Goal: Information Seeking & Learning: Learn about a topic

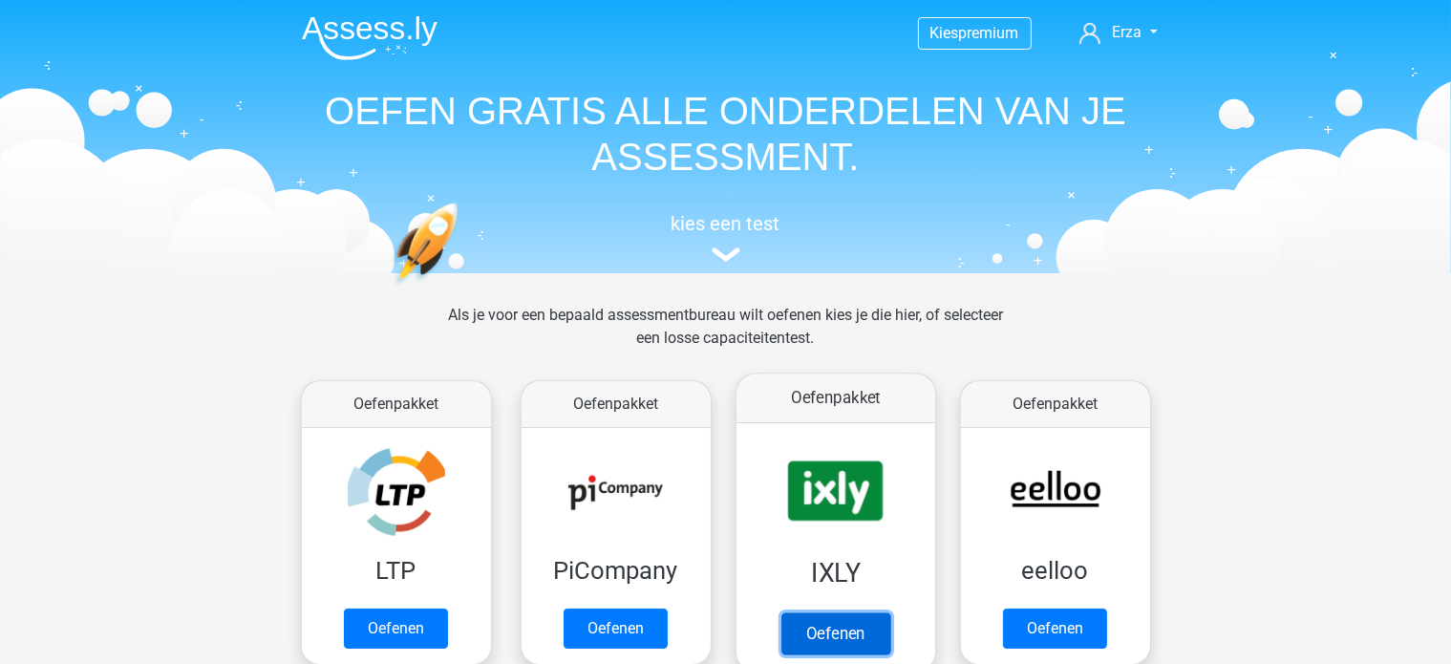
click at [825, 618] on link "Oefenen" at bounding box center [834, 633] width 109 height 42
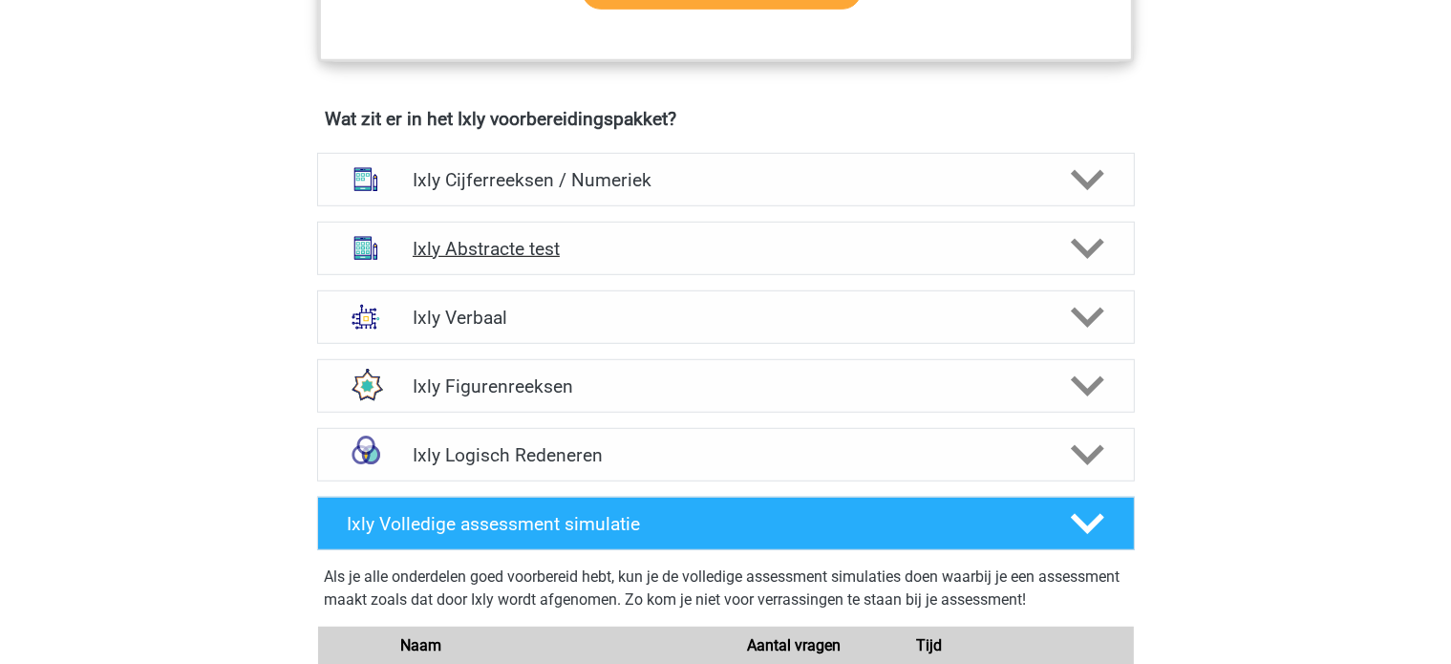
scroll to position [1050, 0]
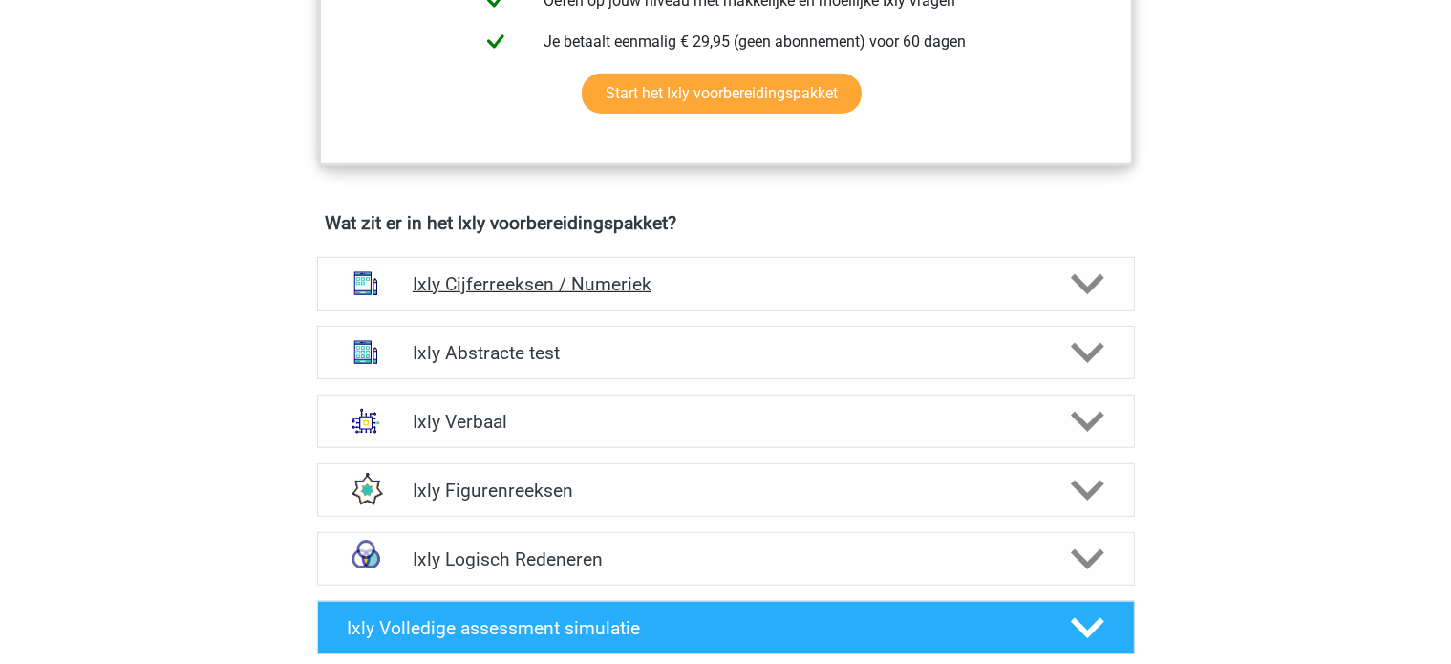
click at [540, 288] on h4 "Ixly Cijferreeksen / Numeriek" at bounding box center [725, 284] width 625 height 22
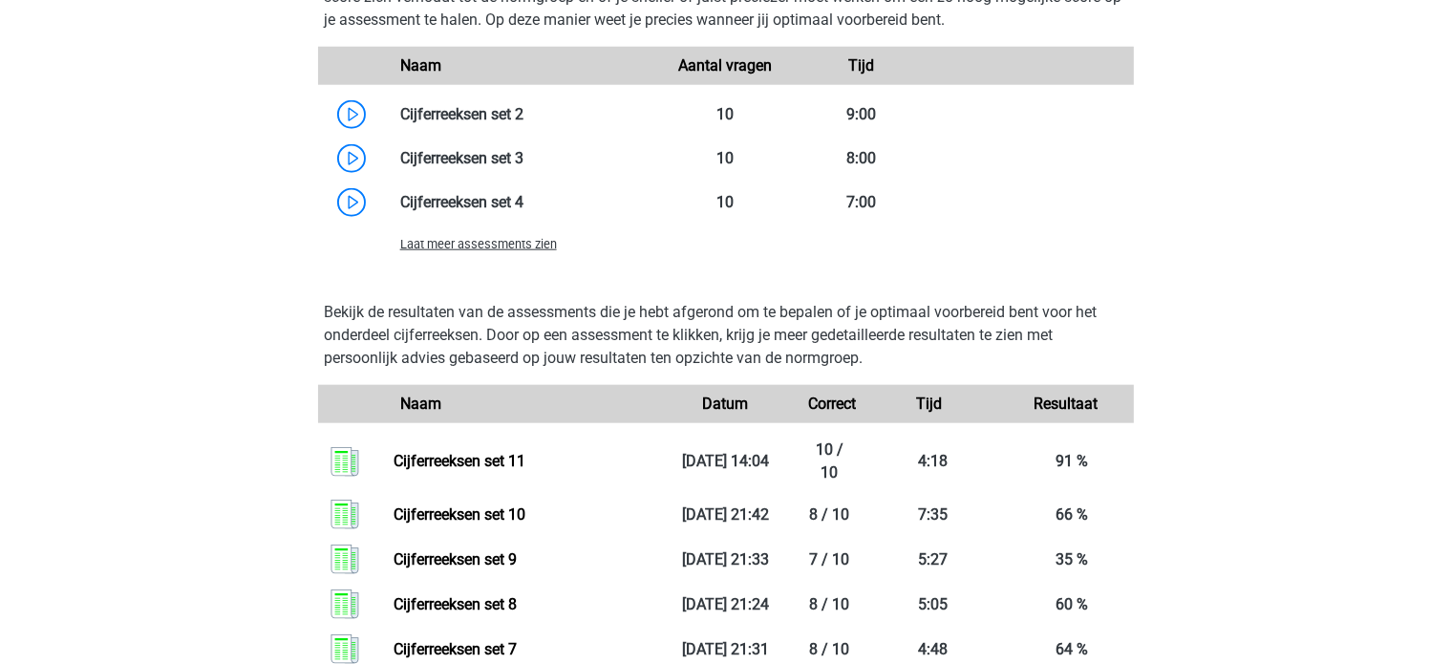
scroll to position [2101, 0]
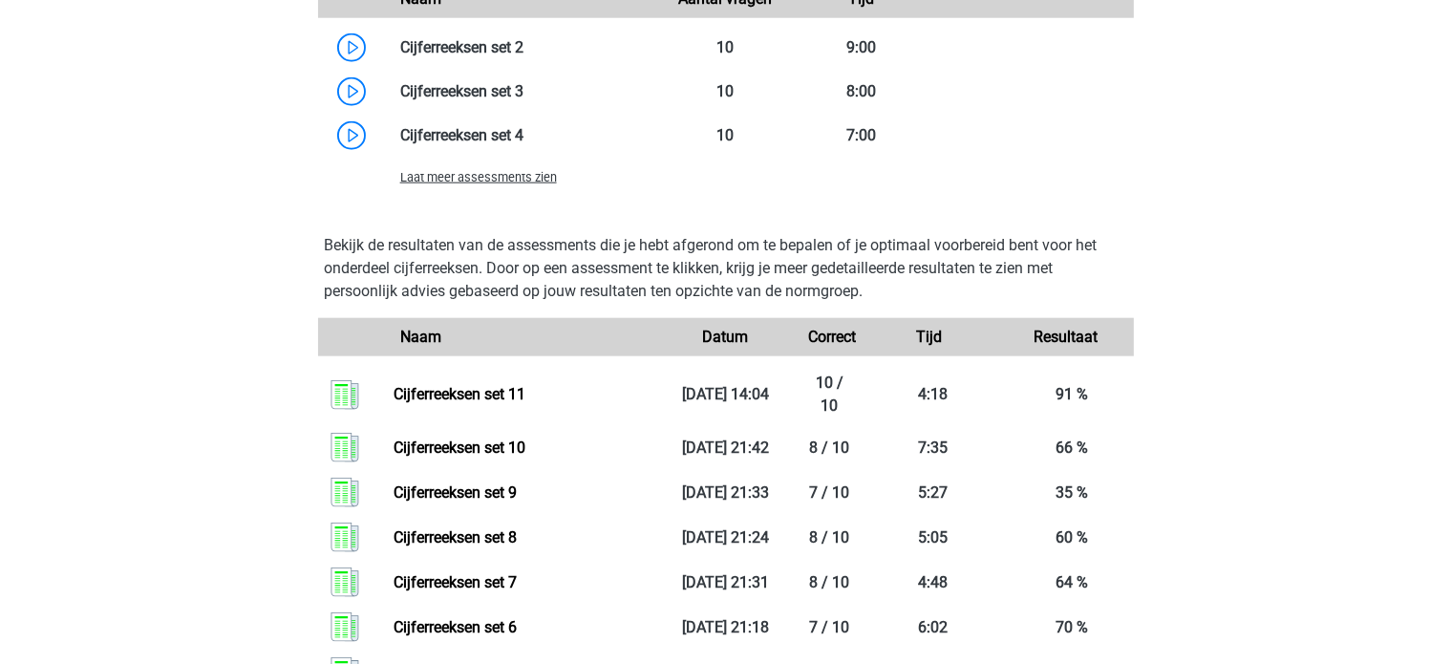
click at [535, 179] on span "Laat meer assessments zien" at bounding box center [478, 177] width 157 height 14
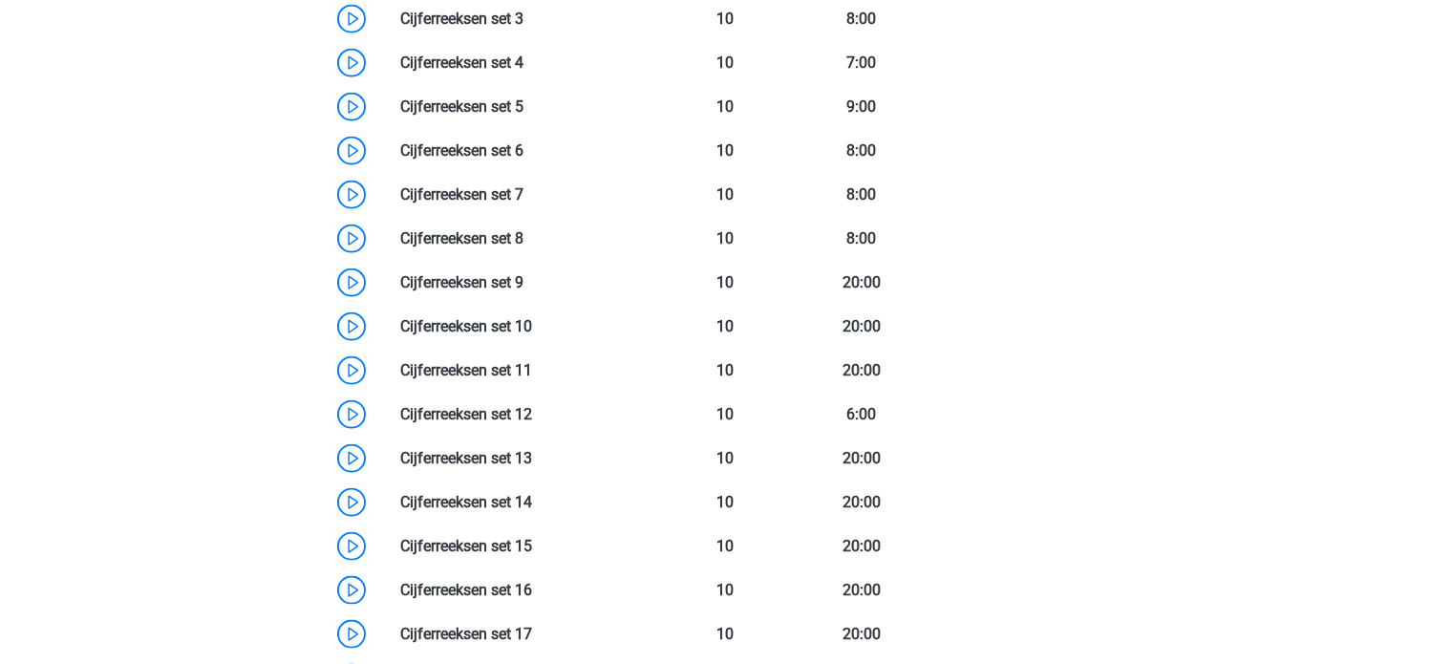
scroll to position [2292, 0]
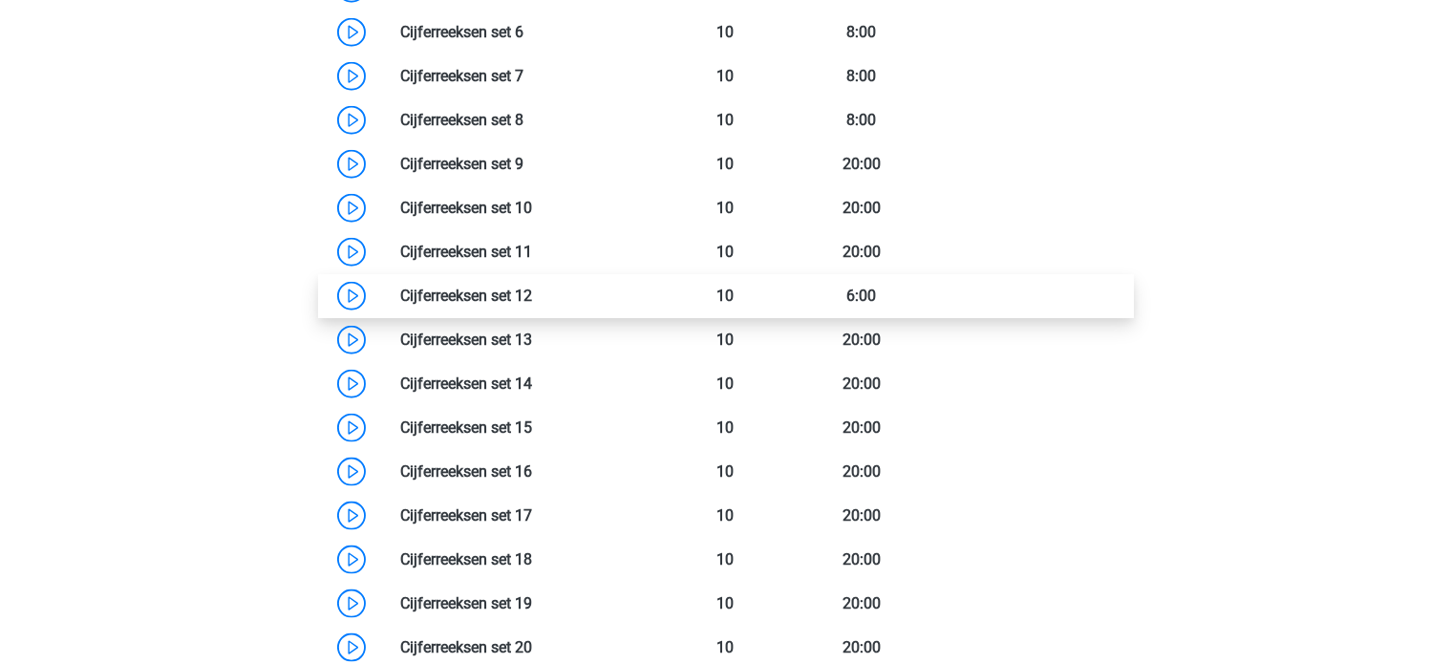
click at [532, 286] on link at bounding box center [532, 295] width 0 height 18
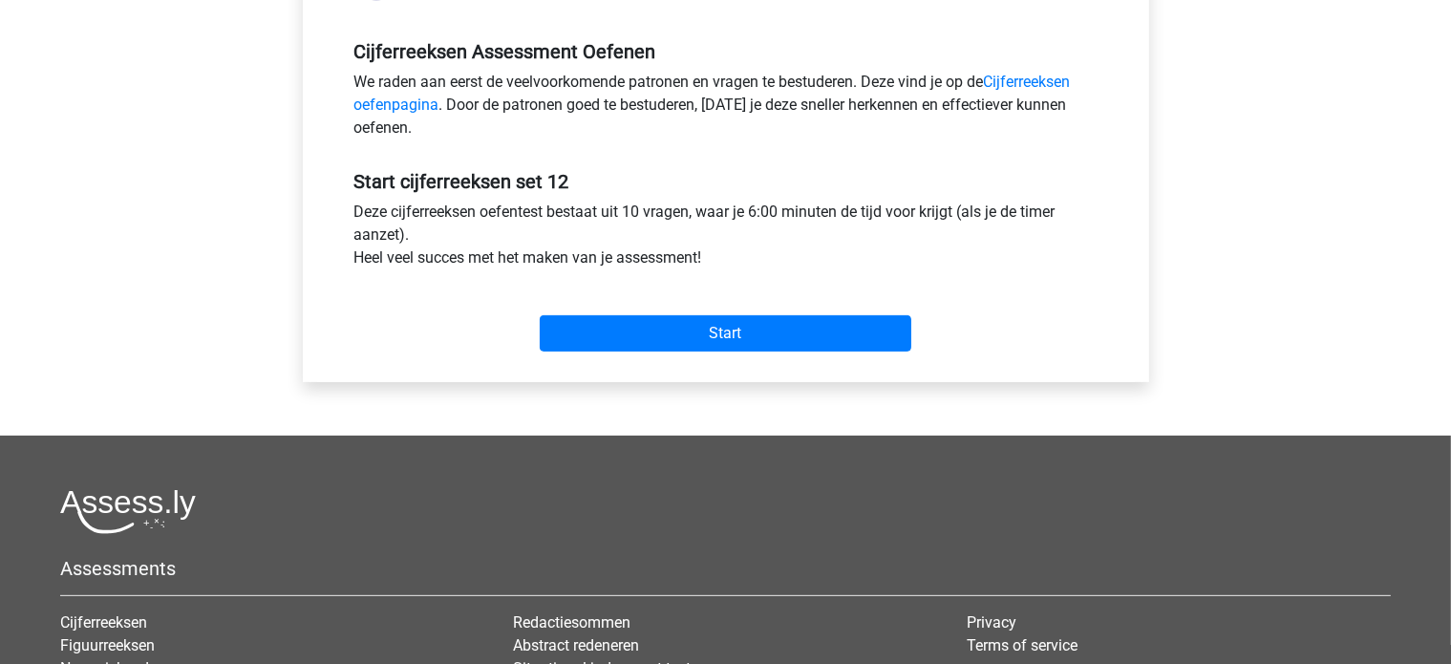
scroll to position [573, 0]
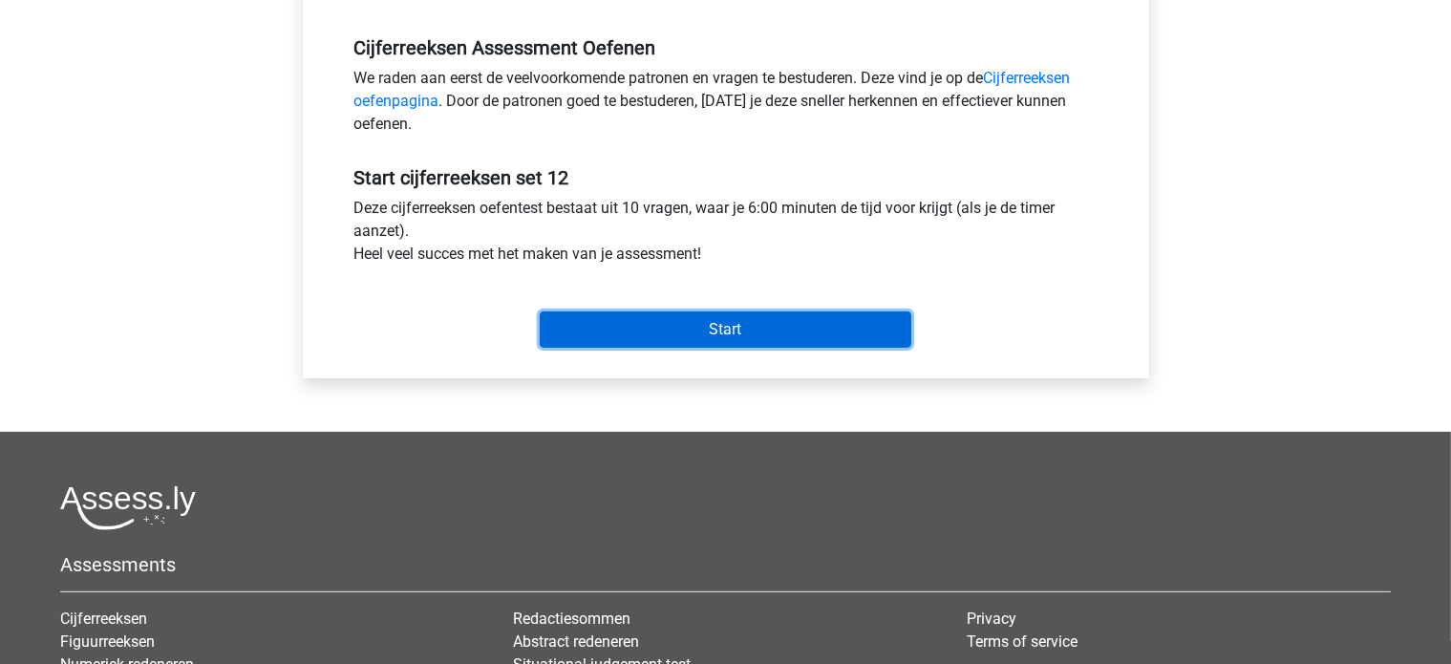
click at [733, 327] on input "Start" at bounding box center [725, 329] width 371 height 36
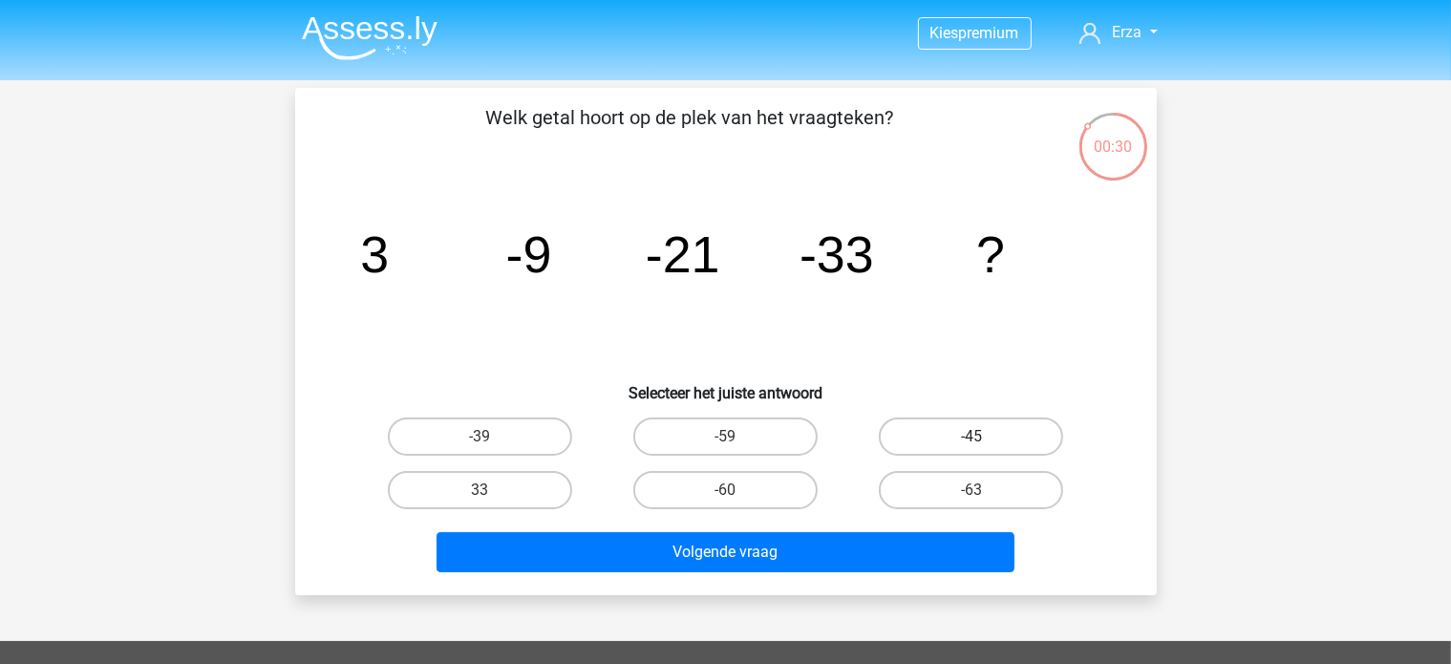
click at [947, 435] on label "-45" at bounding box center [971, 436] width 184 height 38
click at [971, 436] on input "-45" at bounding box center [977, 442] width 12 height 12
radio input "true"
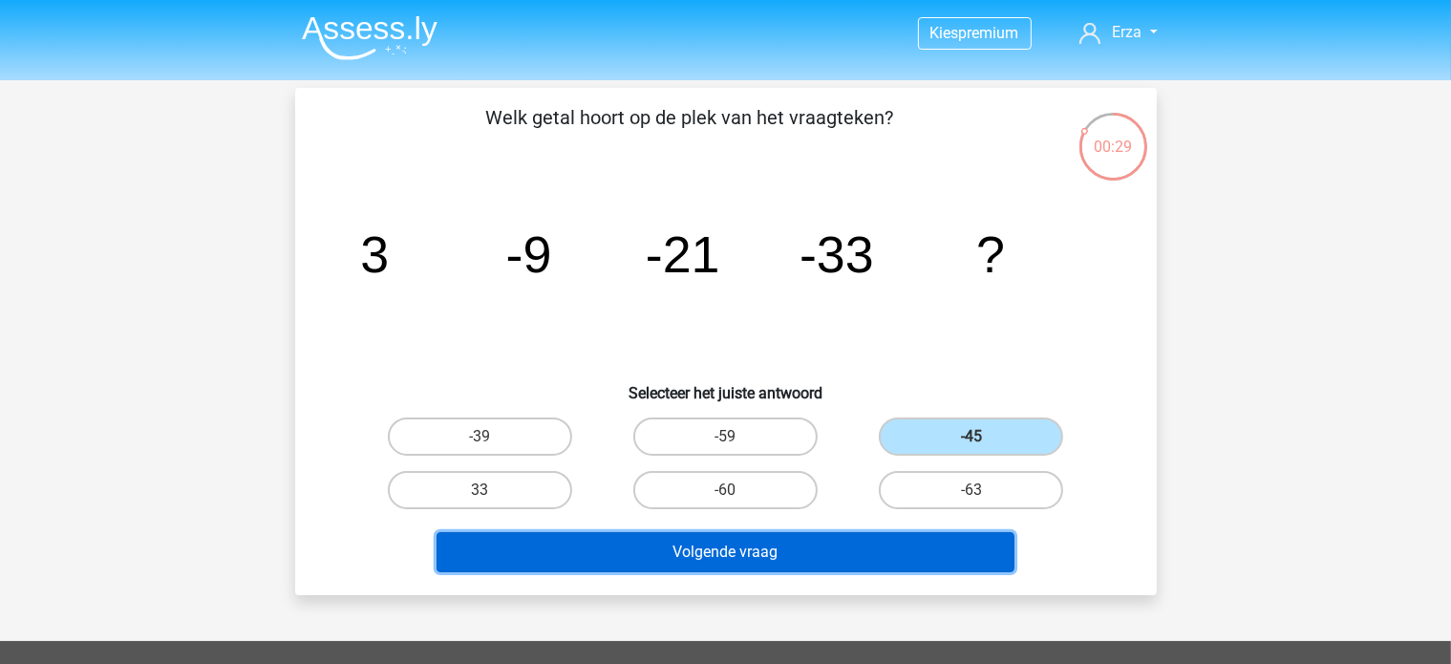
click at [909, 542] on button "Volgende vraag" at bounding box center [725, 552] width 578 height 40
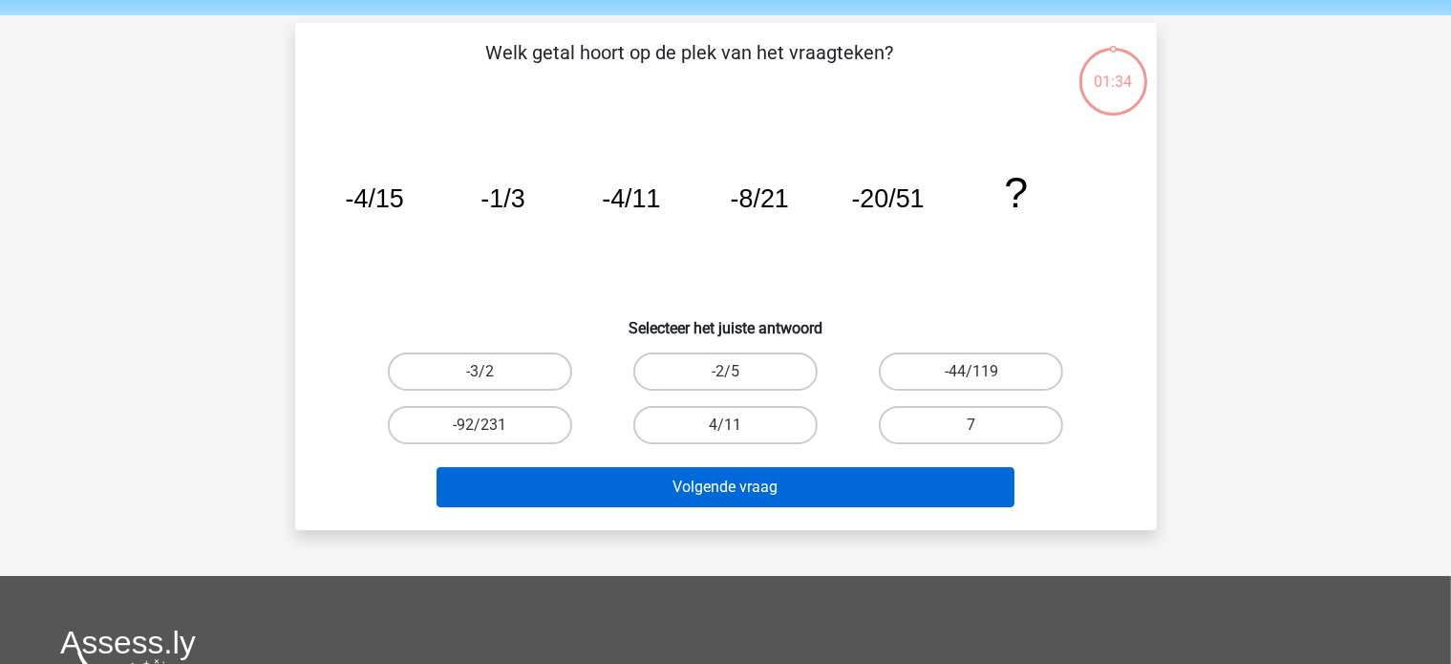
scroll to position [88, 0]
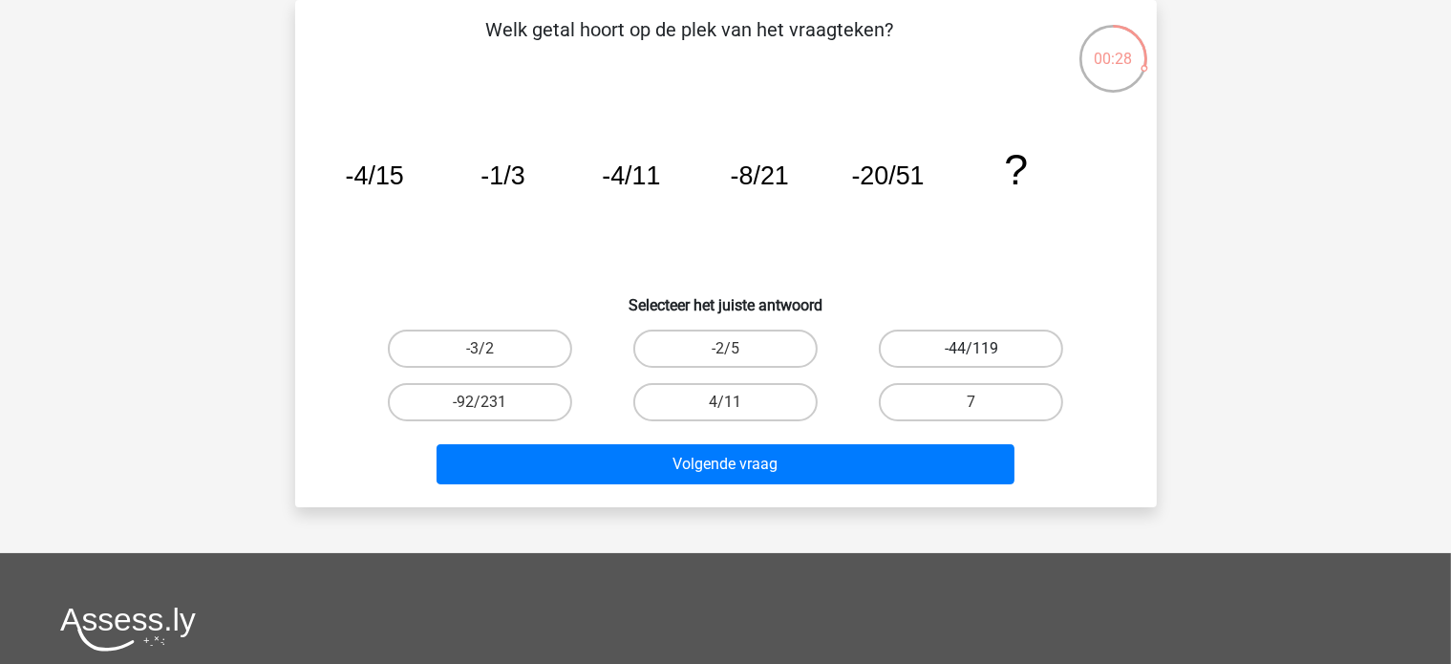
click at [930, 337] on label "-44/119" at bounding box center [971, 348] width 184 height 38
click at [971, 349] on input "-44/119" at bounding box center [977, 355] width 12 height 12
radio input "true"
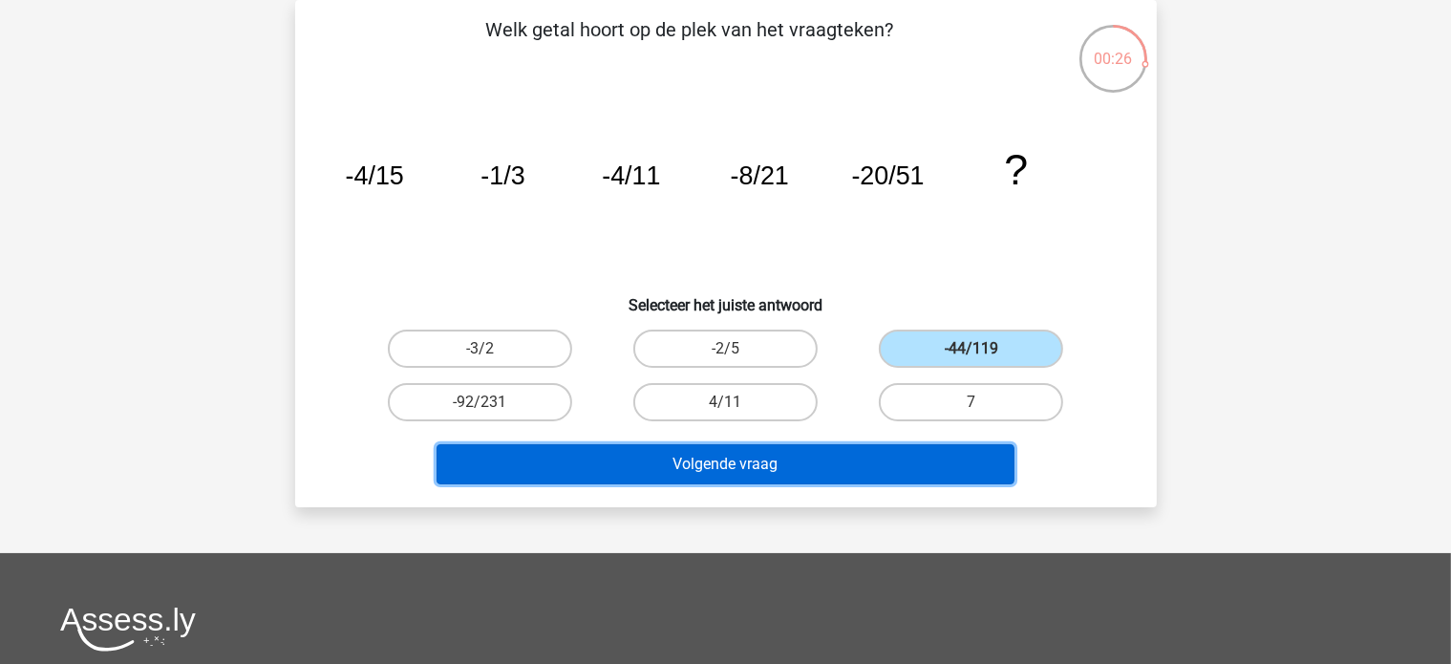
click at [715, 473] on button "Volgende vraag" at bounding box center [725, 464] width 578 height 40
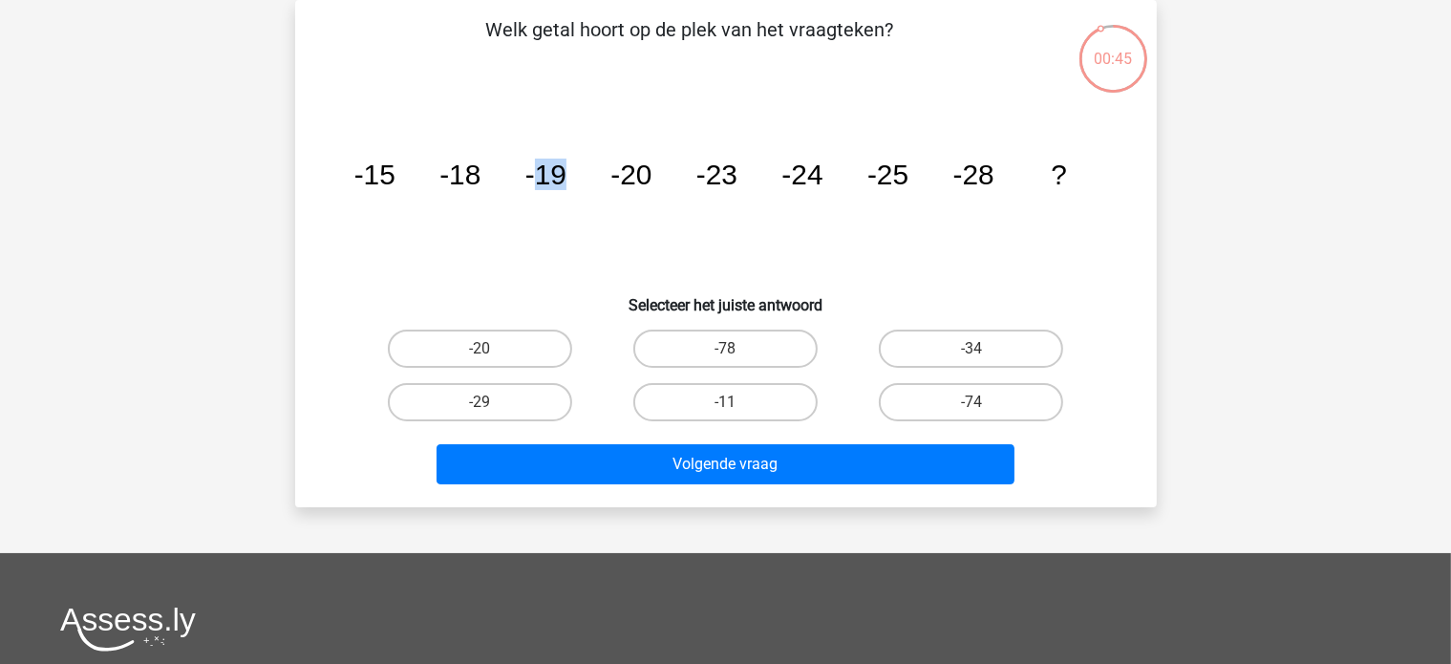
drag, startPoint x: 541, startPoint y: 178, endPoint x: 570, endPoint y: 168, distance: 31.1
click at [570, 168] on icon "image/svg+xml -15 -18 -19 -20 -23 -24 -25 -28 ?" at bounding box center [726, 184] width 770 height 193
click at [723, 169] on tspan "-23" at bounding box center [715, 175] width 41 height 32
click at [508, 412] on label "-29" at bounding box center [480, 402] width 184 height 38
click at [492, 412] on input "-29" at bounding box center [485, 408] width 12 height 12
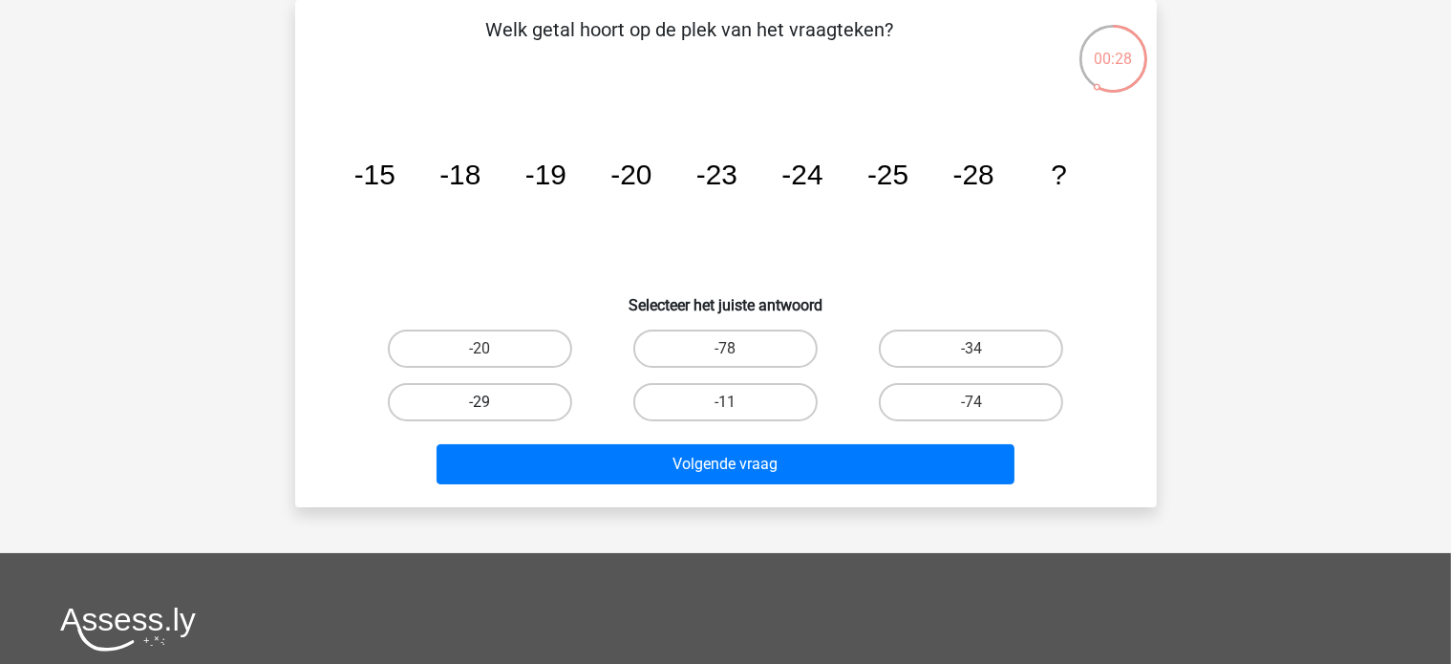
radio input "true"
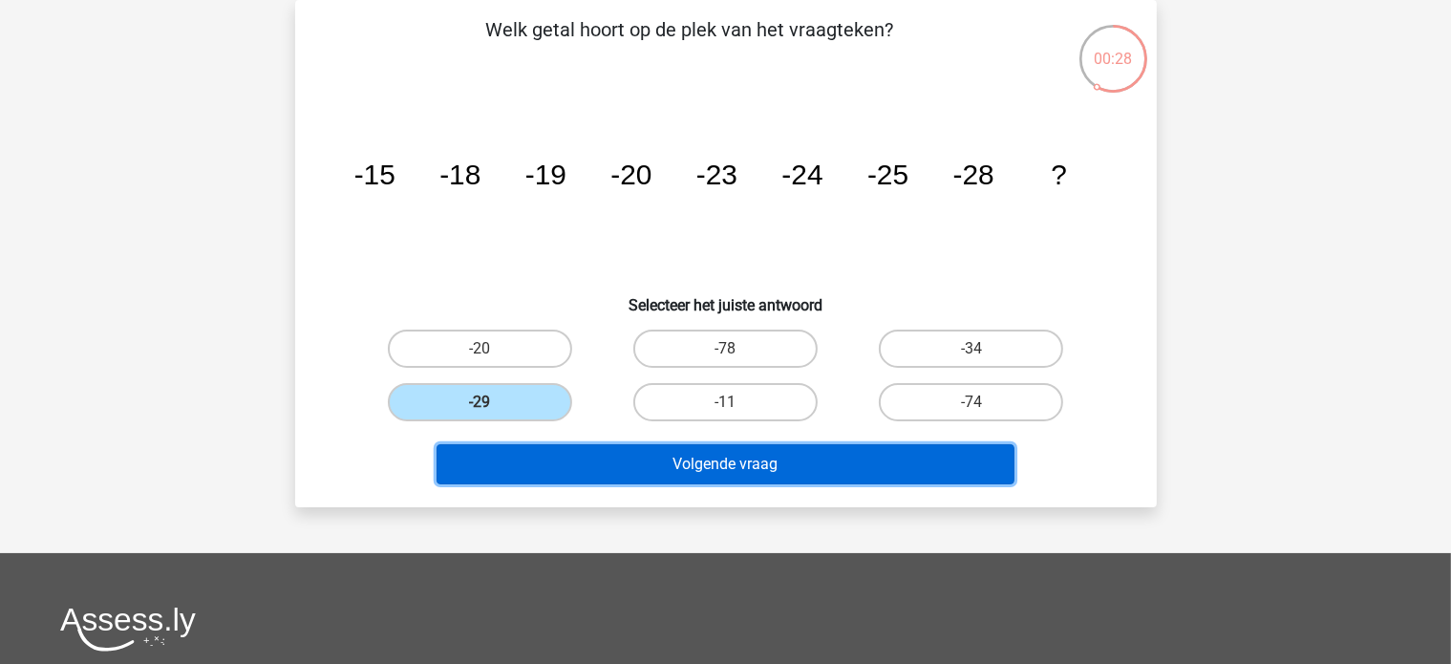
click at [543, 477] on button "Volgende vraag" at bounding box center [725, 464] width 578 height 40
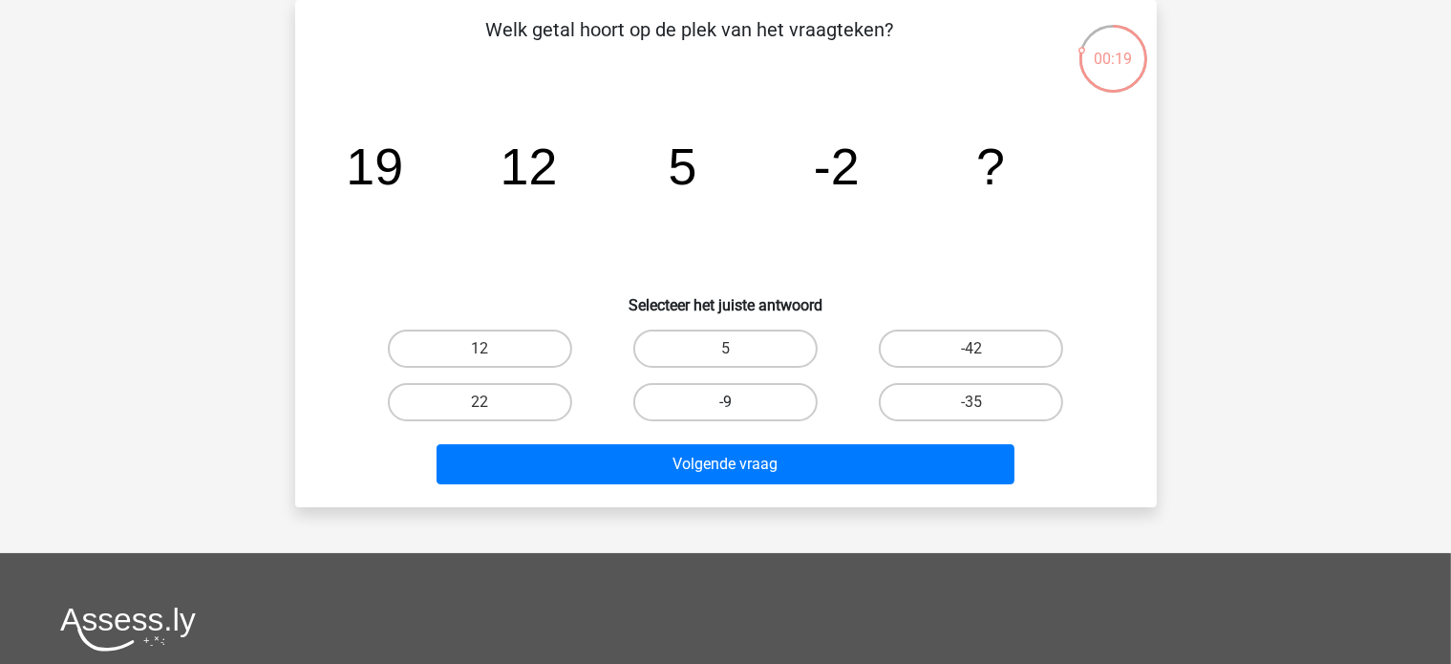
click at [696, 400] on label "-9" at bounding box center [725, 402] width 184 height 38
click at [725, 402] on input "-9" at bounding box center [731, 408] width 12 height 12
radio input "true"
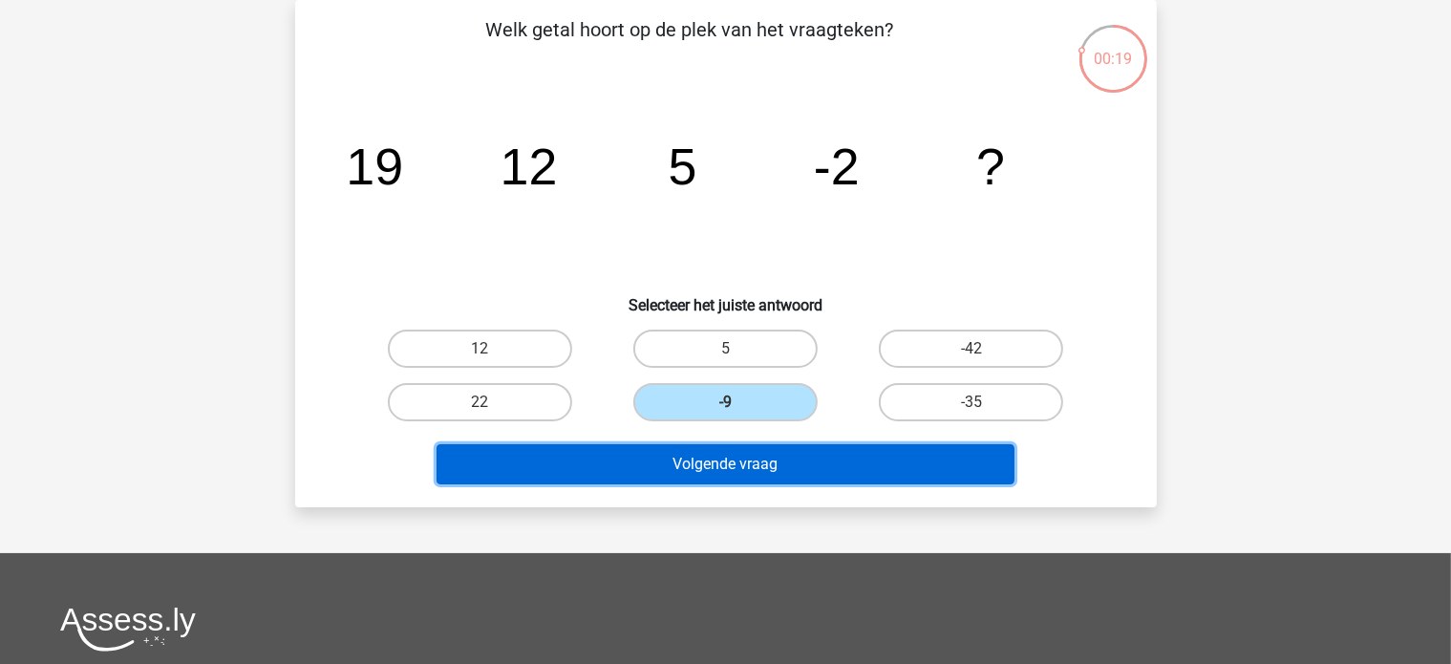
click at [672, 457] on button "Volgende vraag" at bounding box center [725, 464] width 578 height 40
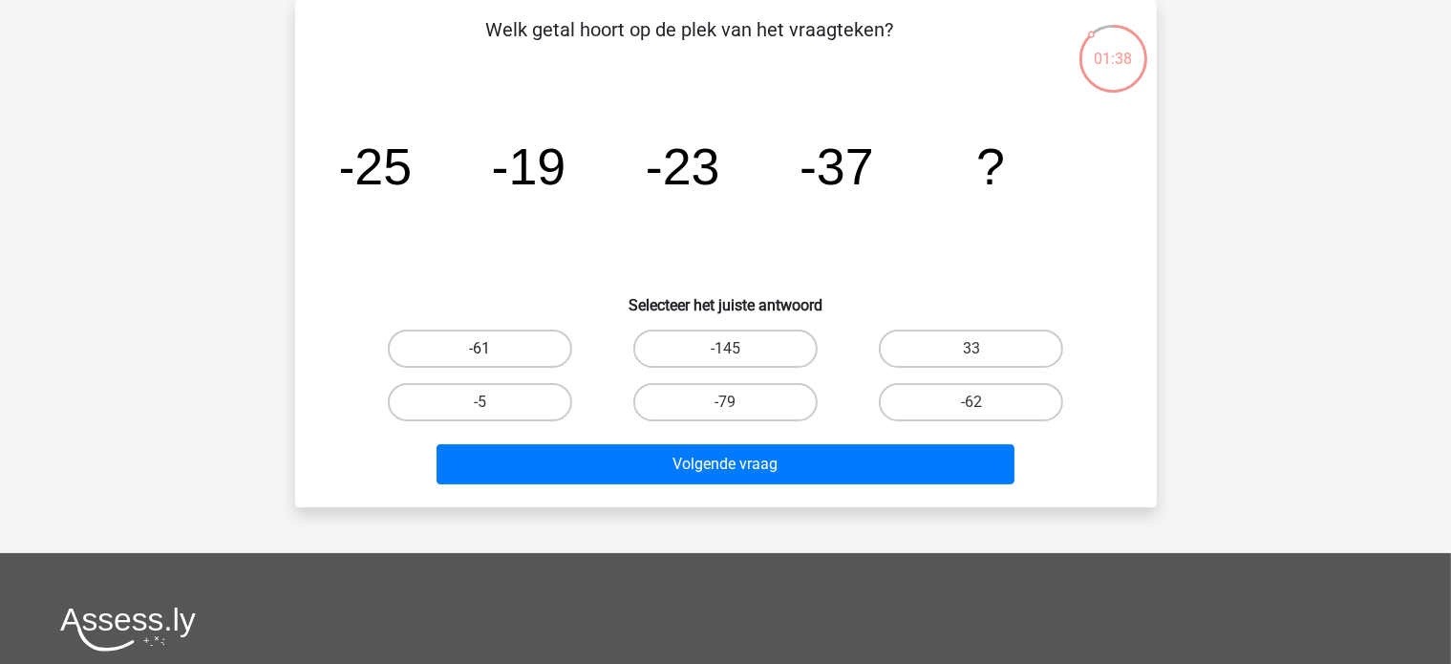
click at [500, 351] on label "-61" at bounding box center [480, 348] width 184 height 38
click at [492, 351] on input "-61" at bounding box center [485, 355] width 12 height 12
radio input "true"
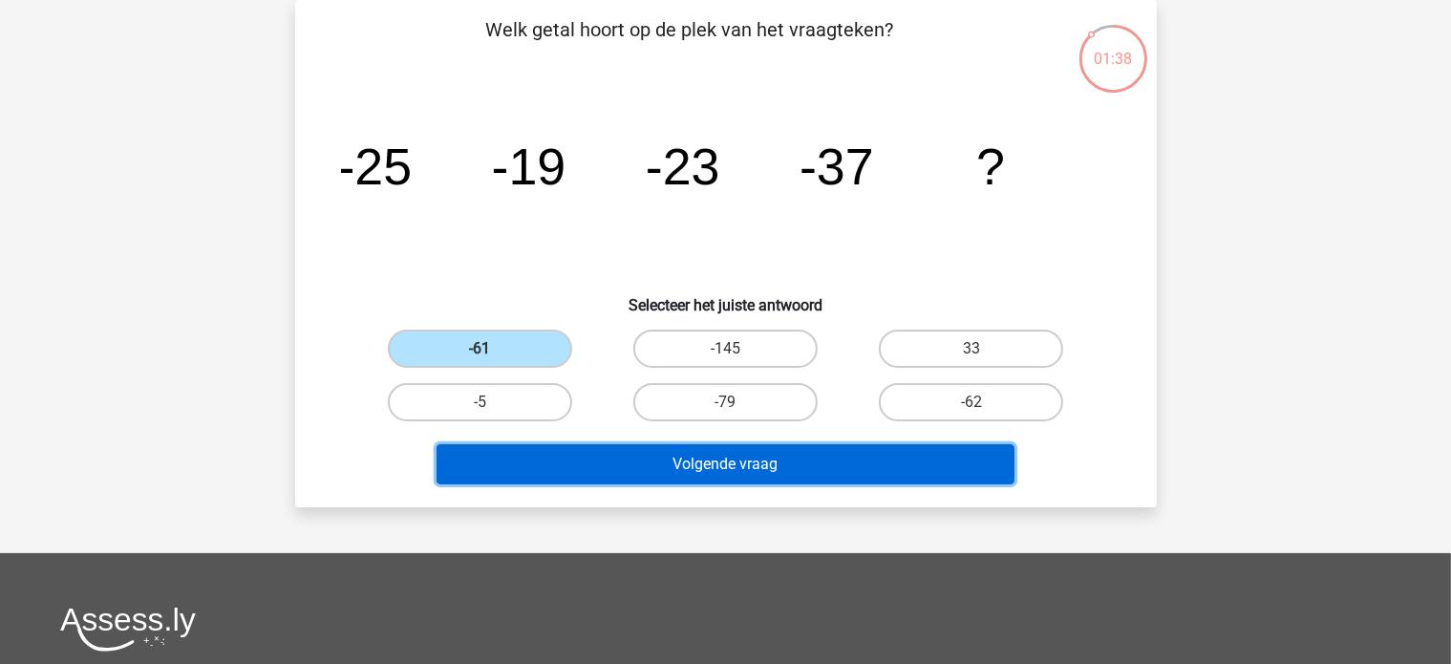
click at [456, 452] on button "Volgende vraag" at bounding box center [725, 464] width 578 height 40
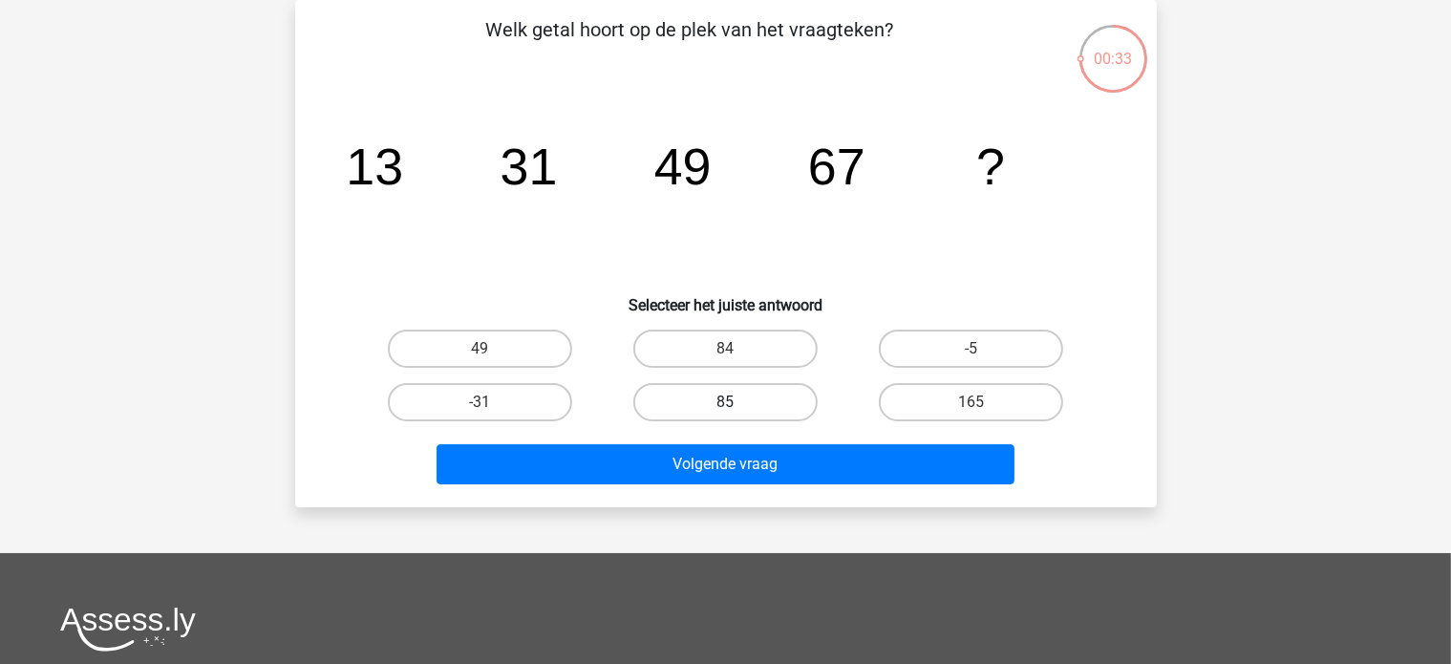
click at [680, 392] on label "85" at bounding box center [725, 402] width 184 height 38
click at [725, 402] on input "85" at bounding box center [731, 408] width 12 height 12
radio input "true"
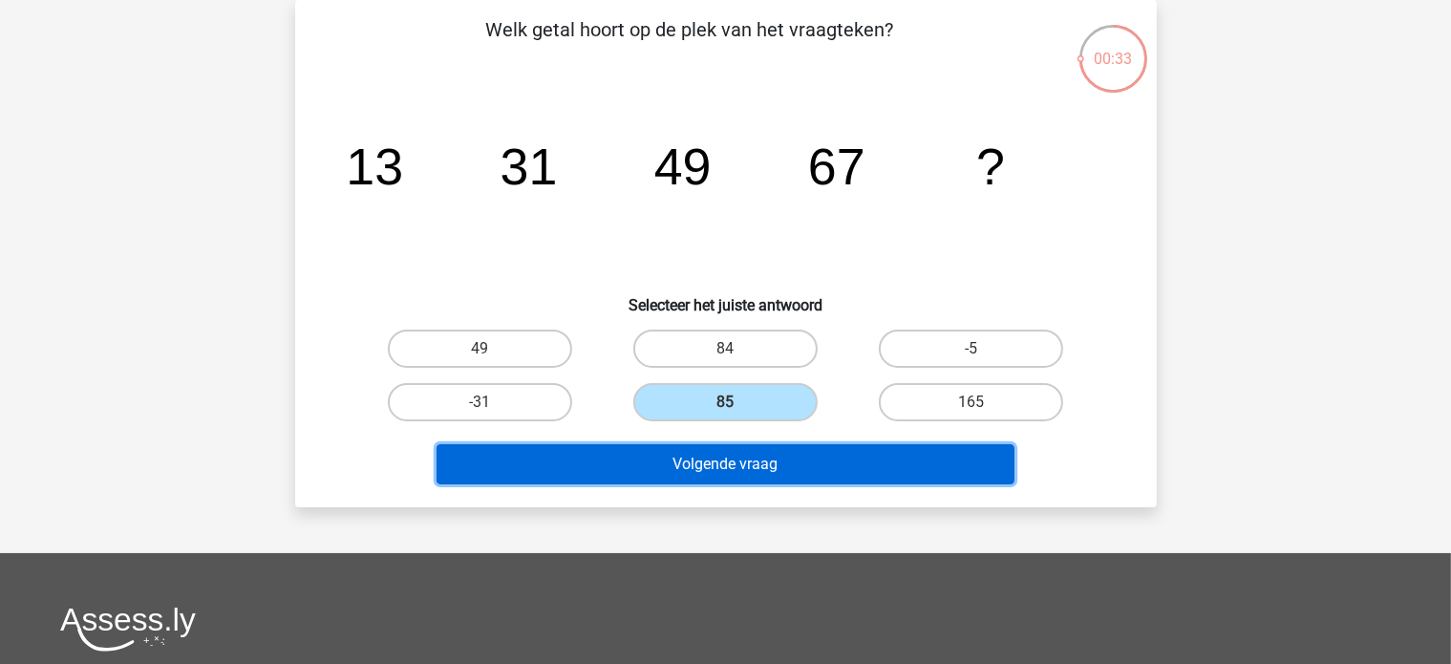
click at [676, 446] on button "Volgende vraag" at bounding box center [725, 464] width 578 height 40
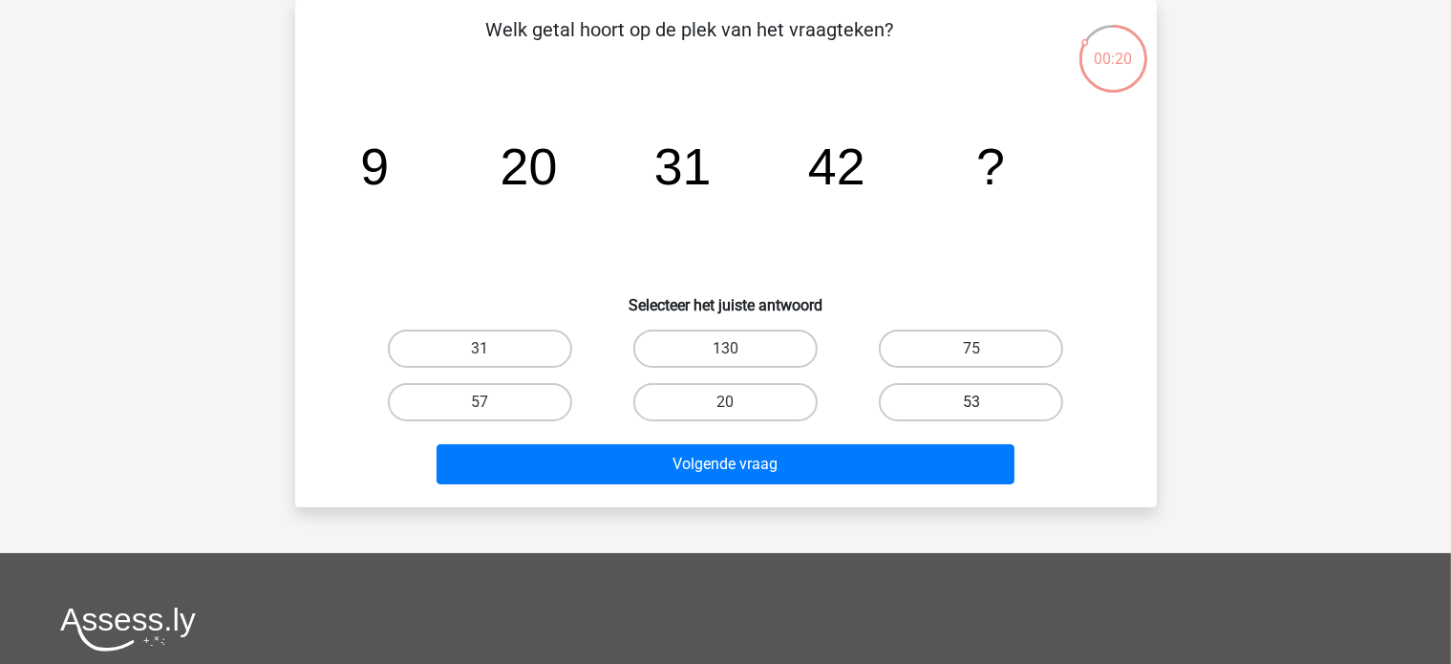
click at [970, 400] on label "53" at bounding box center [971, 402] width 184 height 38
click at [971, 402] on input "53" at bounding box center [977, 408] width 12 height 12
radio input "true"
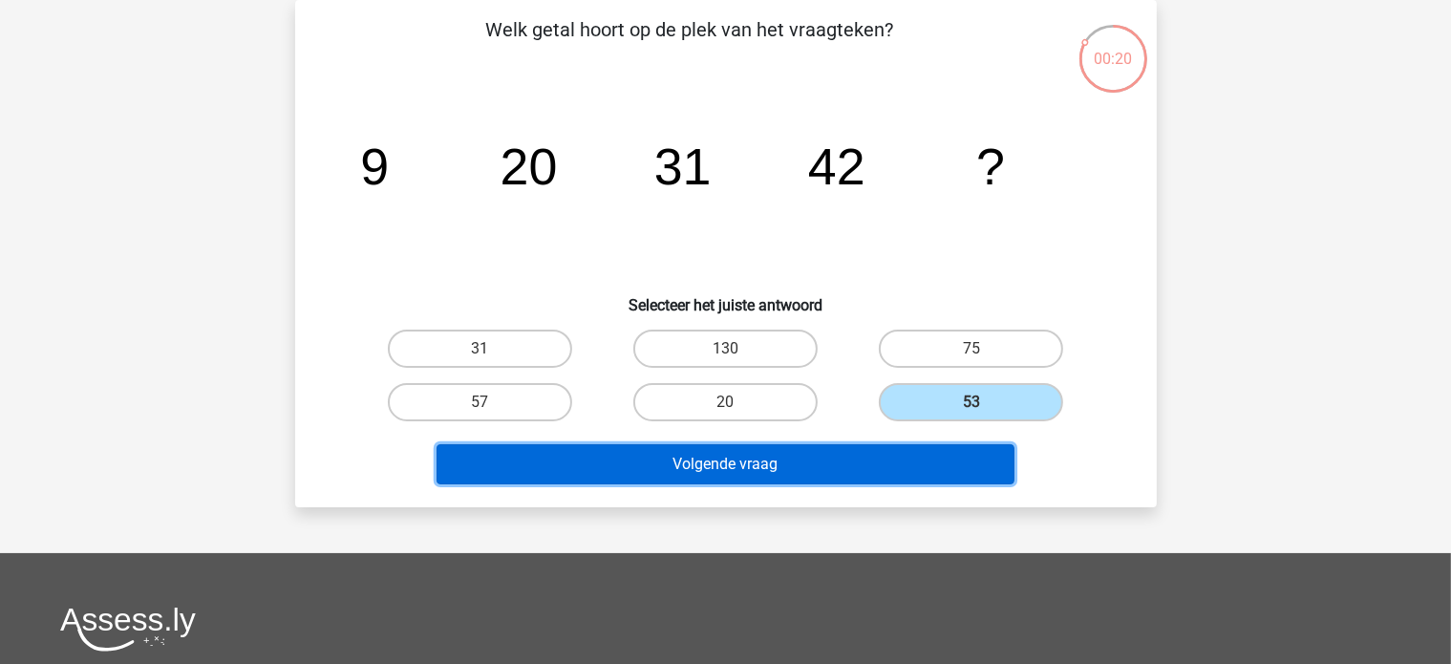
click at [924, 469] on button "Volgende vraag" at bounding box center [725, 464] width 578 height 40
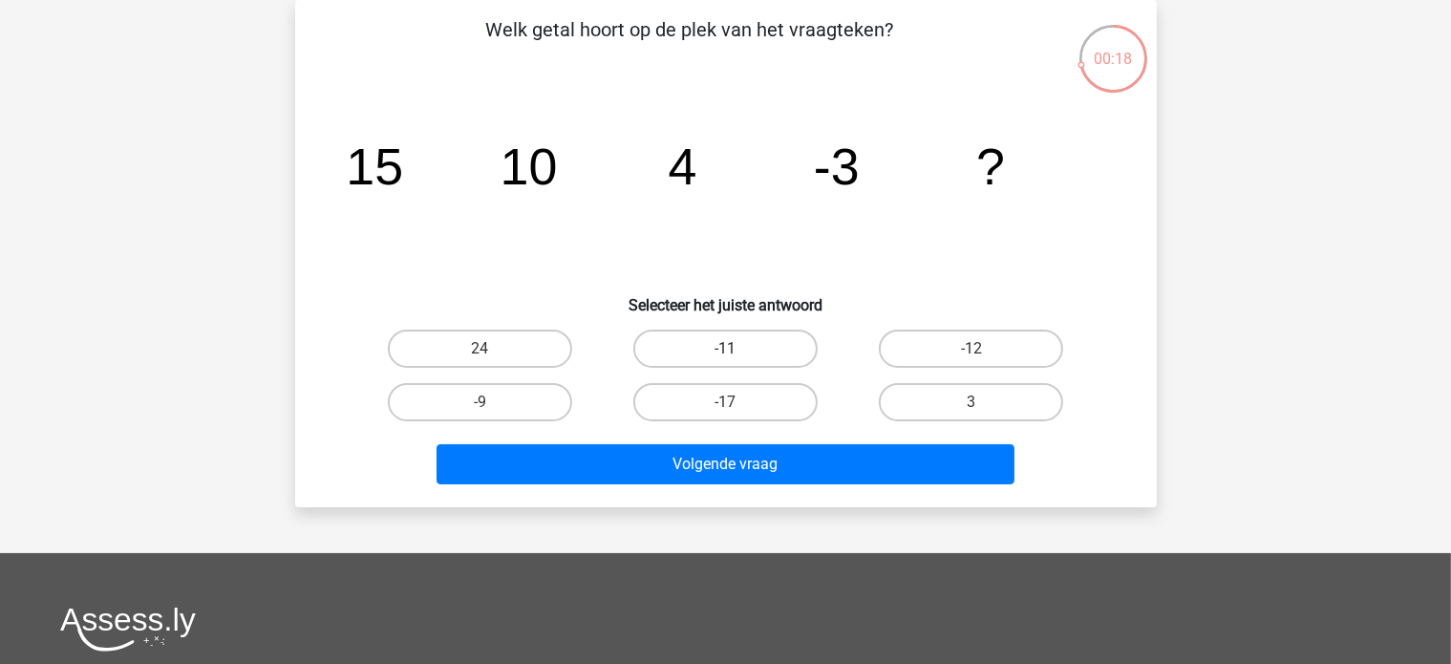
click at [722, 329] on div "-11" at bounding box center [725, 348] width 245 height 53
click at [734, 352] on input "-11" at bounding box center [731, 355] width 12 height 12
radio input "true"
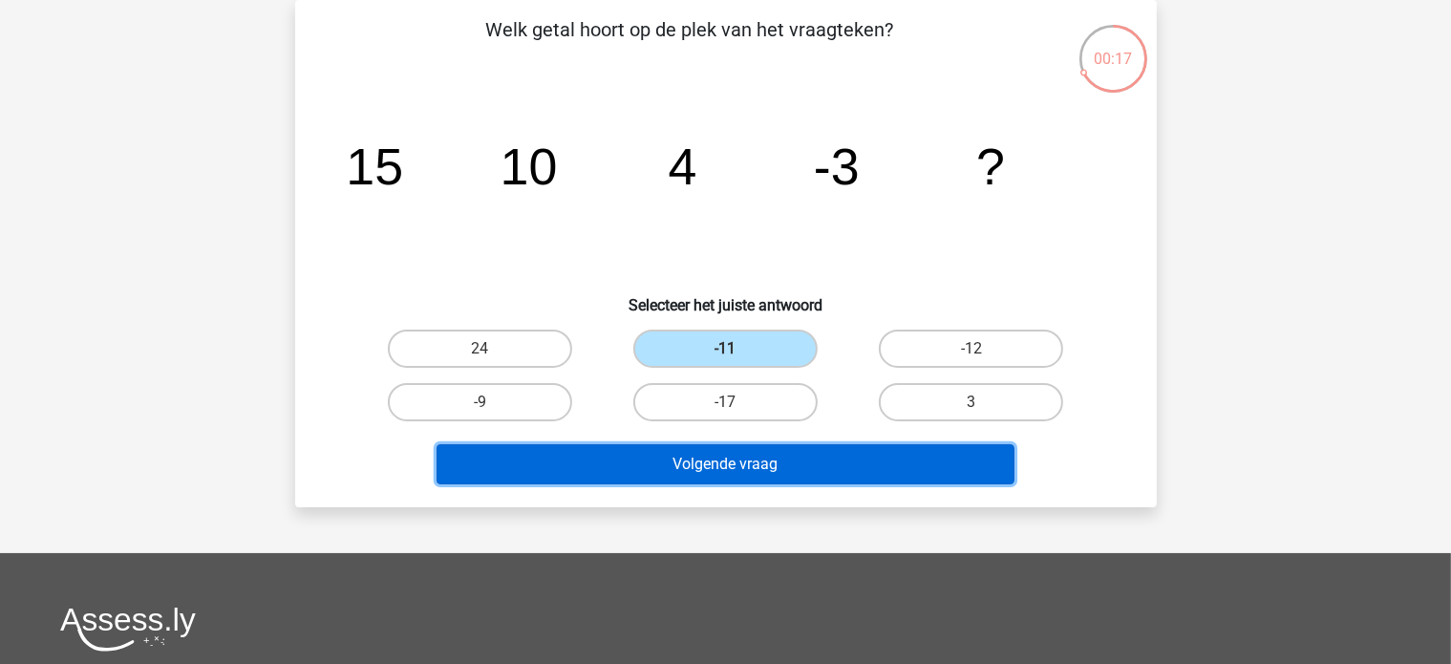
drag, startPoint x: 685, startPoint y: 467, endPoint x: 667, endPoint y: 467, distance: 18.1
click at [682, 467] on button "Volgende vraag" at bounding box center [725, 464] width 578 height 40
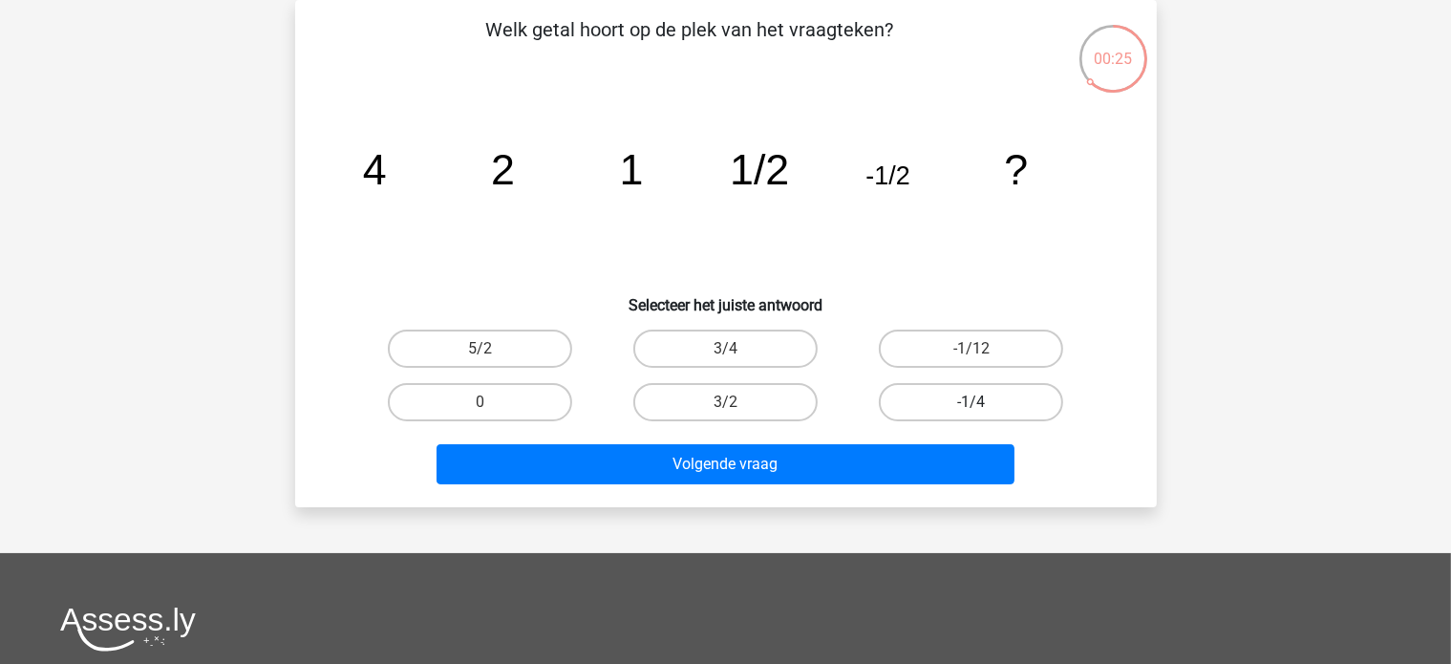
click at [893, 408] on label "-1/4" at bounding box center [971, 402] width 184 height 38
click at [971, 408] on input "-1/4" at bounding box center [977, 408] width 12 height 12
radio input "true"
click at [862, 440] on div "Volgende vraag" at bounding box center [726, 460] width 800 height 63
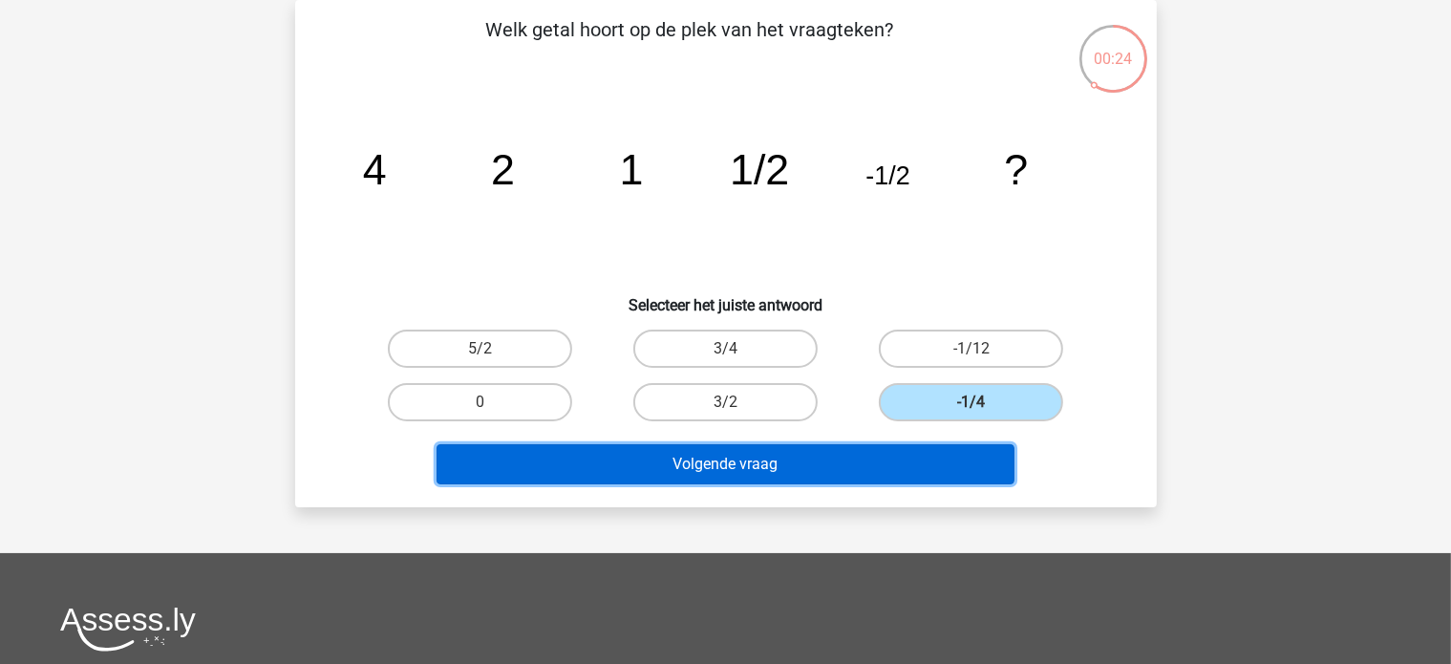
click at [837, 450] on button "Volgende vraag" at bounding box center [725, 464] width 578 height 40
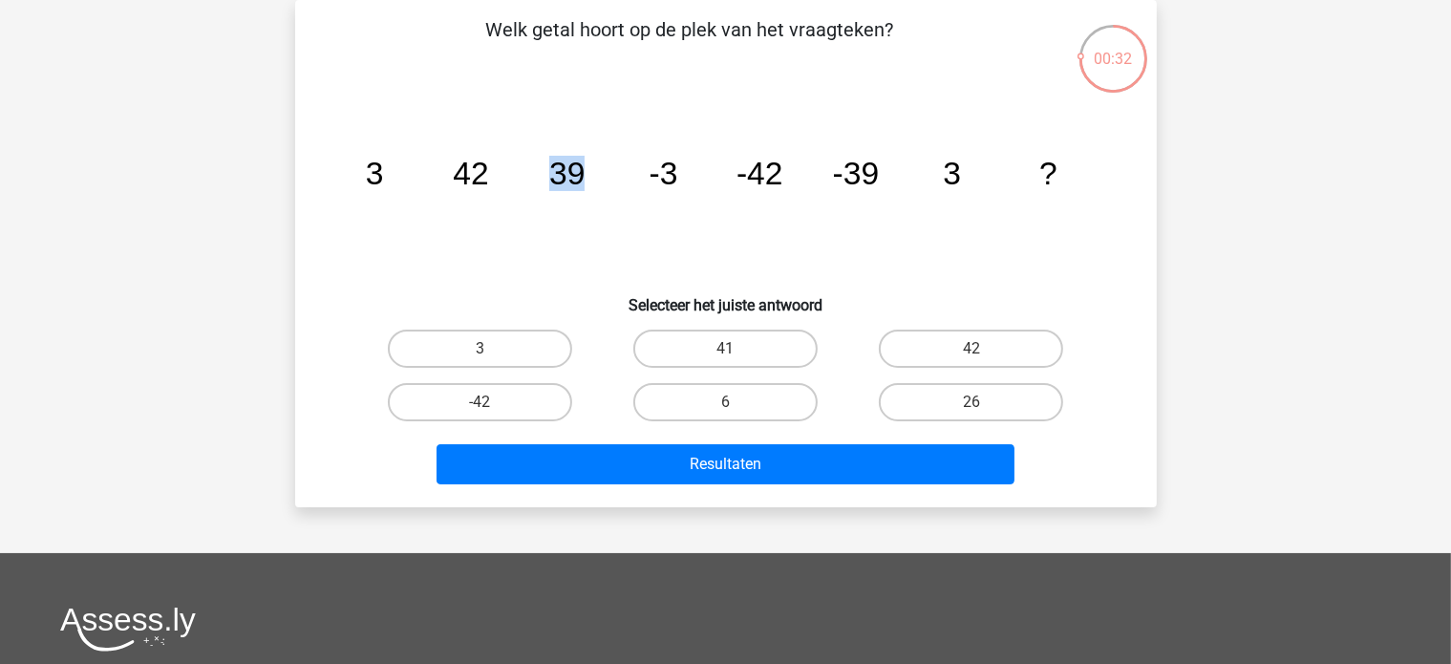
drag, startPoint x: 538, startPoint y: 167, endPoint x: 596, endPoint y: 161, distance: 58.5
click at [596, 161] on icon "image/svg+xml 3 42 39 -3 -42 -39 3 ?" at bounding box center [726, 184] width 770 height 193
drag, startPoint x: 362, startPoint y: 165, endPoint x: 540, endPoint y: 175, distance: 177.9
click at [540, 175] on icon "image/svg+xml 3 42 39 -3 -42 -39 3 ?" at bounding box center [726, 184] width 770 height 193
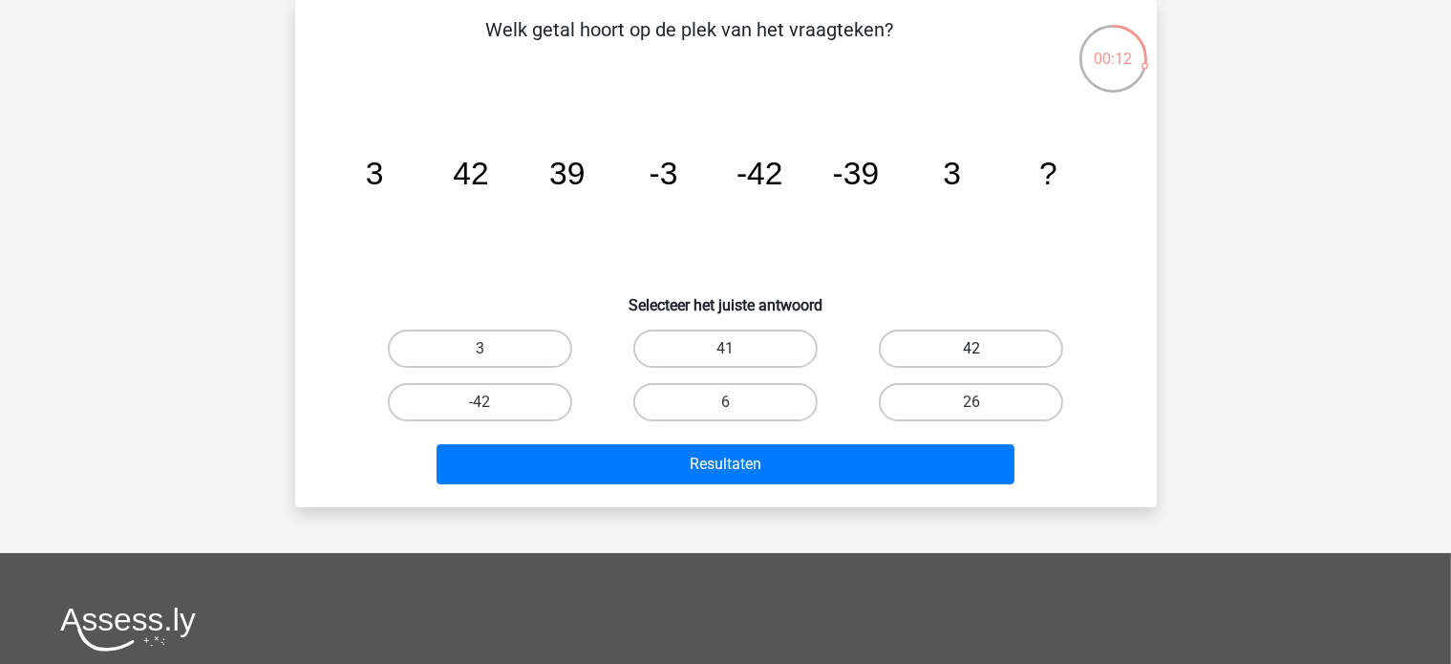
click at [940, 362] on label "42" at bounding box center [971, 348] width 184 height 38
click at [971, 361] on input "42" at bounding box center [977, 355] width 12 height 12
radio input "true"
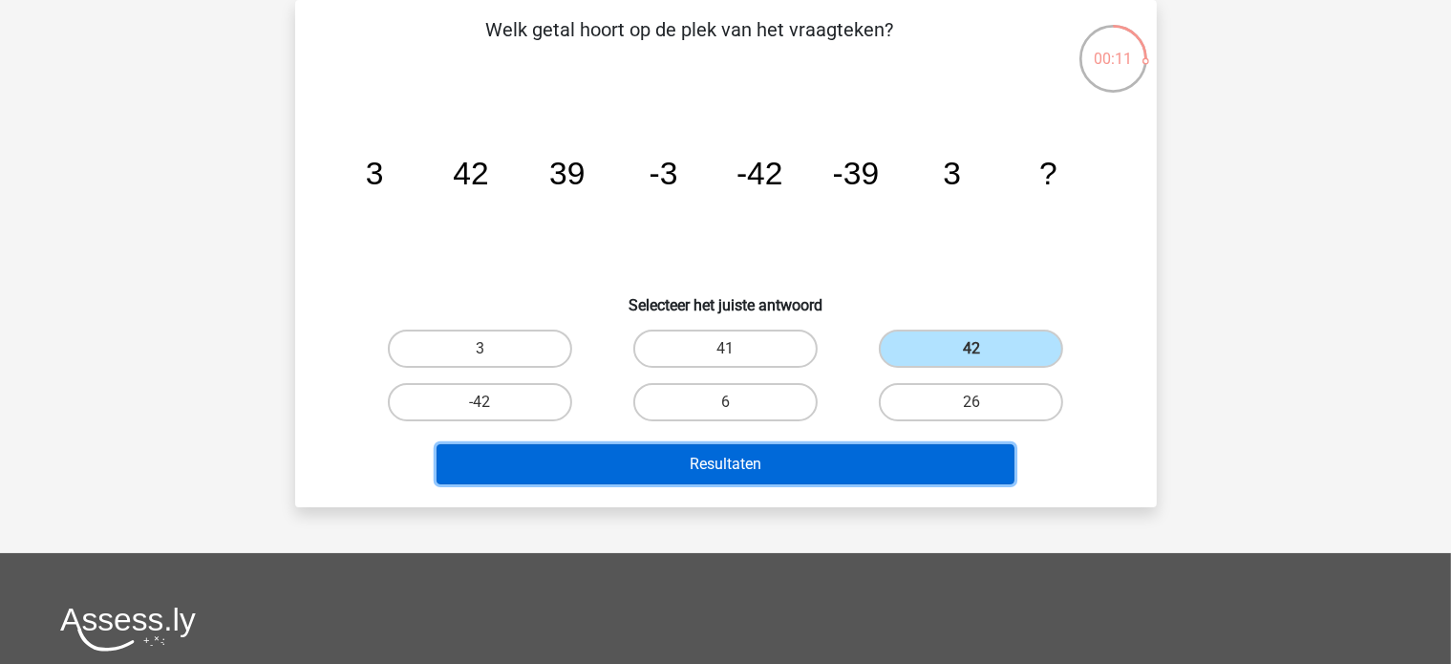
click at [827, 459] on button "Resultaten" at bounding box center [725, 464] width 578 height 40
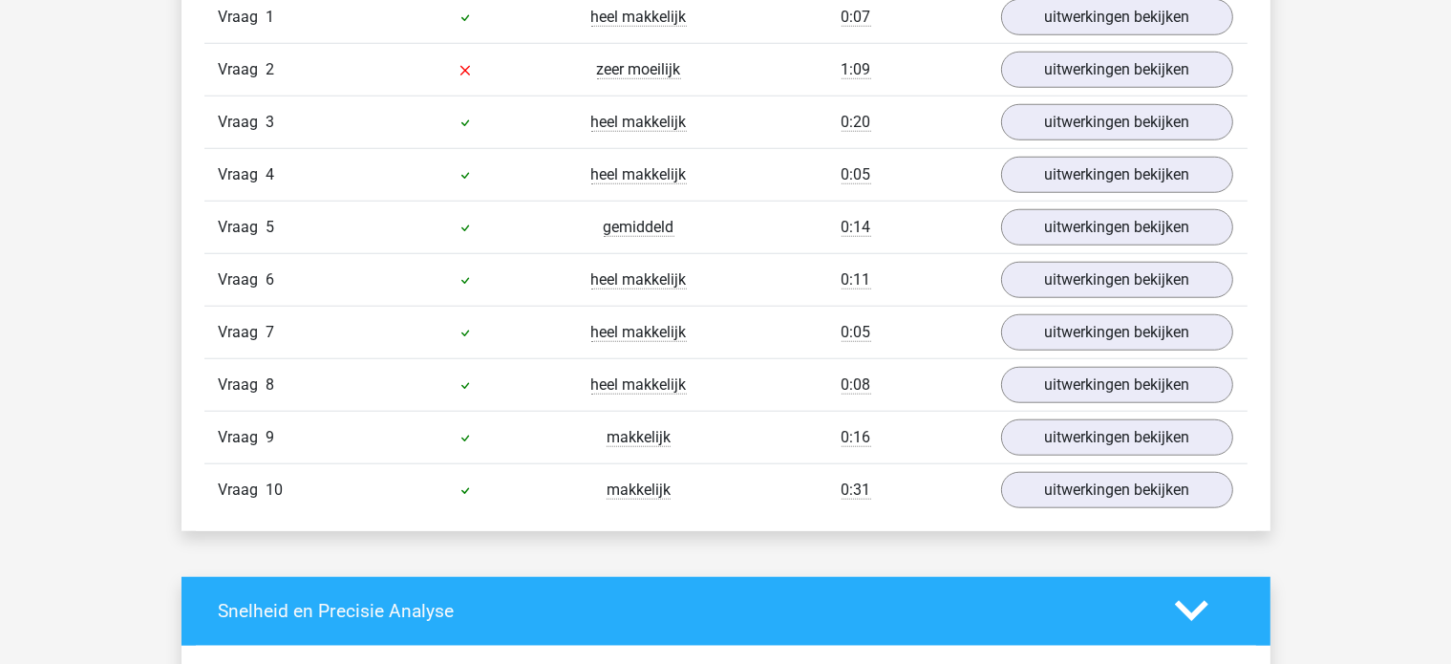
scroll to position [1623, 0]
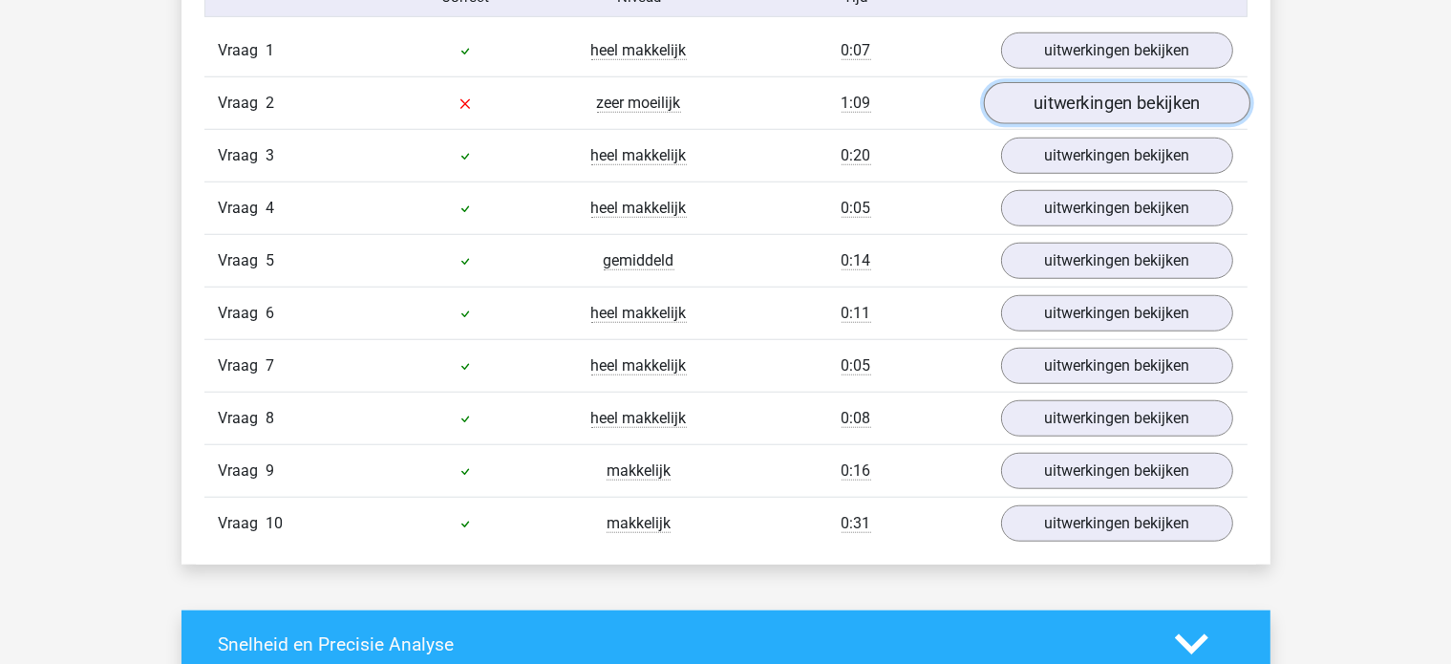
click at [1081, 100] on link "uitwerkingen bekijken" at bounding box center [1116, 103] width 266 height 42
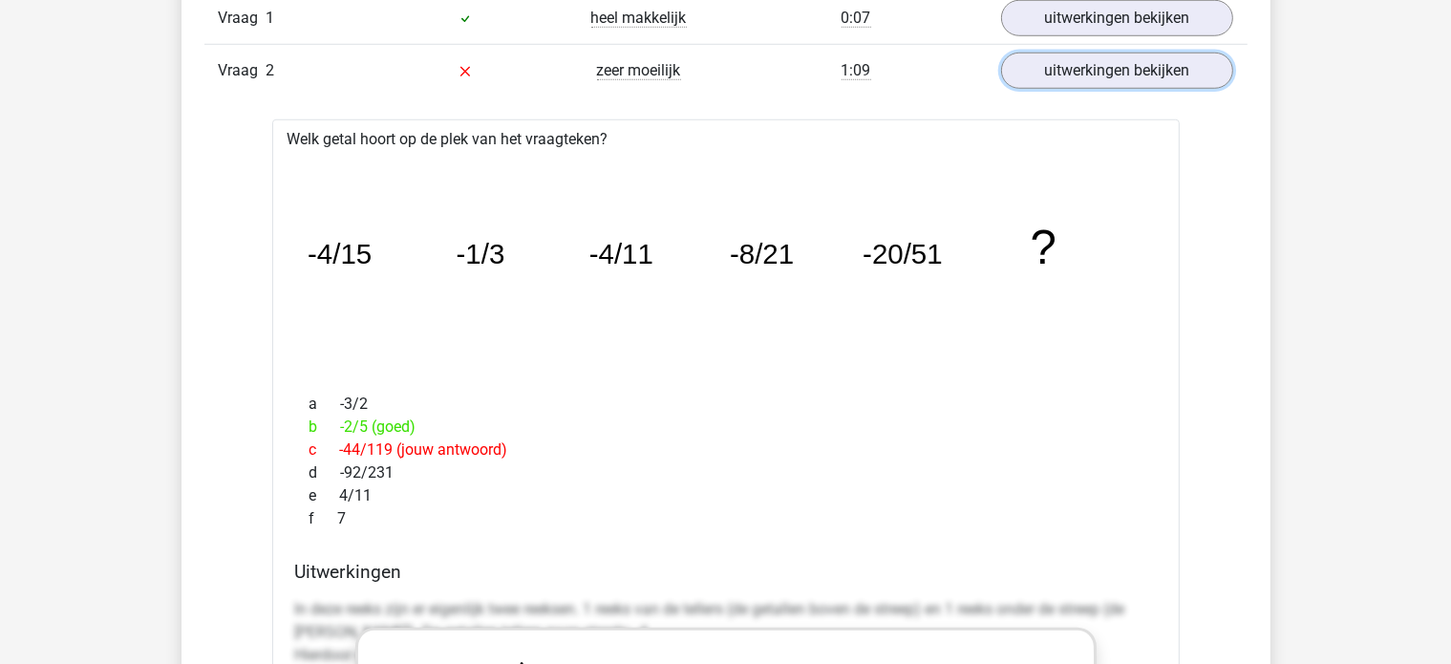
scroll to position [1528, 0]
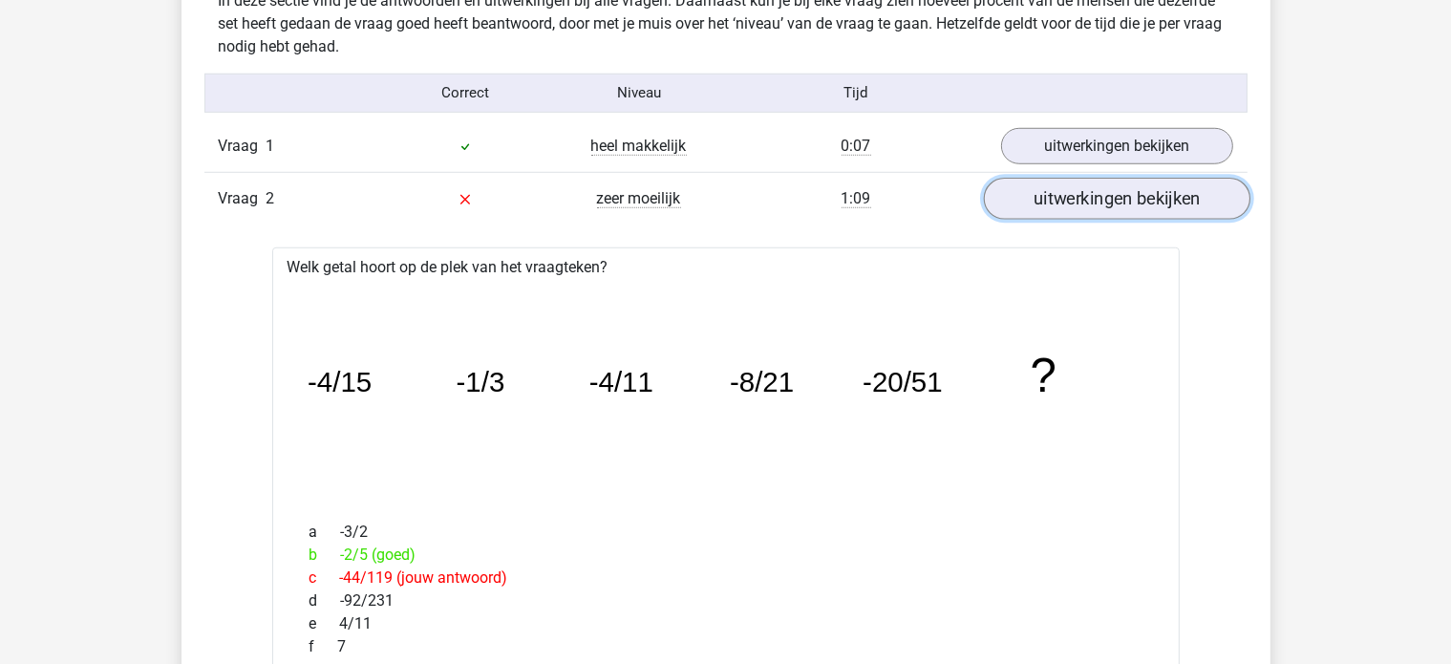
click at [1018, 196] on link "uitwerkingen bekijken" at bounding box center [1116, 199] width 266 height 42
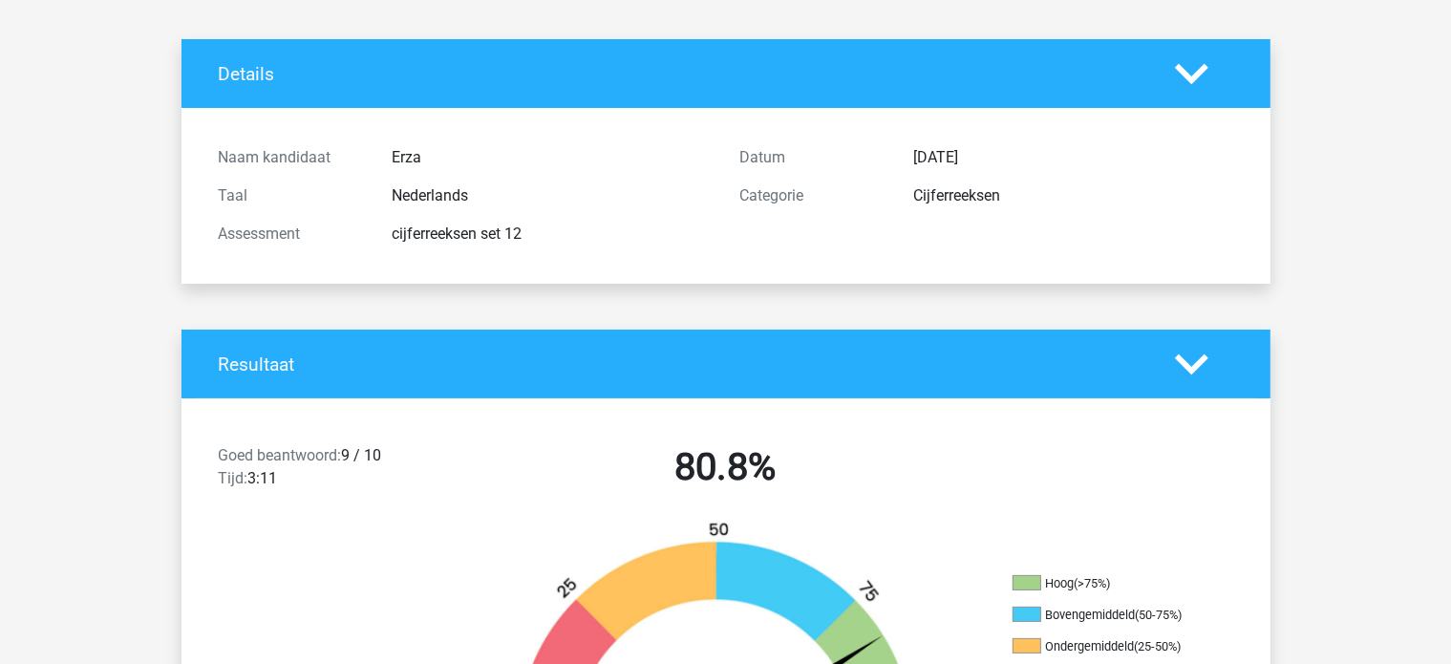
scroll to position [0, 0]
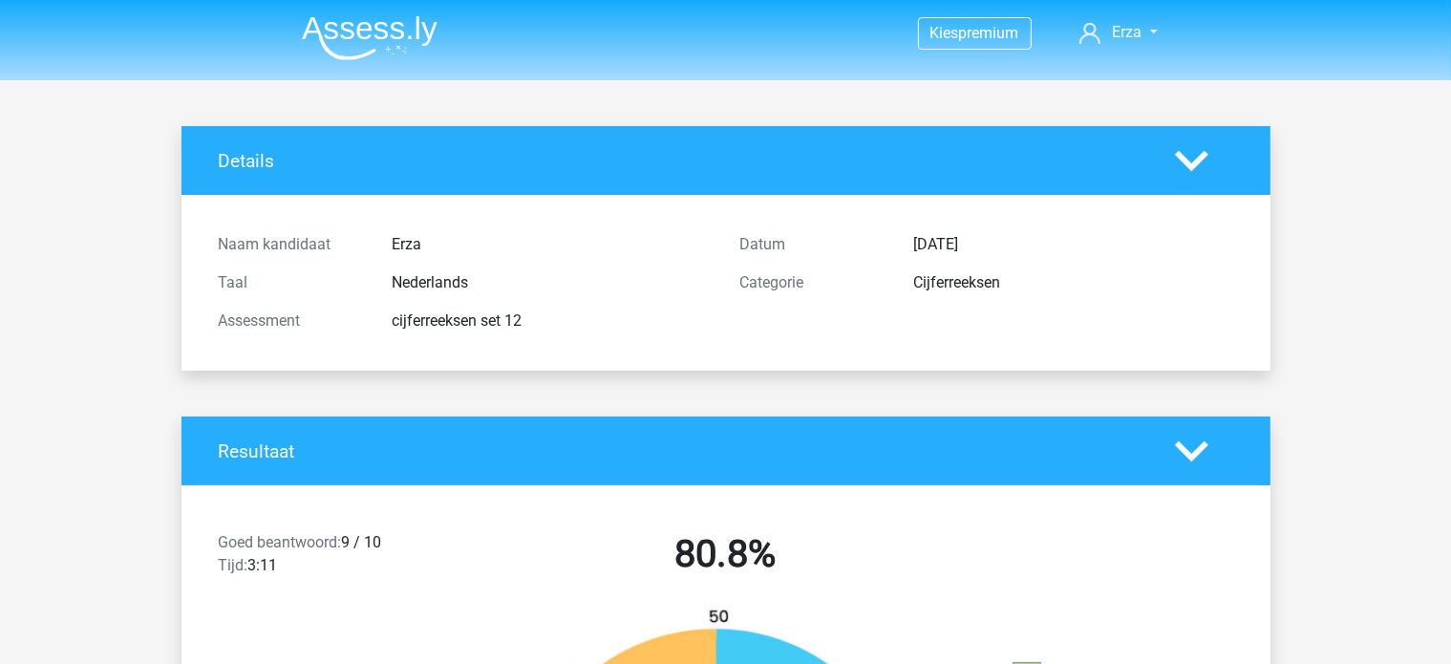
click at [333, 5] on nav "Kies premium Erza ezravdsande@gmail.com" at bounding box center [725, 34] width 879 height 62
click at [359, 37] on img at bounding box center [370, 37] width 136 height 45
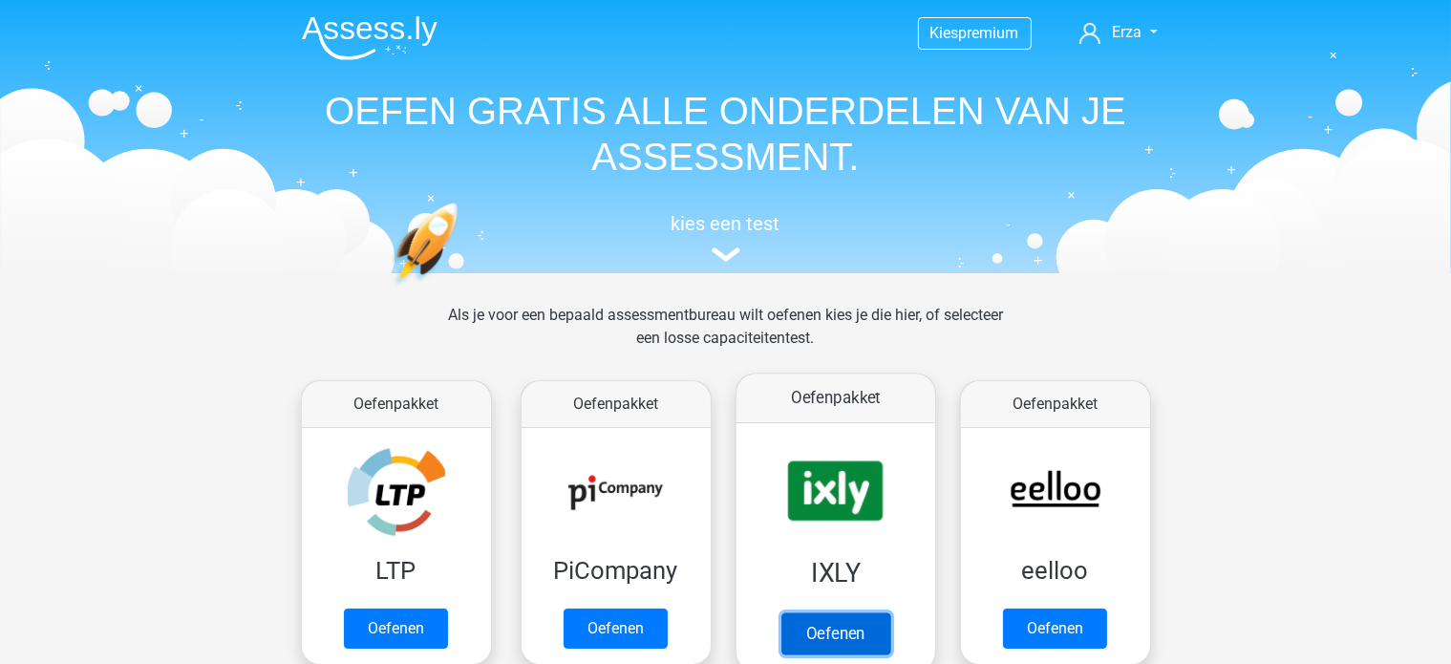
click at [811, 612] on link "Oefenen" at bounding box center [834, 633] width 109 height 42
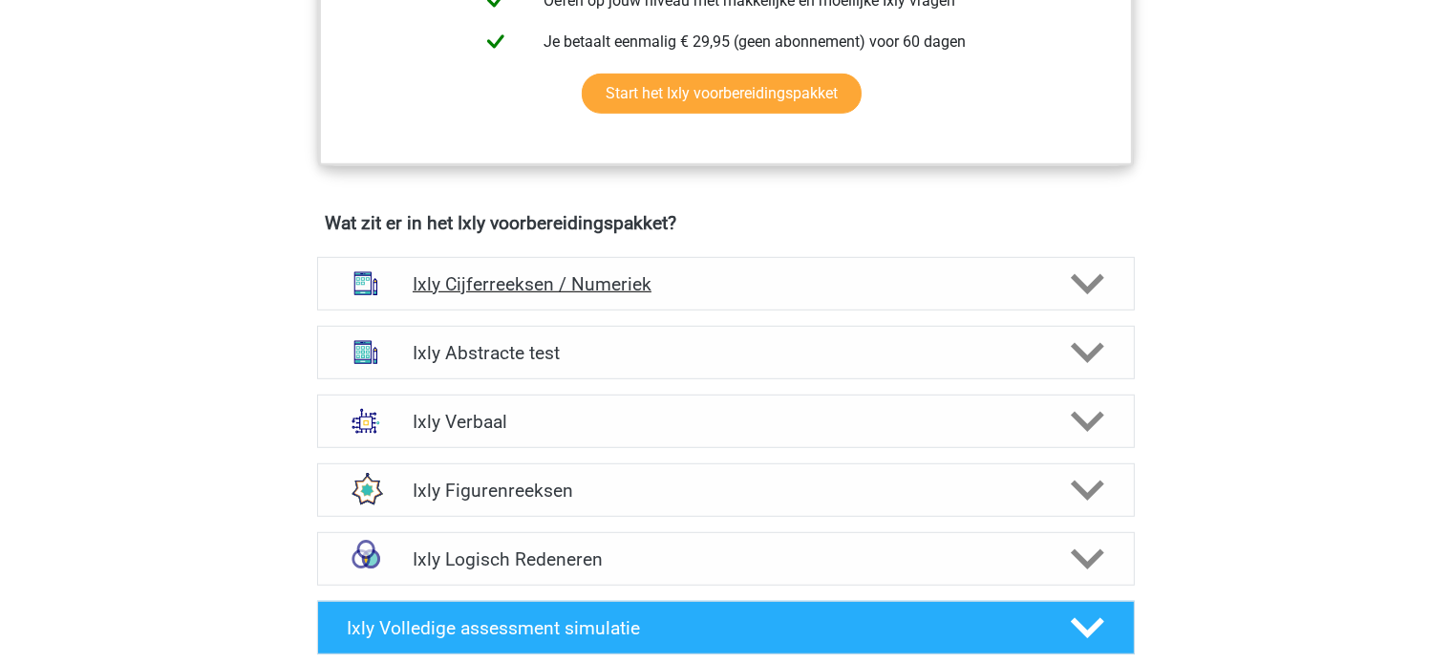
click at [618, 286] on h4 "Ixly Cijferreeksen / Numeriek" at bounding box center [725, 284] width 625 height 22
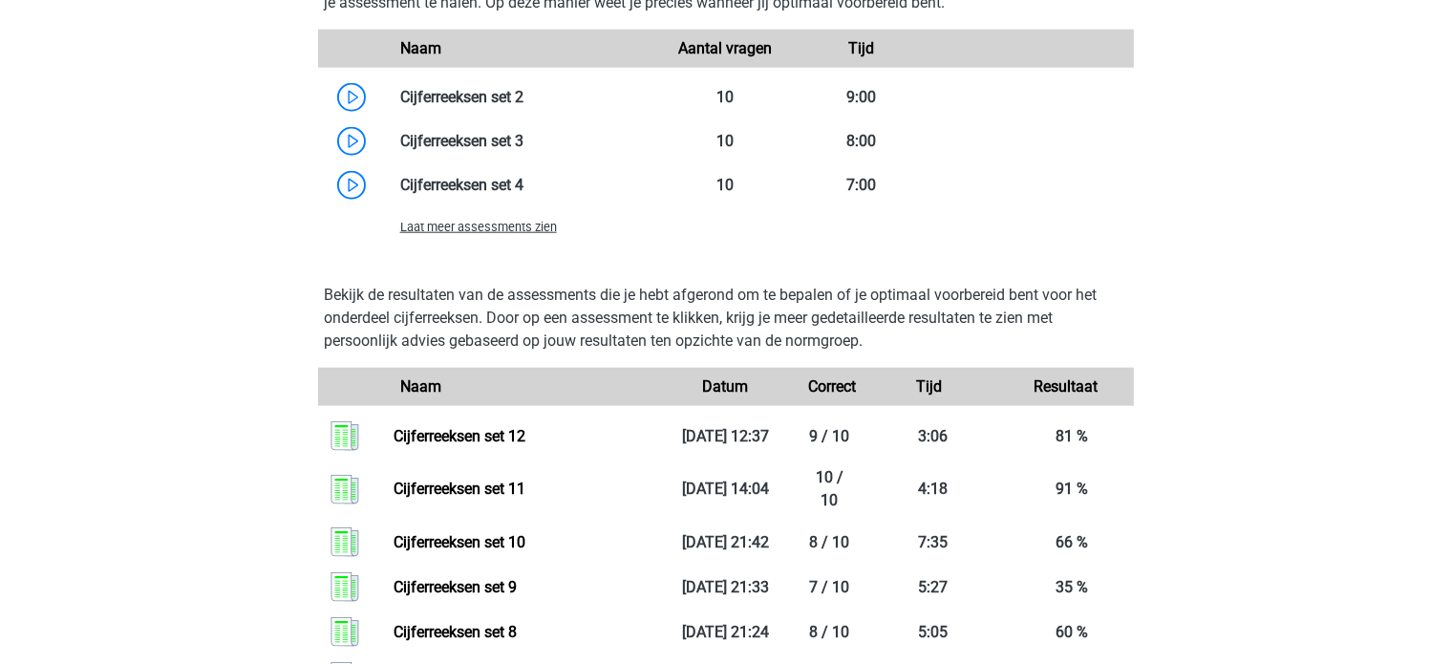
scroll to position [2196, 0]
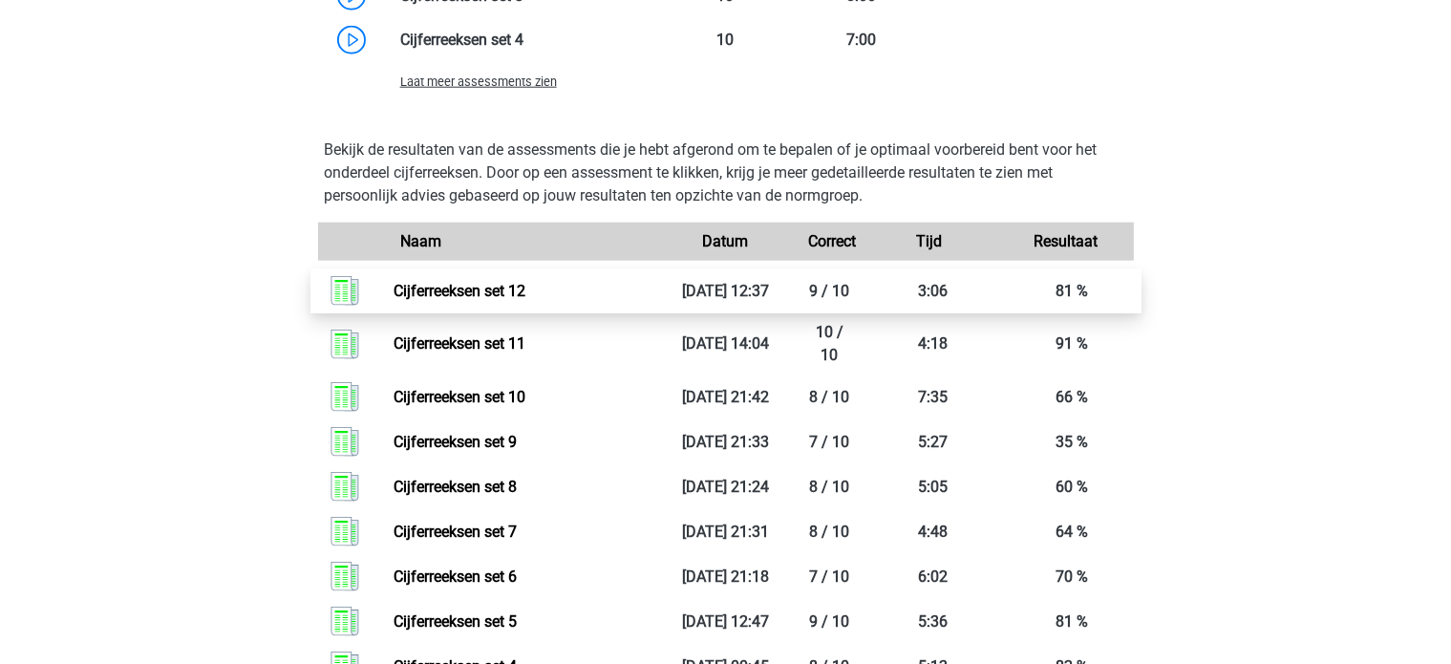
click at [525, 285] on link "Cijferreeksen set 12" at bounding box center [459, 291] width 132 height 18
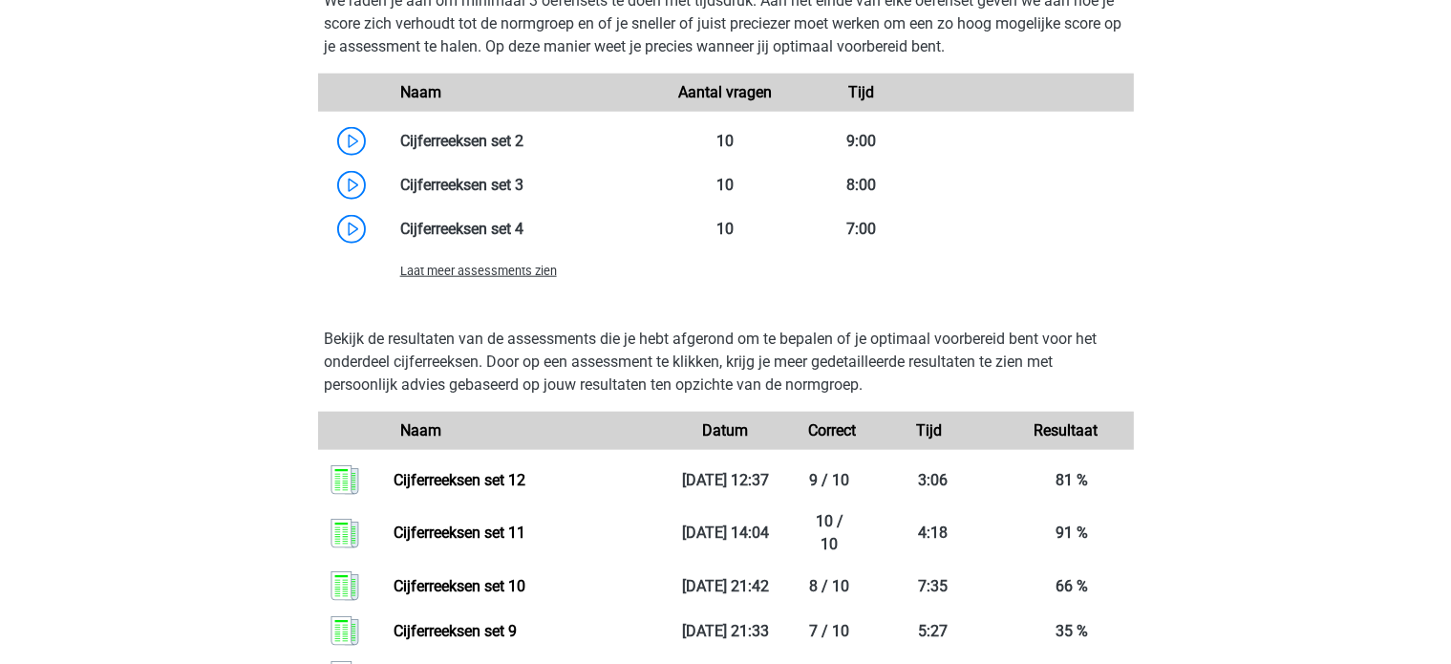
scroll to position [2005, 0]
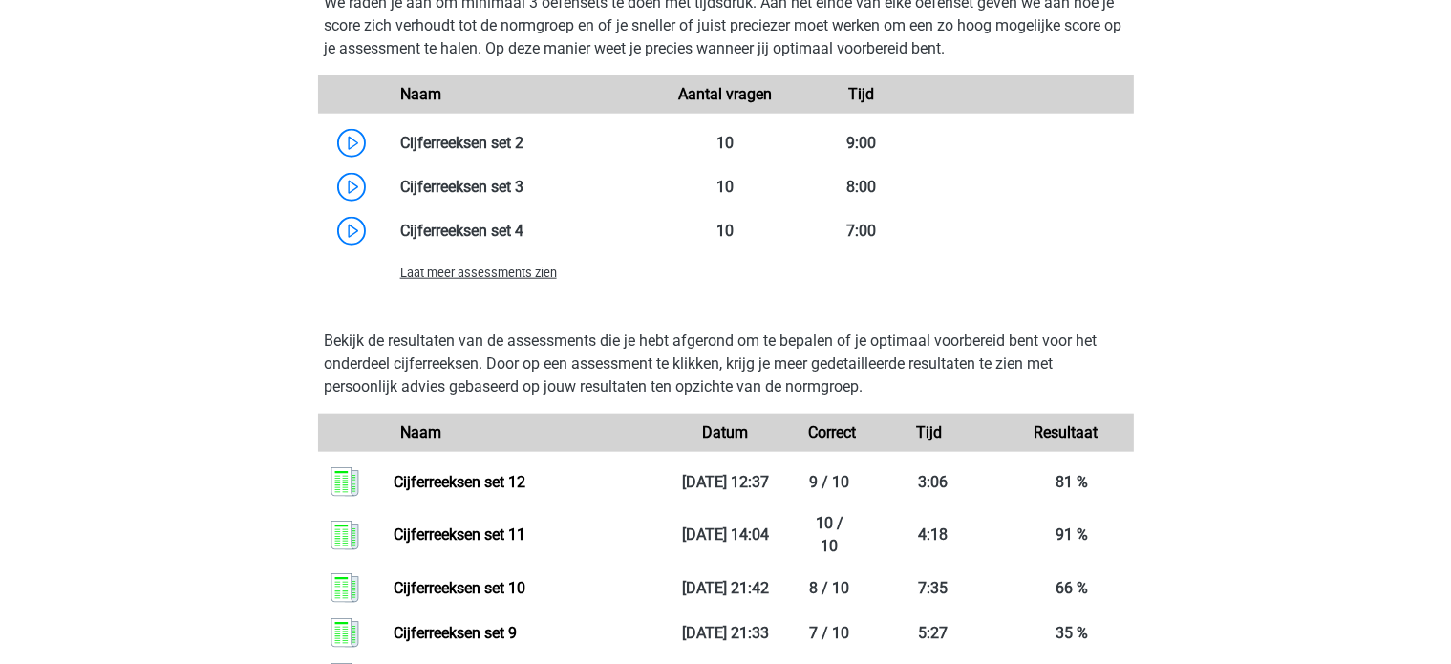
click at [493, 272] on span "Laat meer assessments zien" at bounding box center [478, 272] width 157 height 14
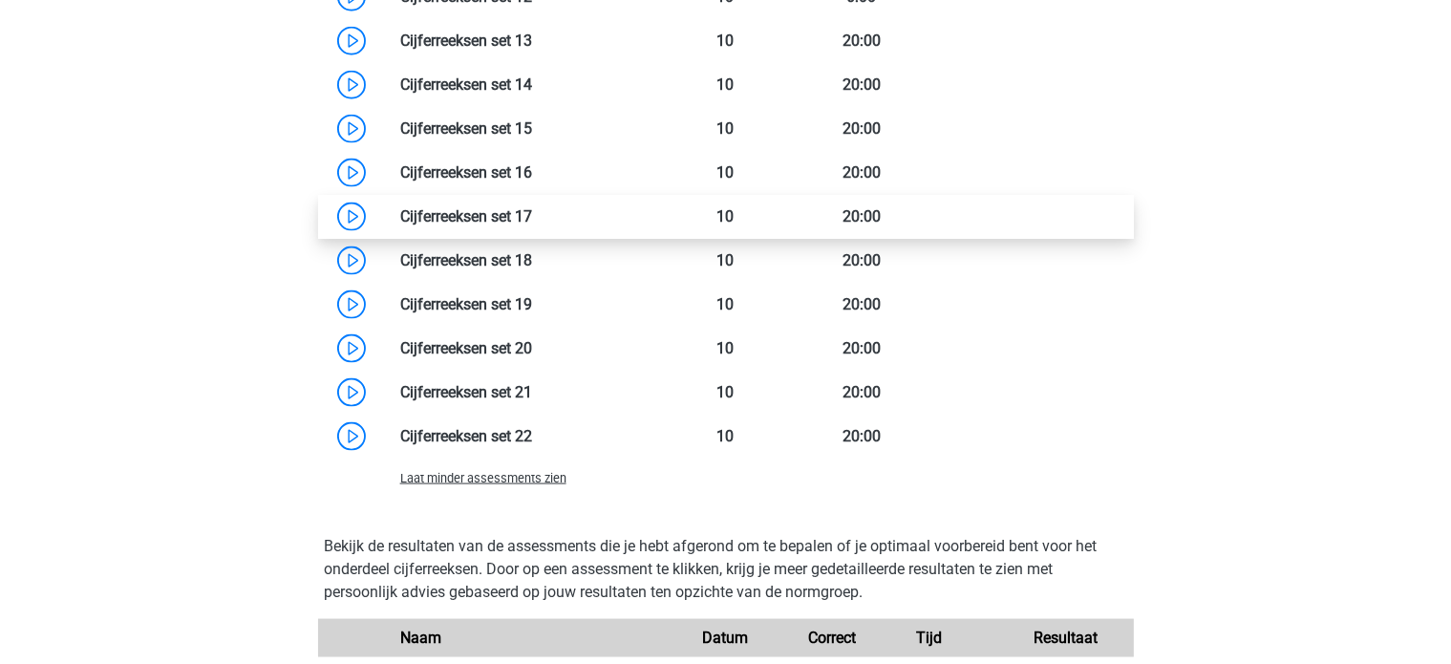
scroll to position [2769, 0]
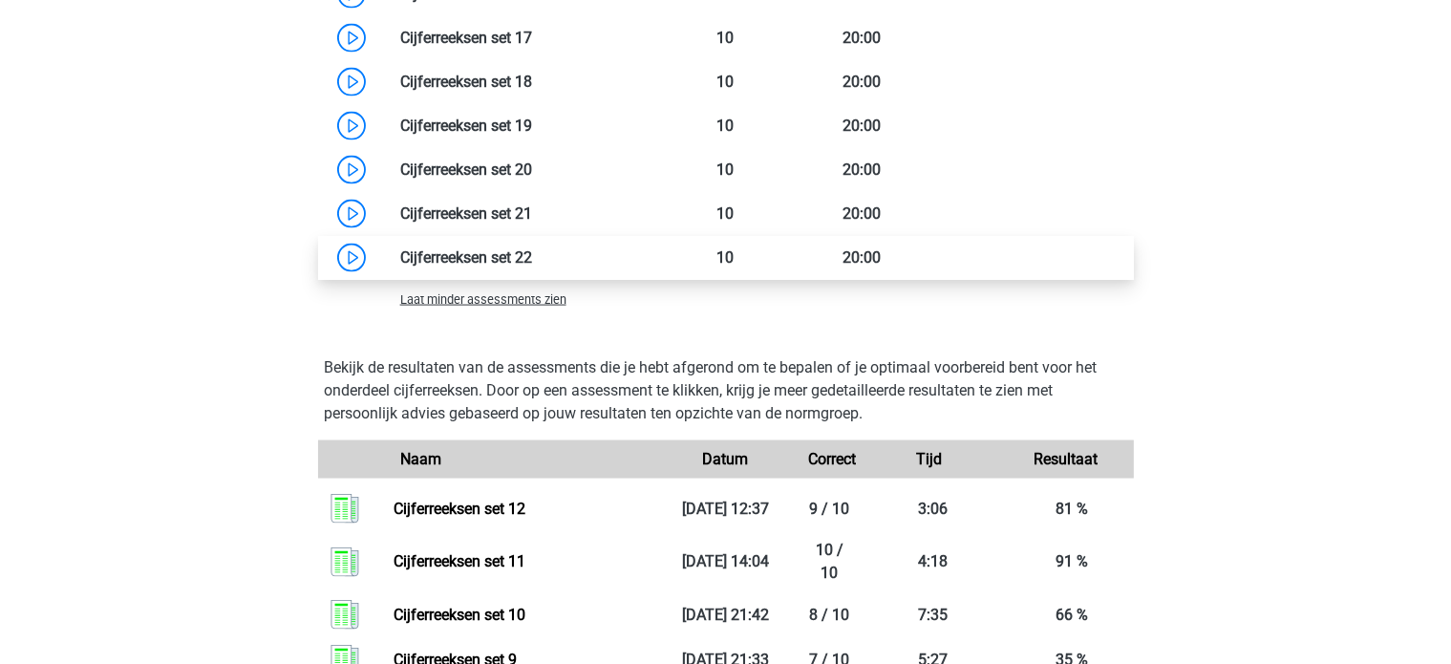
click at [532, 248] on link at bounding box center [532, 257] width 0 height 18
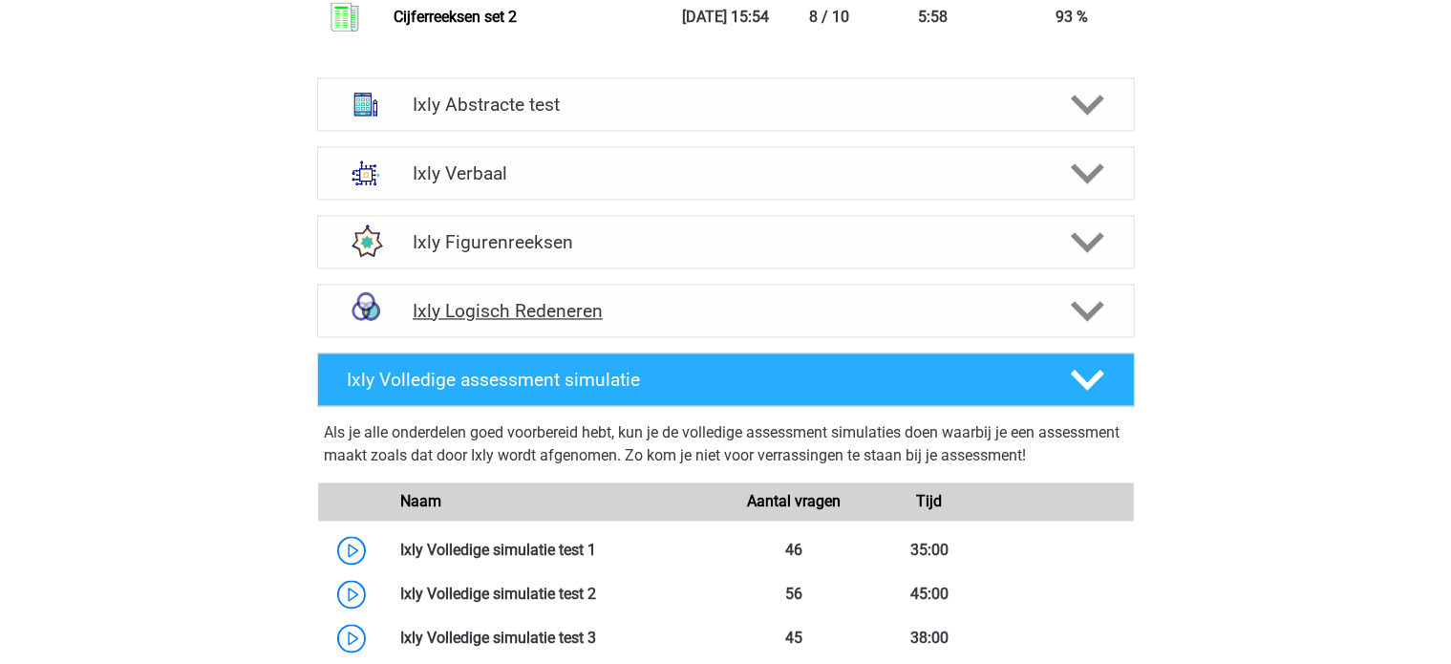
scroll to position [3724, 0]
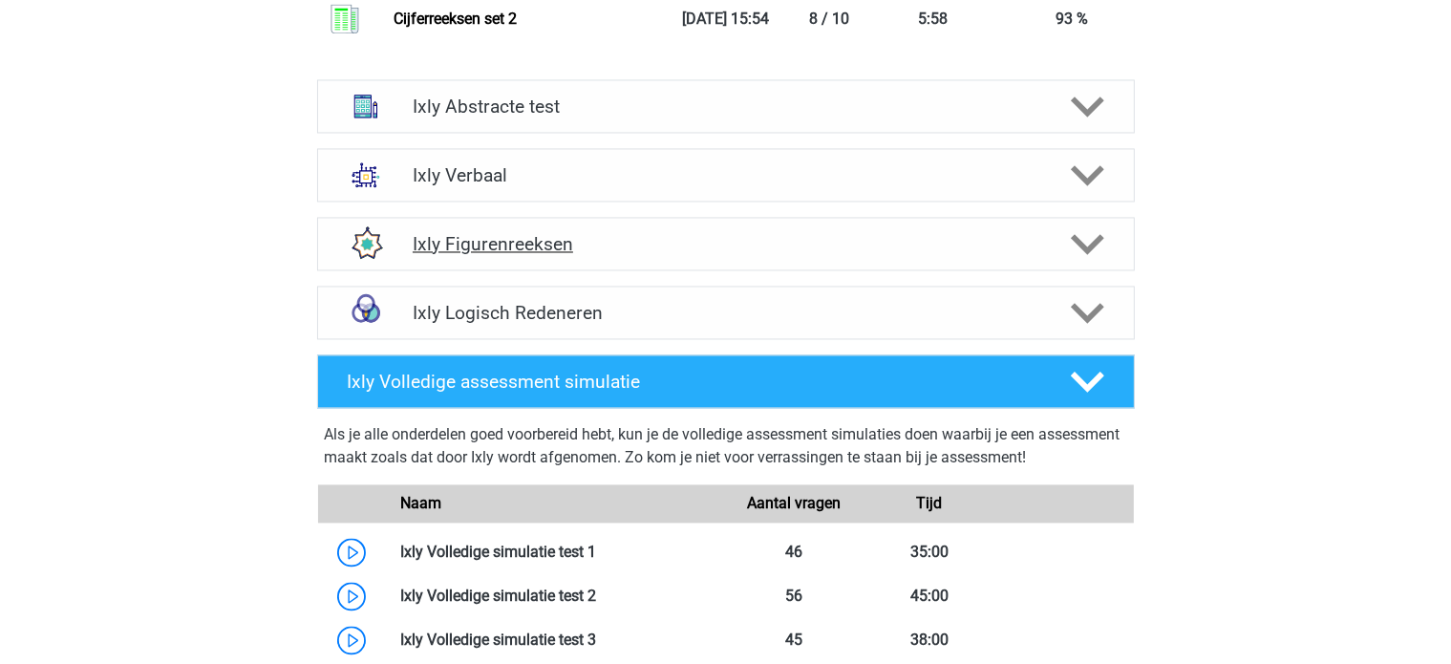
click at [511, 234] on h4 "Ixly Figurenreeksen" at bounding box center [725, 244] width 625 height 22
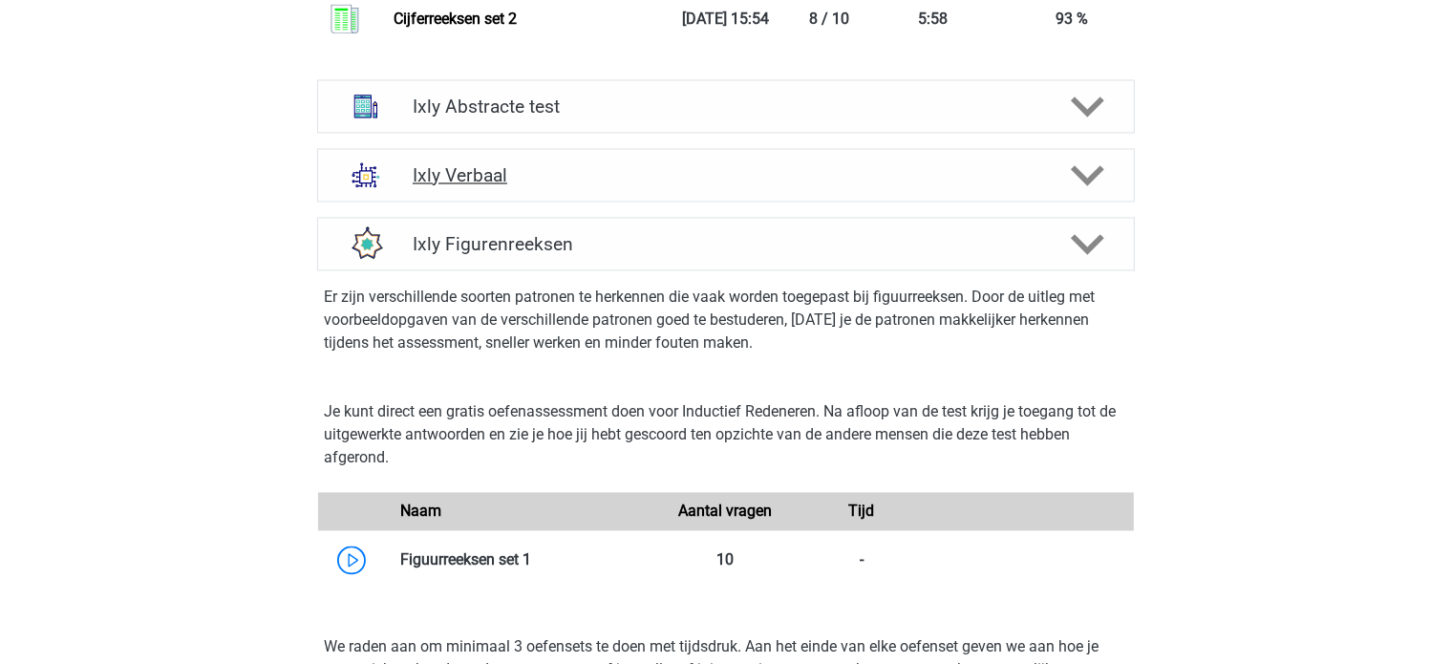
click at [484, 167] on h4 "Ixly Verbaal" at bounding box center [725, 175] width 625 height 22
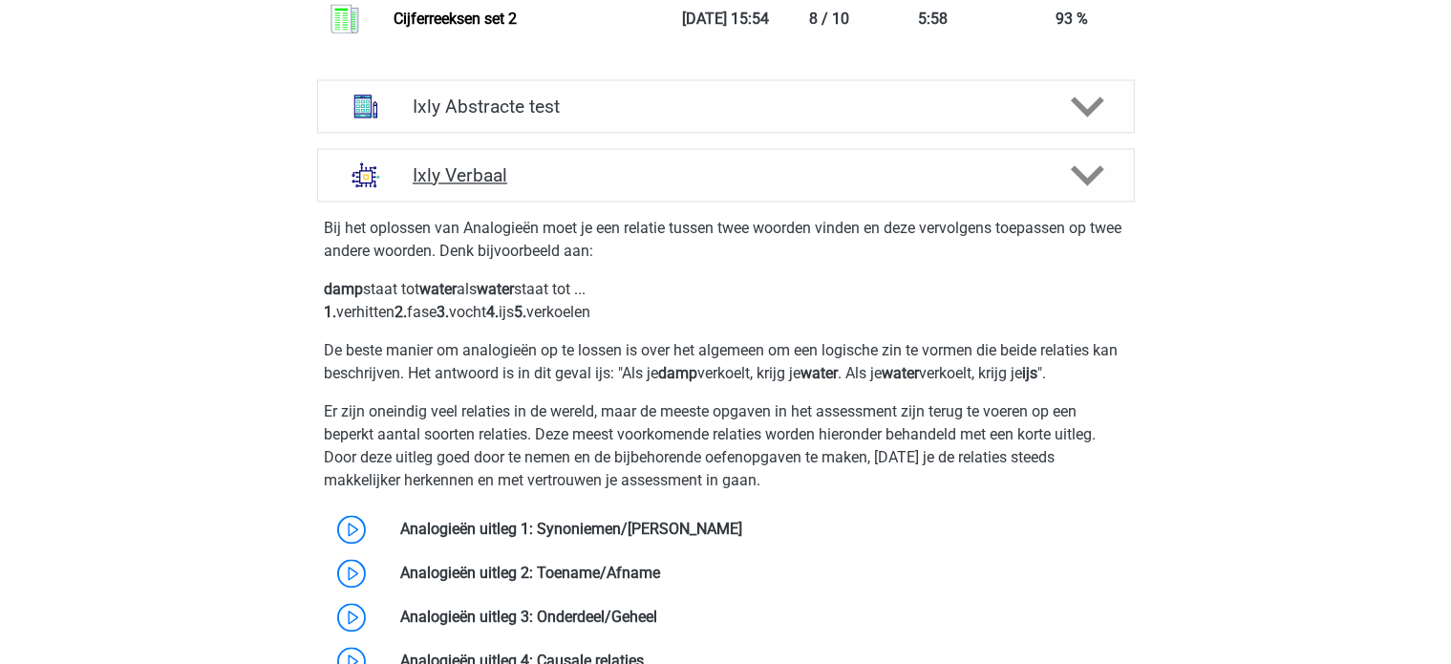
click at [481, 166] on h4 "Ixly Verbaal" at bounding box center [725, 175] width 625 height 22
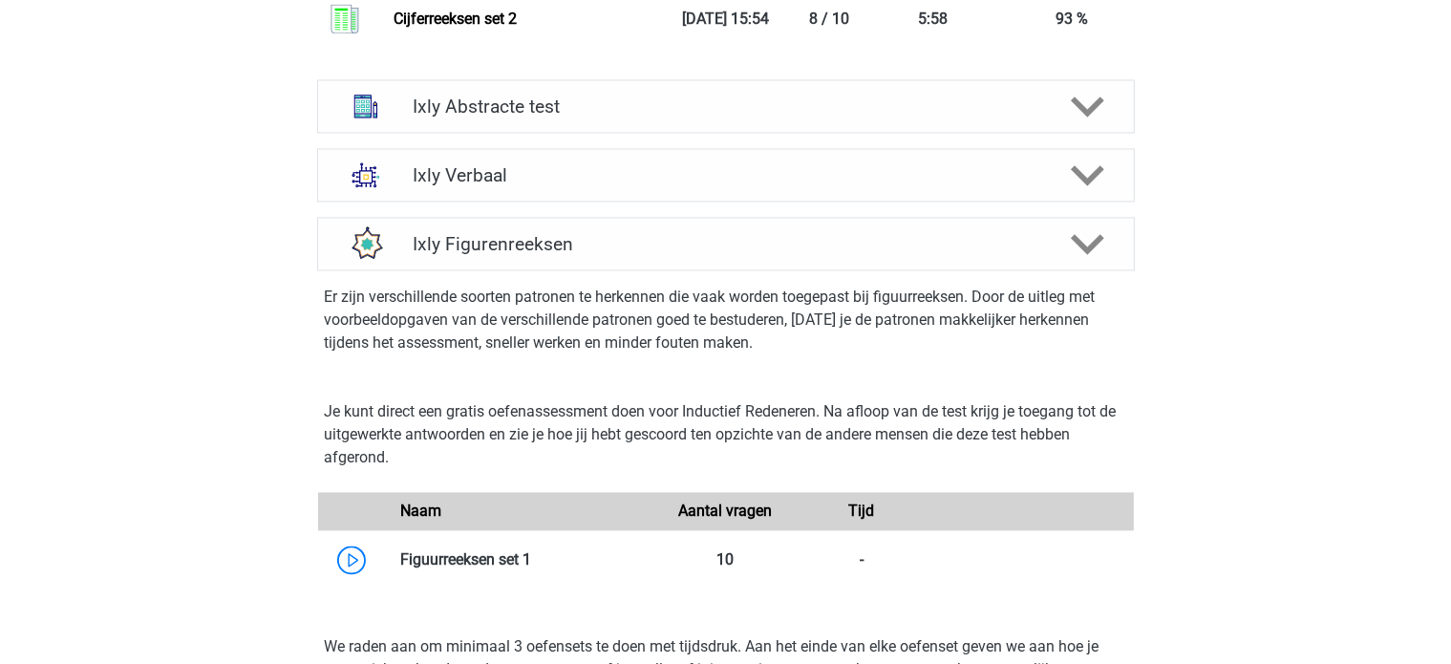
click at [516, 159] on div "Ixly Verbaal" at bounding box center [725, 174] width 817 height 53
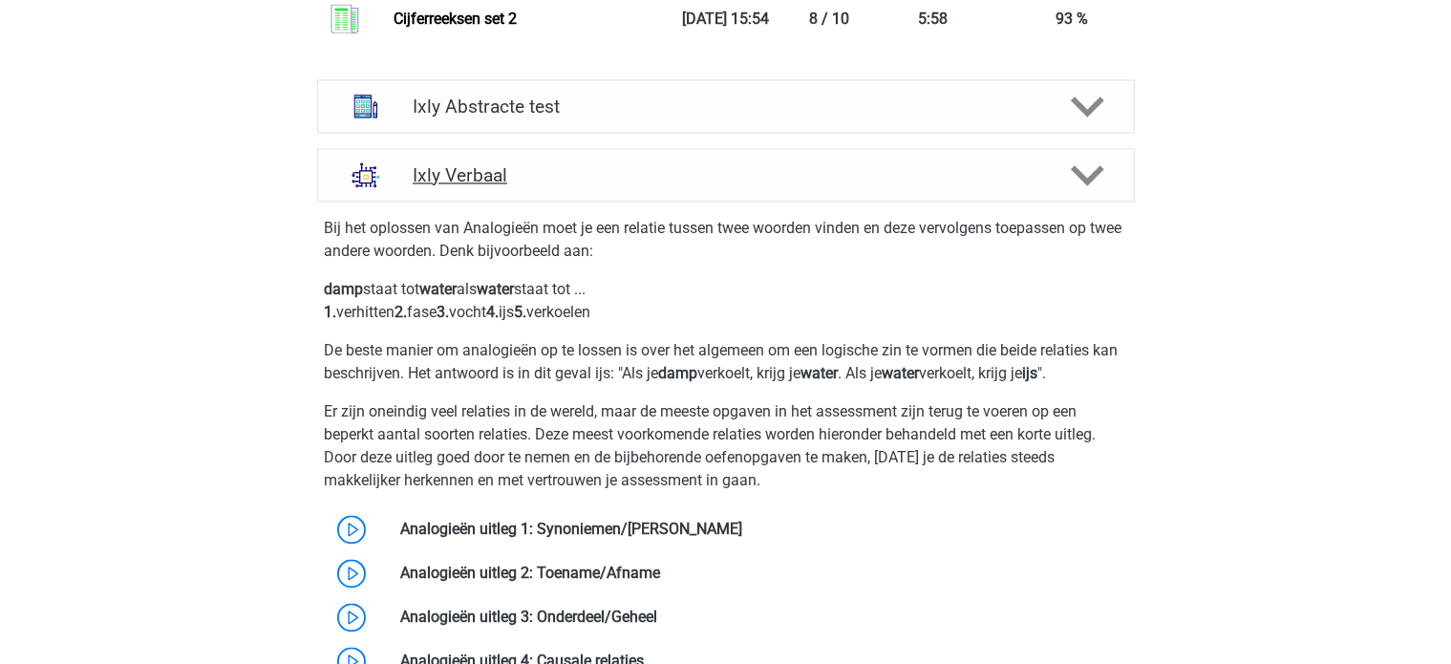
click at [517, 159] on div "Ixly Verbaal" at bounding box center [725, 174] width 817 height 53
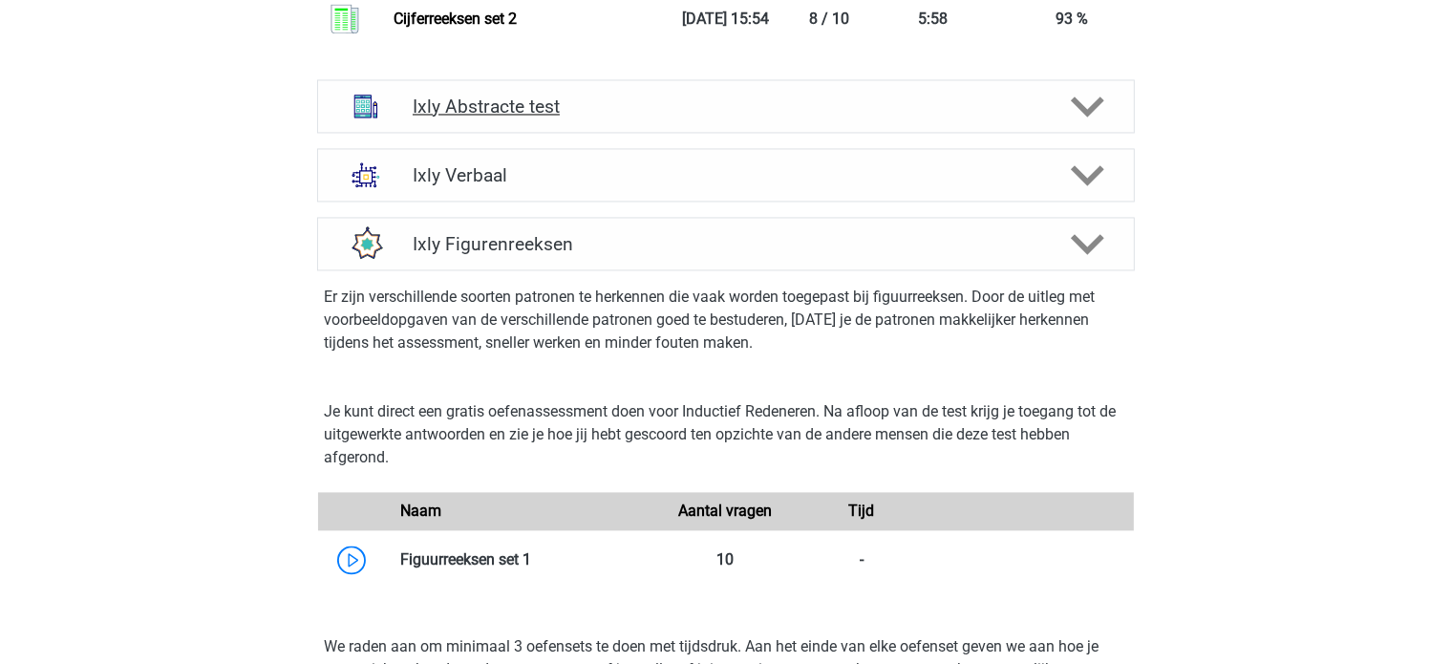
click at [500, 122] on div "Ixly Abstracte test" at bounding box center [725, 105] width 817 height 53
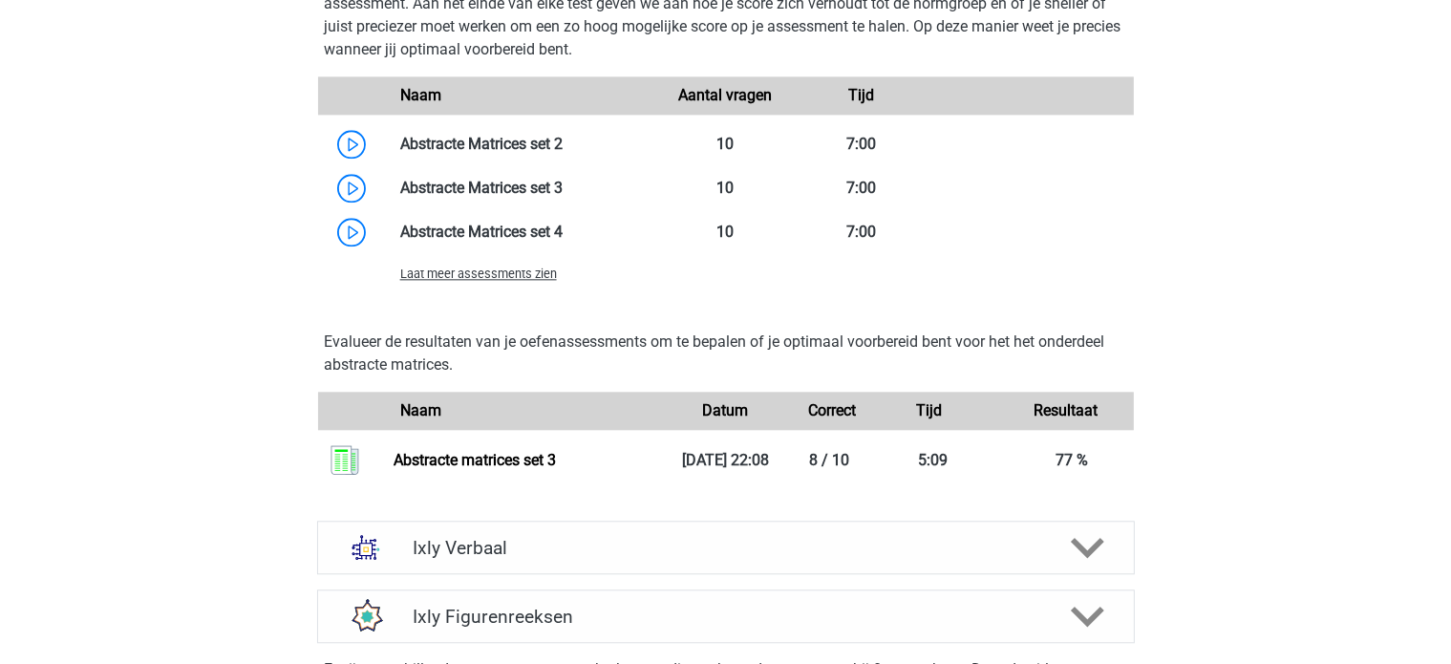
scroll to position [4393, 0]
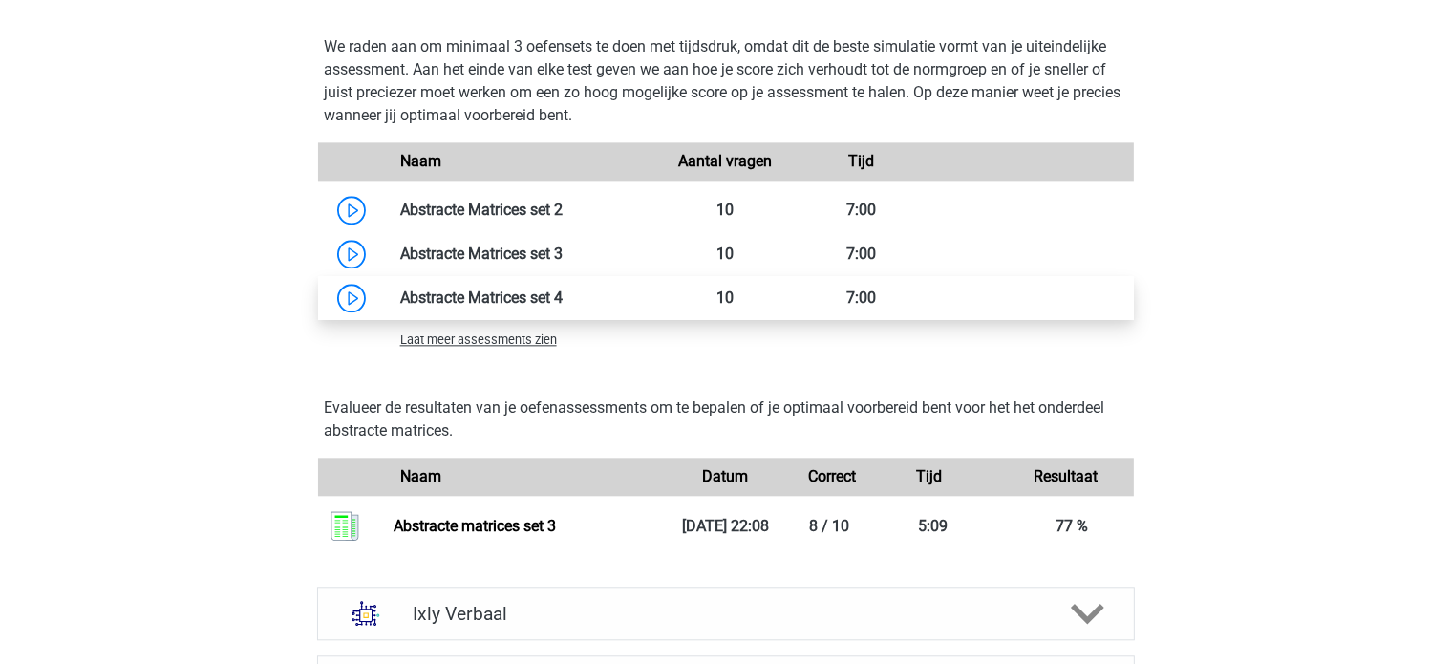
click at [562, 304] on link at bounding box center [562, 297] width 0 height 18
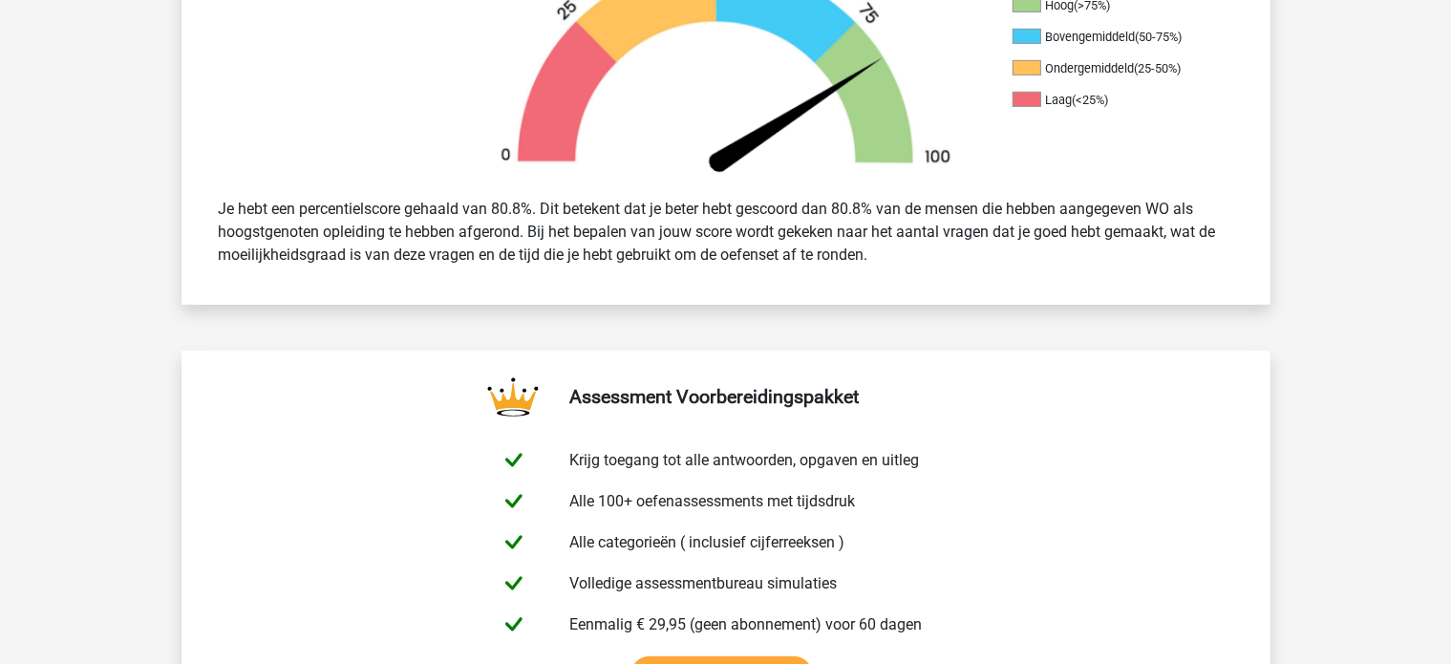
scroll to position [668, 0]
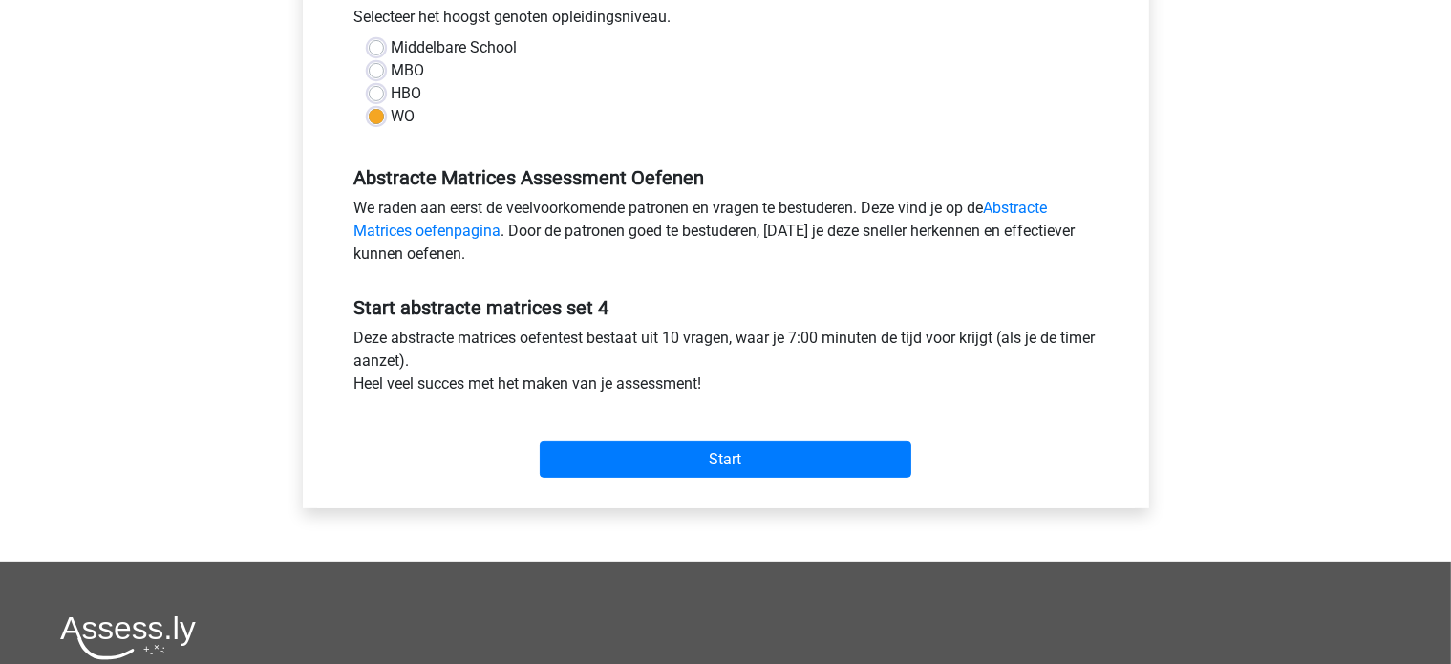
scroll to position [477, 0]
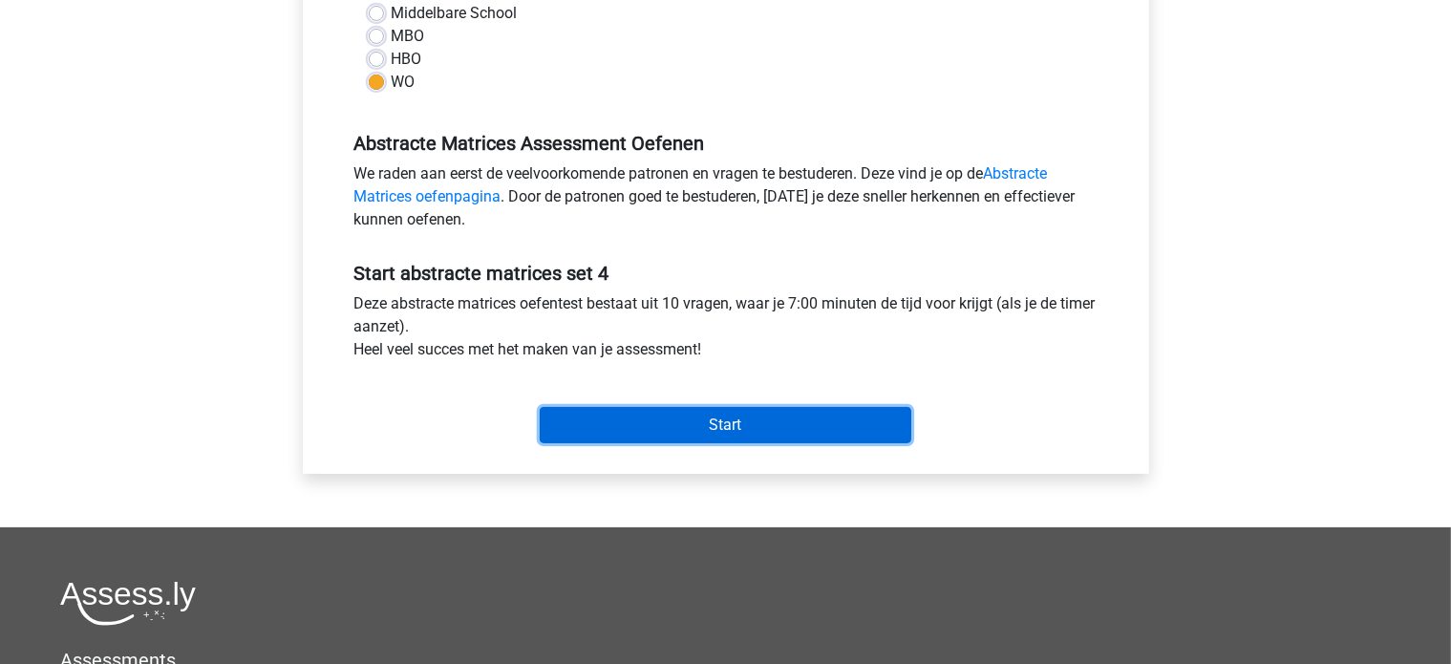
click at [695, 430] on input "Start" at bounding box center [725, 425] width 371 height 36
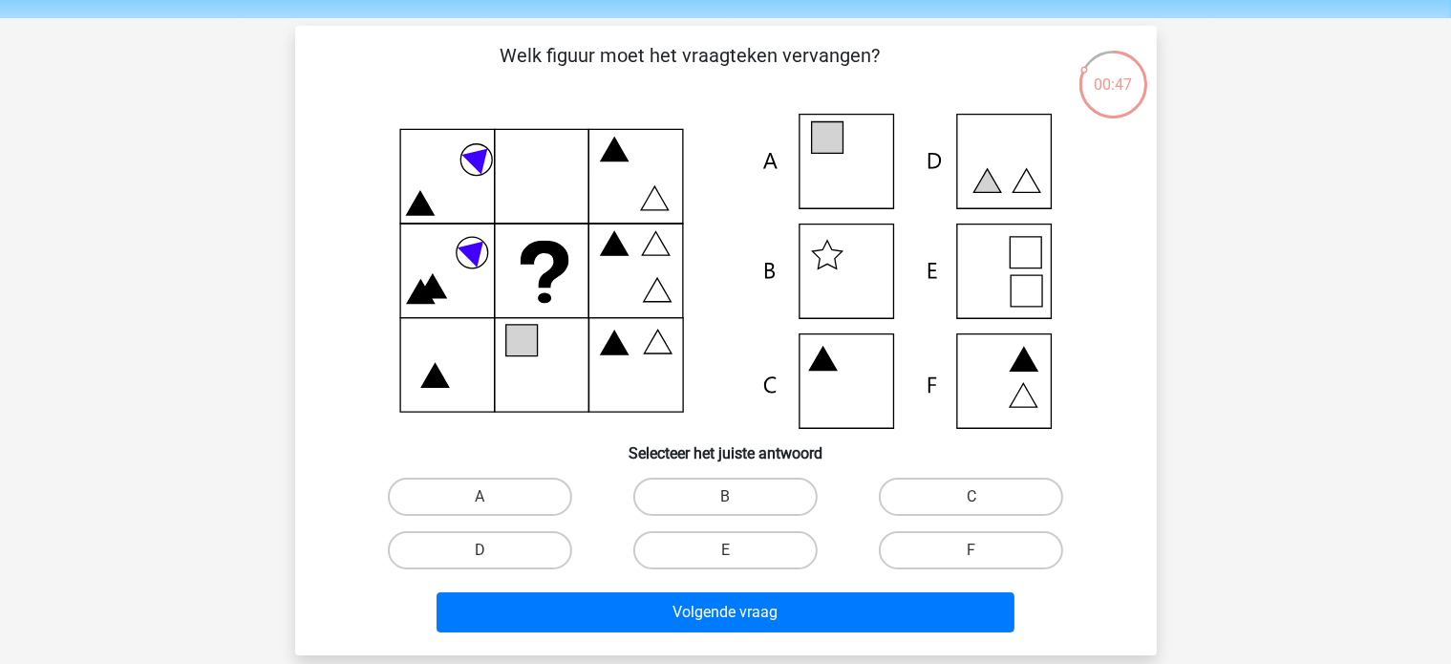
scroll to position [95, 0]
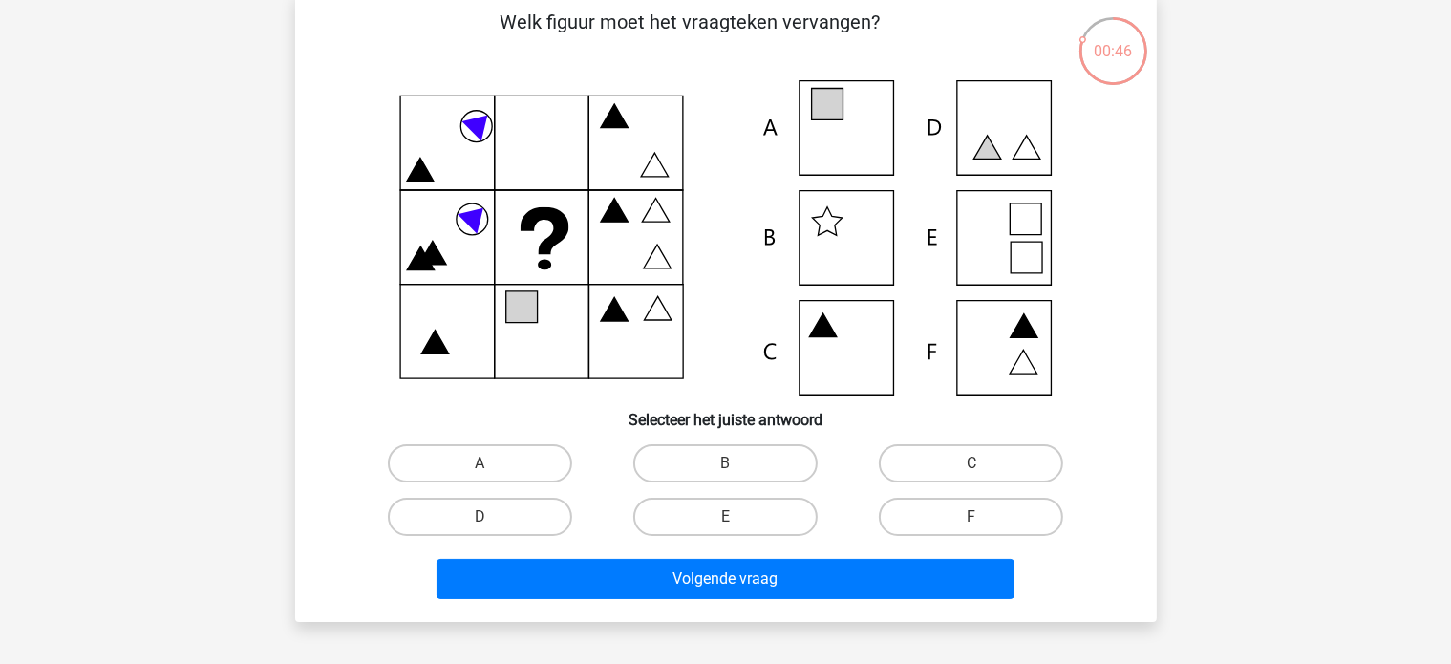
click at [493, 481] on div "A" at bounding box center [479, 462] width 245 height 53
click at [492, 476] on input "A" at bounding box center [485, 469] width 12 height 12
radio input "true"
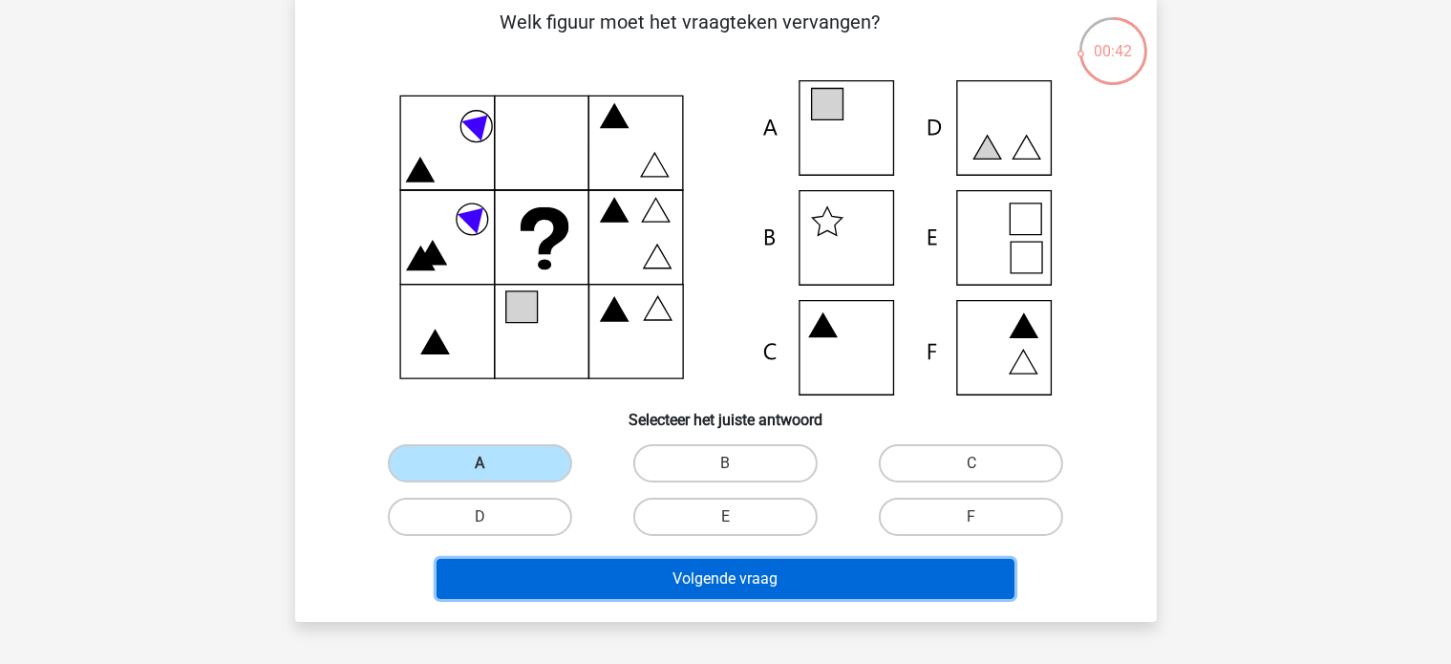
click at [577, 583] on button "Volgende vraag" at bounding box center [725, 579] width 578 height 40
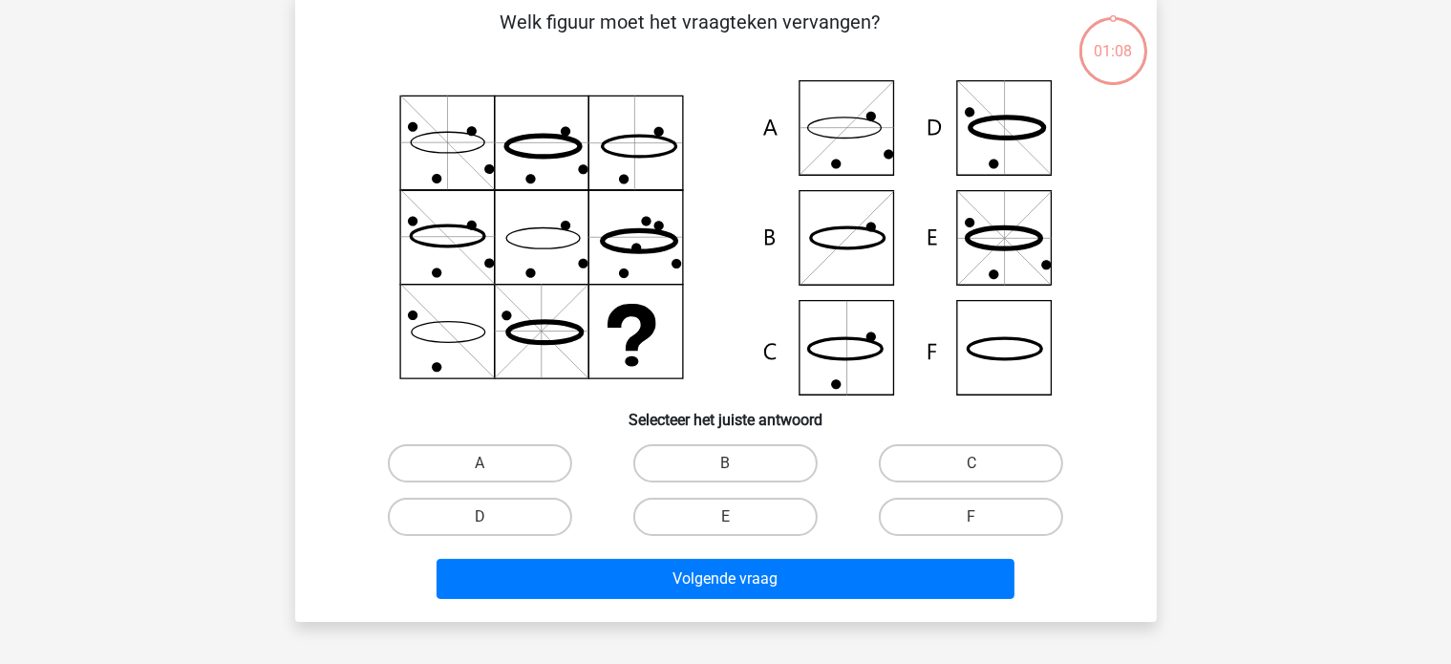
scroll to position [88, 0]
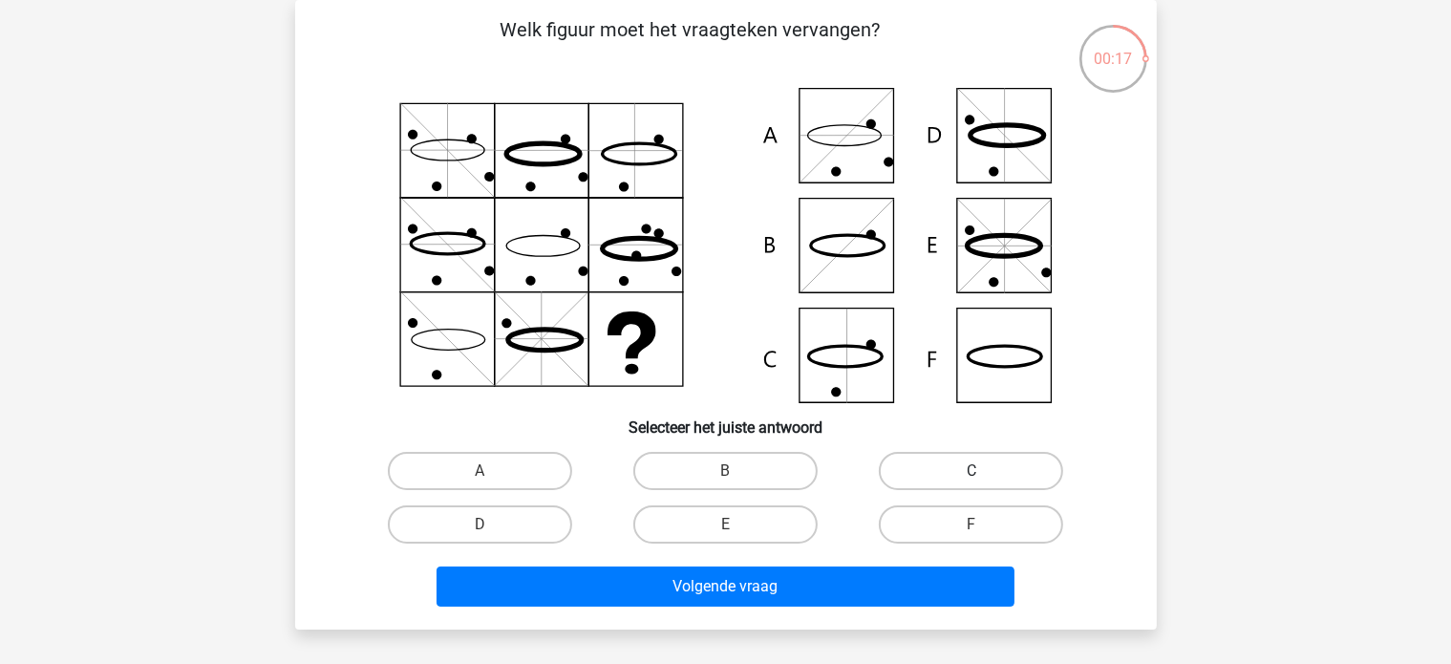
click at [1009, 469] on label "C" at bounding box center [971, 471] width 184 height 38
click at [984, 471] on input "C" at bounding box center [977, 477] width 12 height 12
radio input "true"
click at [509, 484] on label "A" at bounding box center [480, 471] width 184 height 38
click at [492, 483] on input "A" at bounding box center [485, 477] width 12 height 12
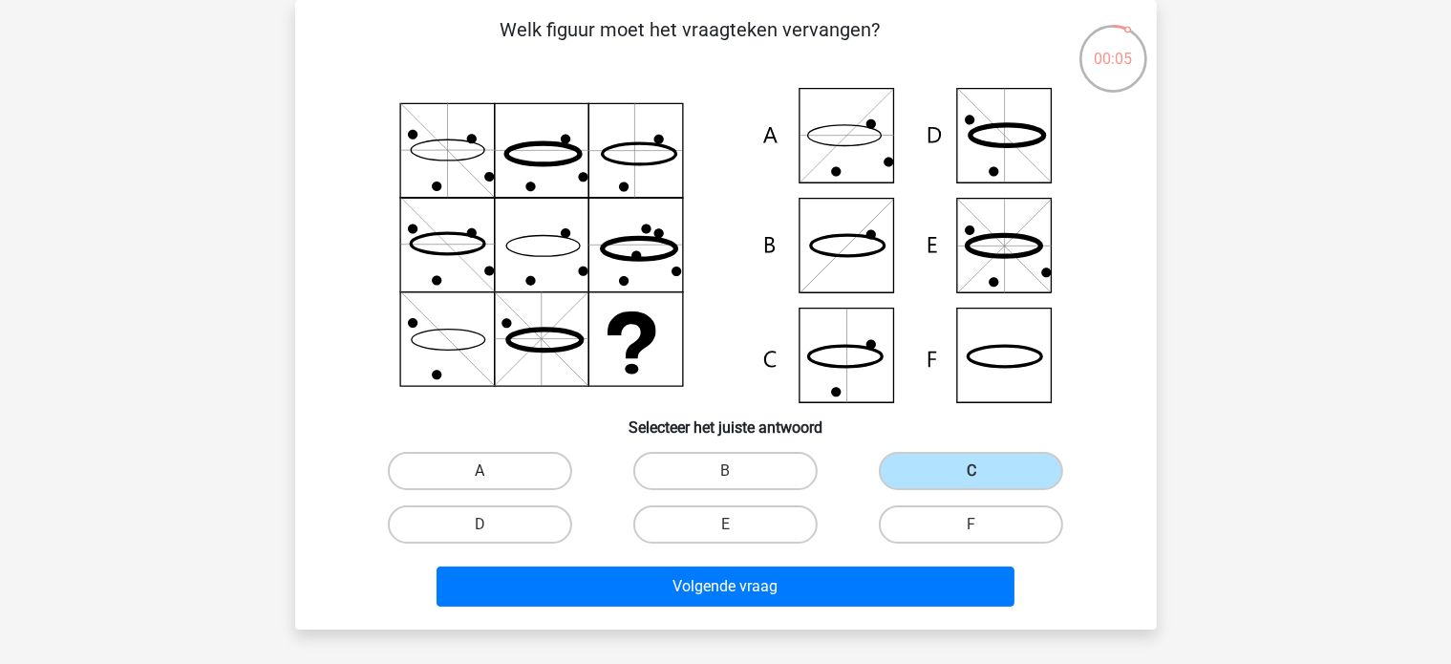
radio input "true"
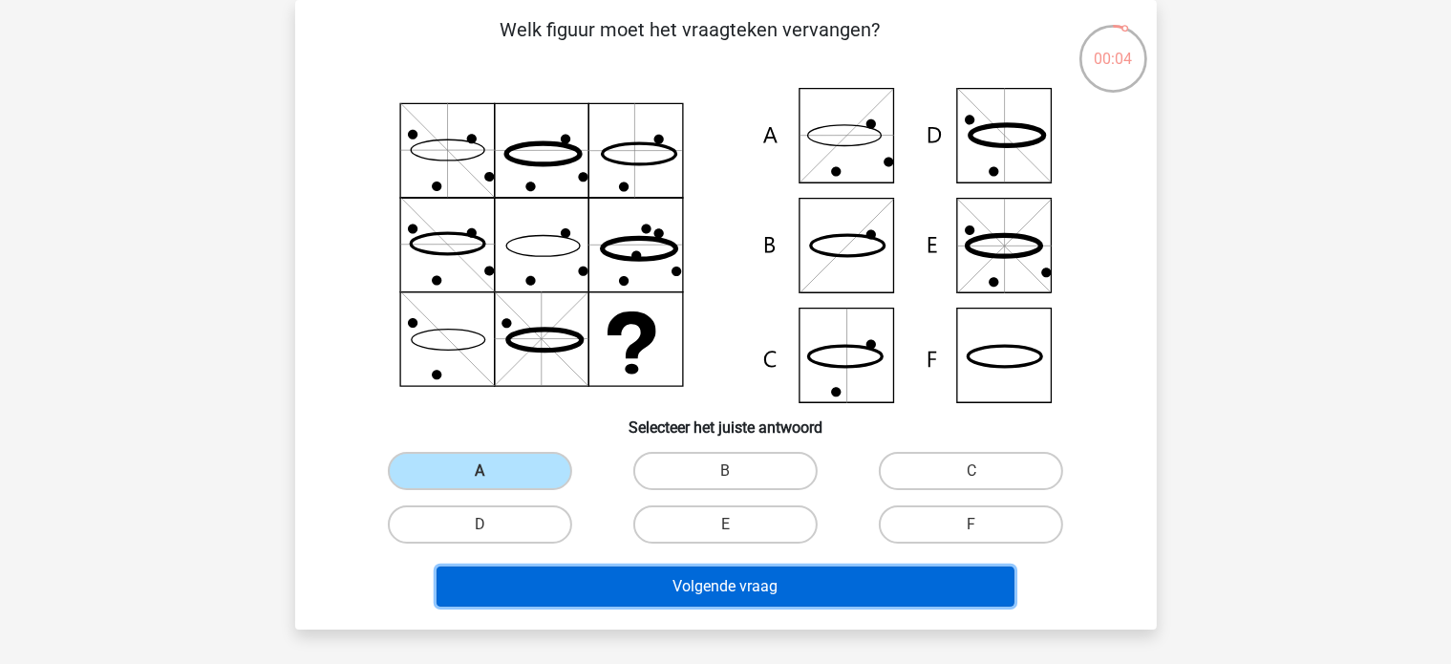
click at [605, 587] on button "Volgende vraag" at bounding box center [725, 586] width 578 height 40
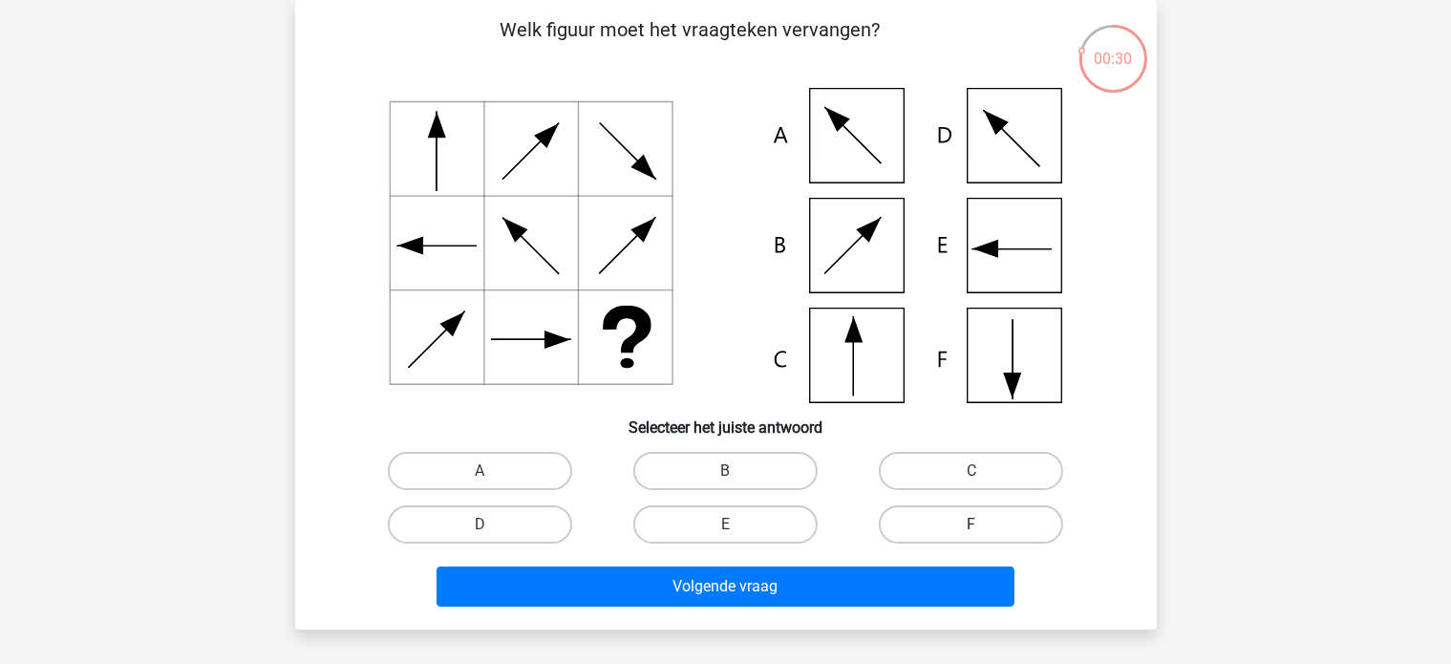
click at [921, 539] on label "F" at bounding box center [971, 524] width 184 height 38
click at [971, 537] on input "F" at bounding box center [977, 530] width 12 height 12
radio input "true"
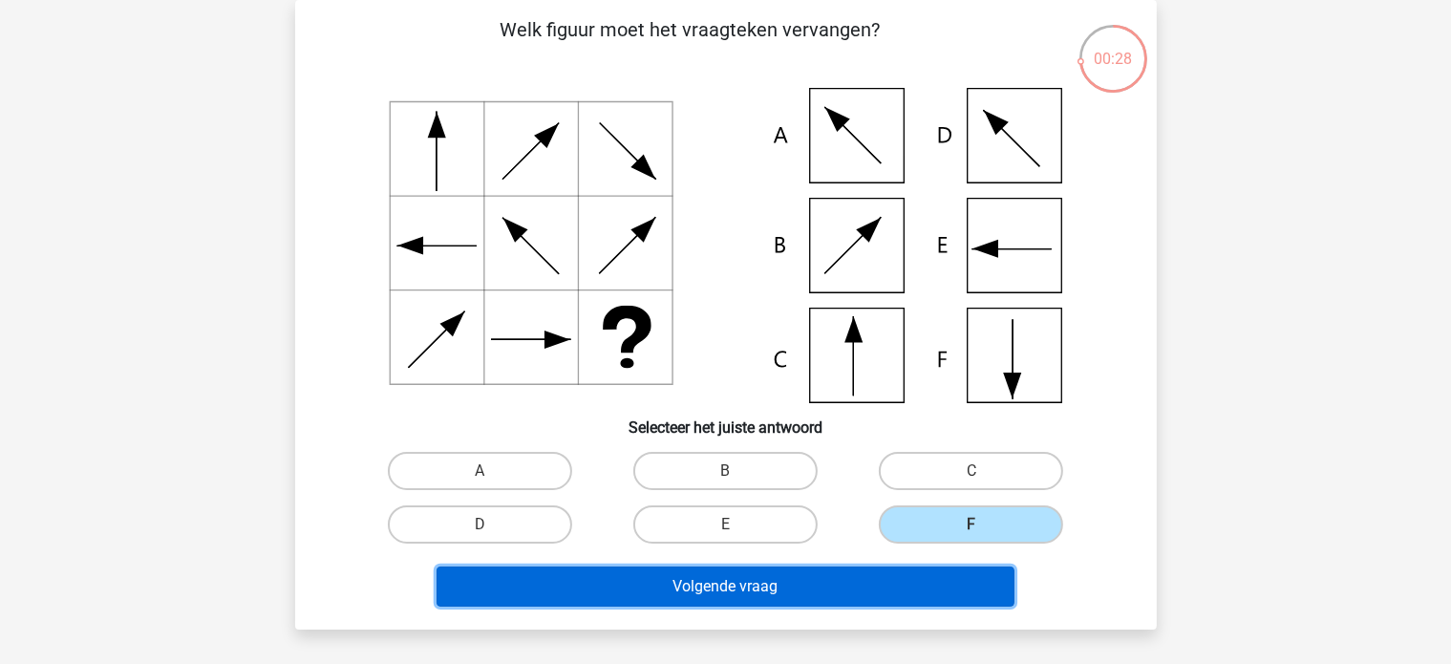
click at [911, 598] on button "Volgende vraag" at bounding box center [725, 586] width 578 height 40
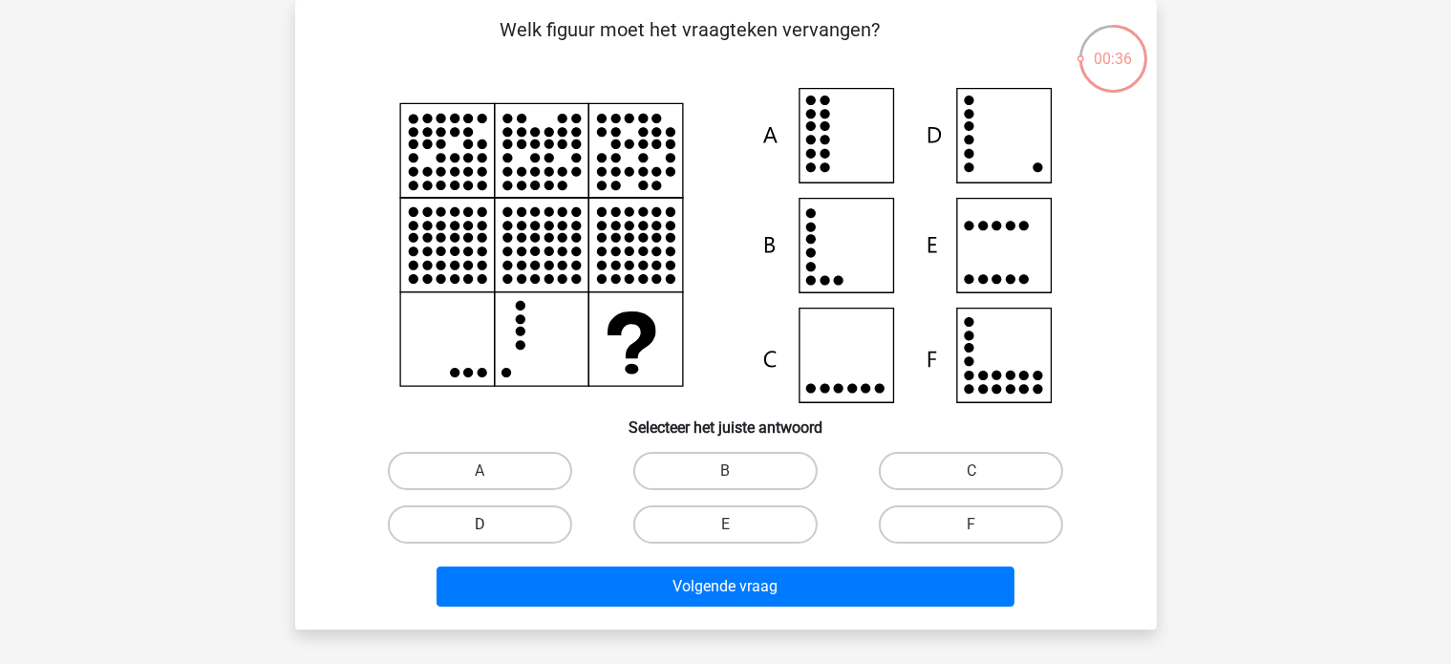
click at [531, 522] on label "D" at bounding box center [480, 524] width 184 height 38
click at [492, 524] on input "D" at bounding box center [485, 530] width 12 height 12
radio input "true"
click at [577, 607] on div "Volgende vraag" at bounding box center [725, 590] width 737 height 48
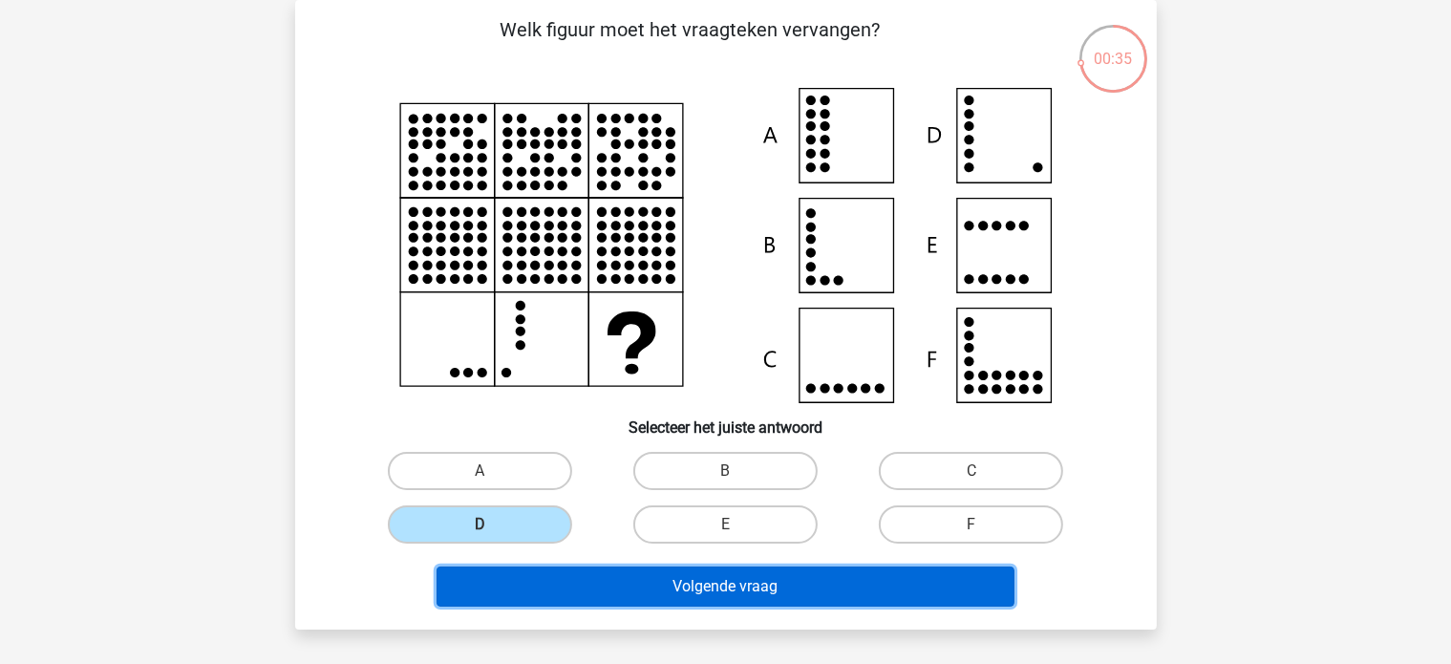
click at [576, 599] on button "Volgende vraag" at bounding box center [725, 586] width 578 height 40
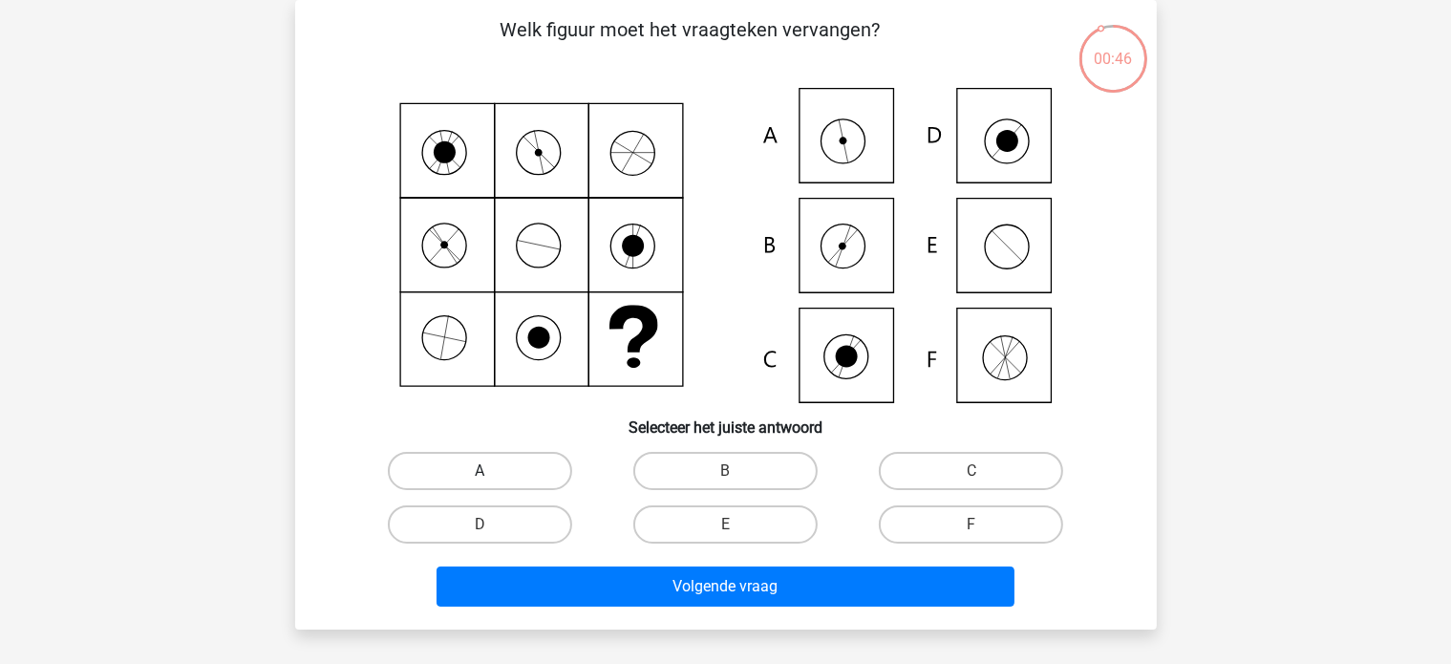
click at [538, 473] on label "A" at bounding box center [480, 471] width 184 height 38
click at [492, 473] on input "A" at bounding box center [485, 477] width 12 height 12
radio input "true"
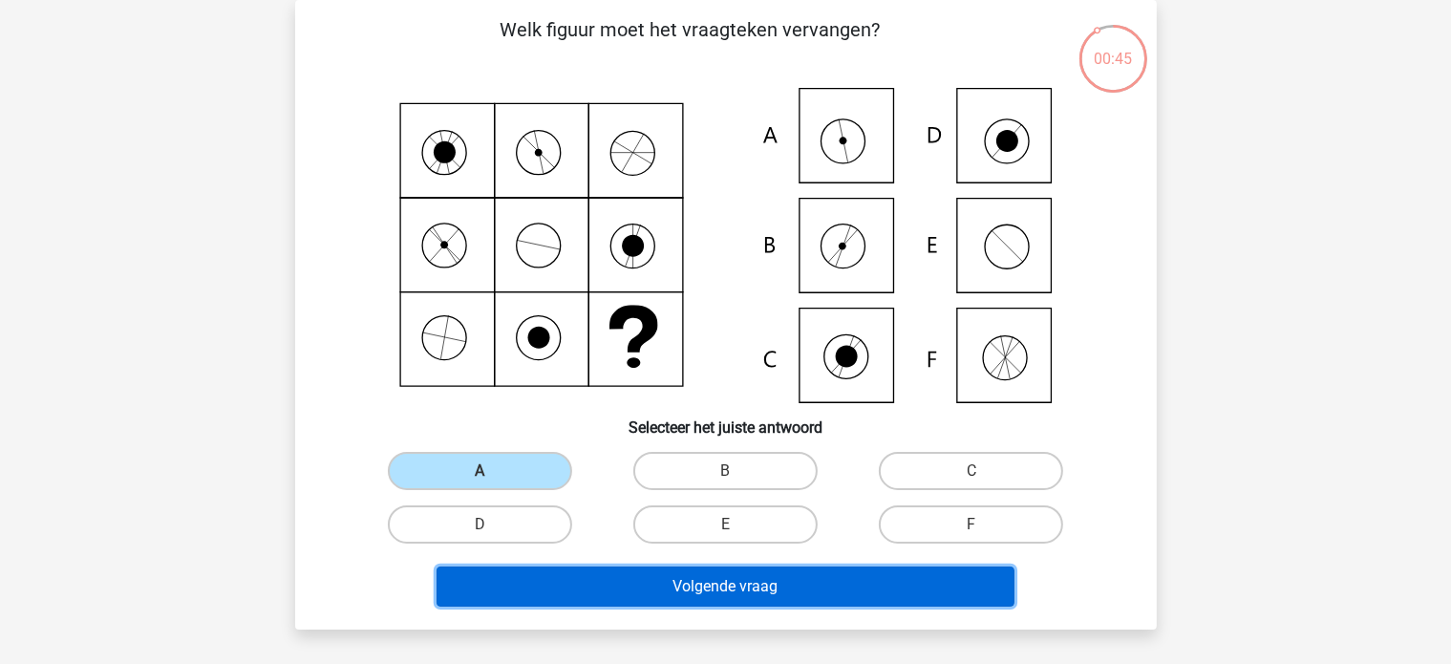
click at [583, 591] on button "Volgende vraag" at bounding box center [725, 586] width 578 height 40
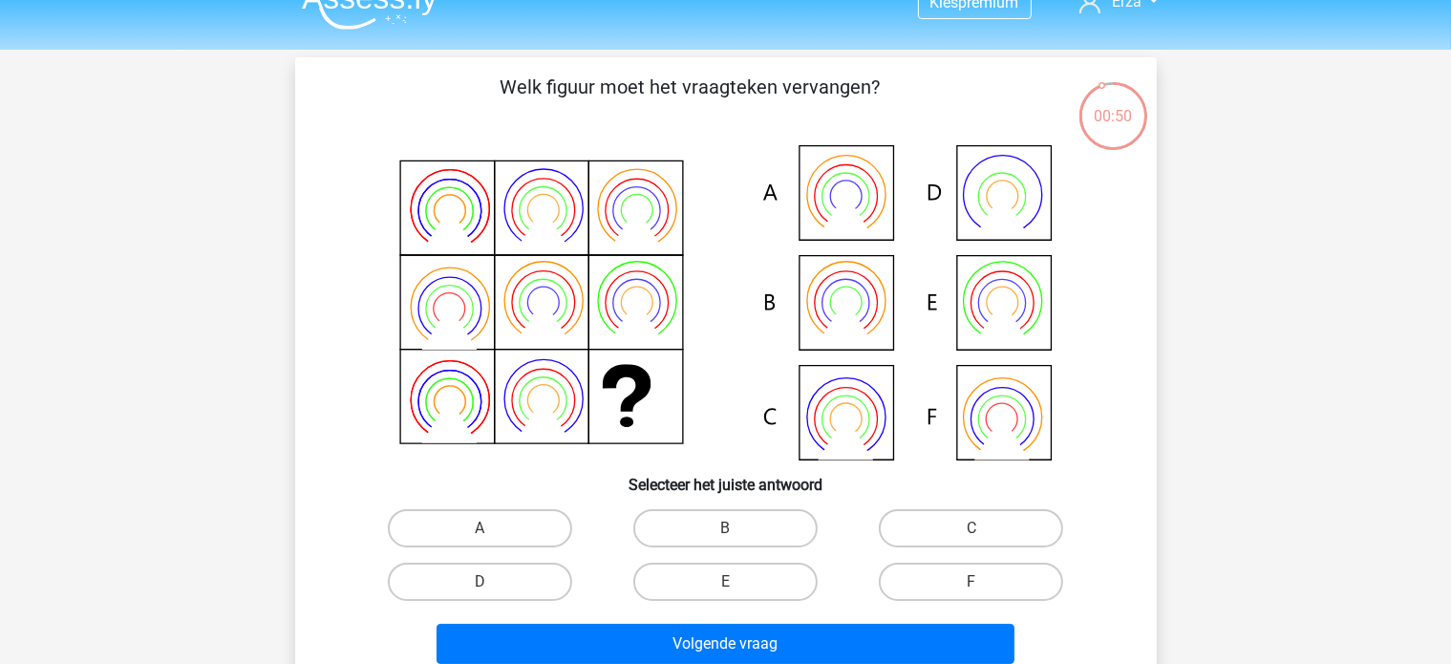
scroll to position [0, 0]
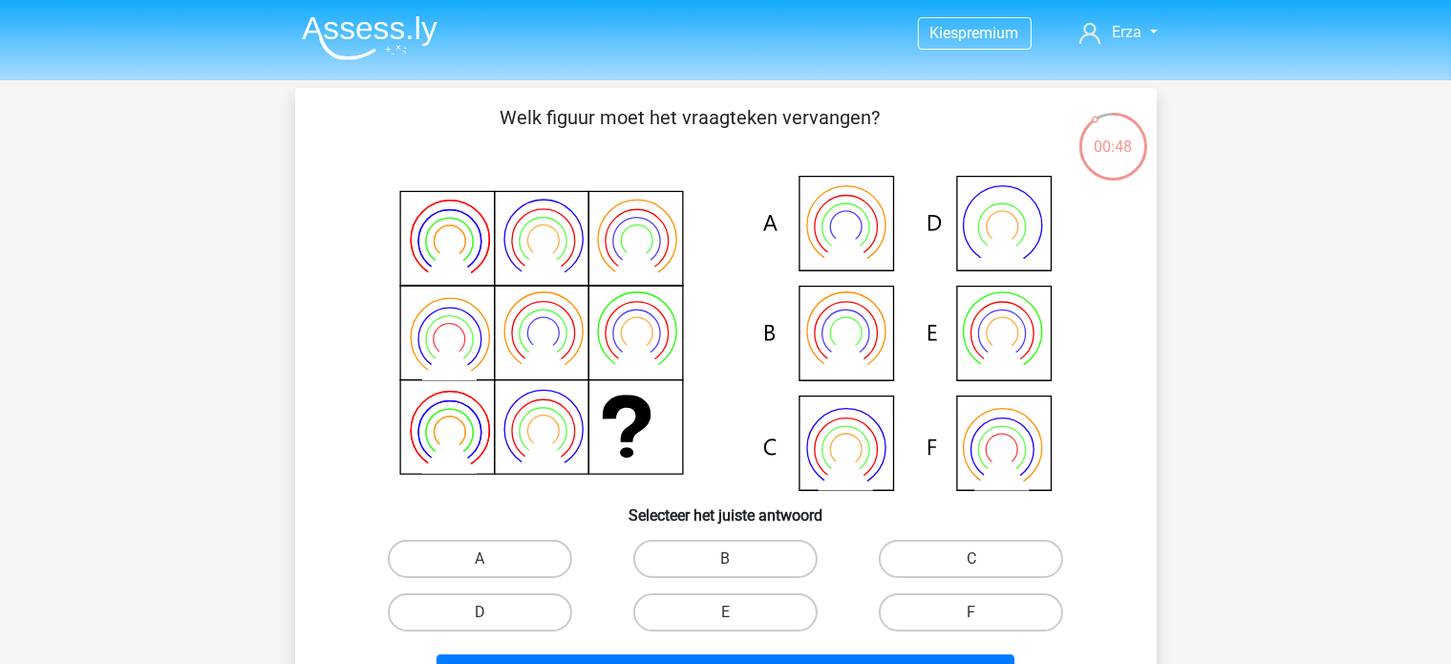
click at [381, 47] on img at bounding box center [370, 37] width 136 height 45
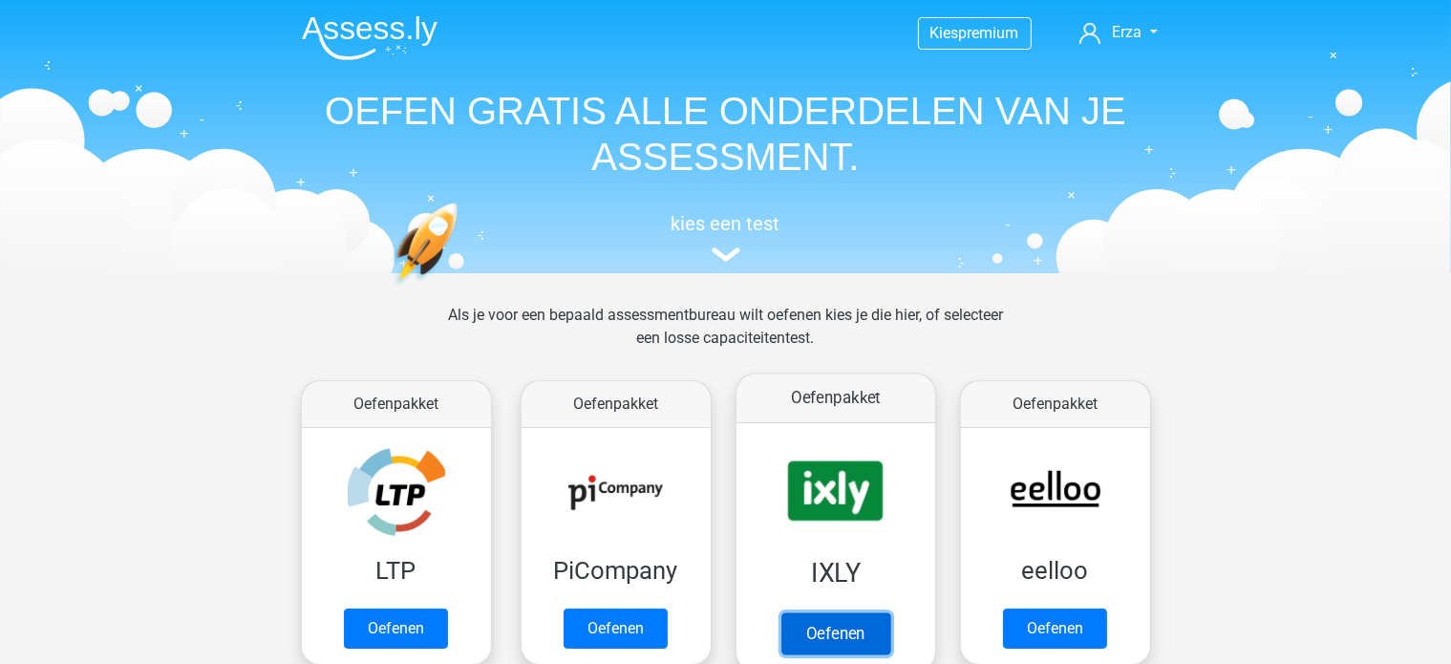
click at [889, 612] on link "Oefenen" at bounding box center [834, 633] width 109 height 42
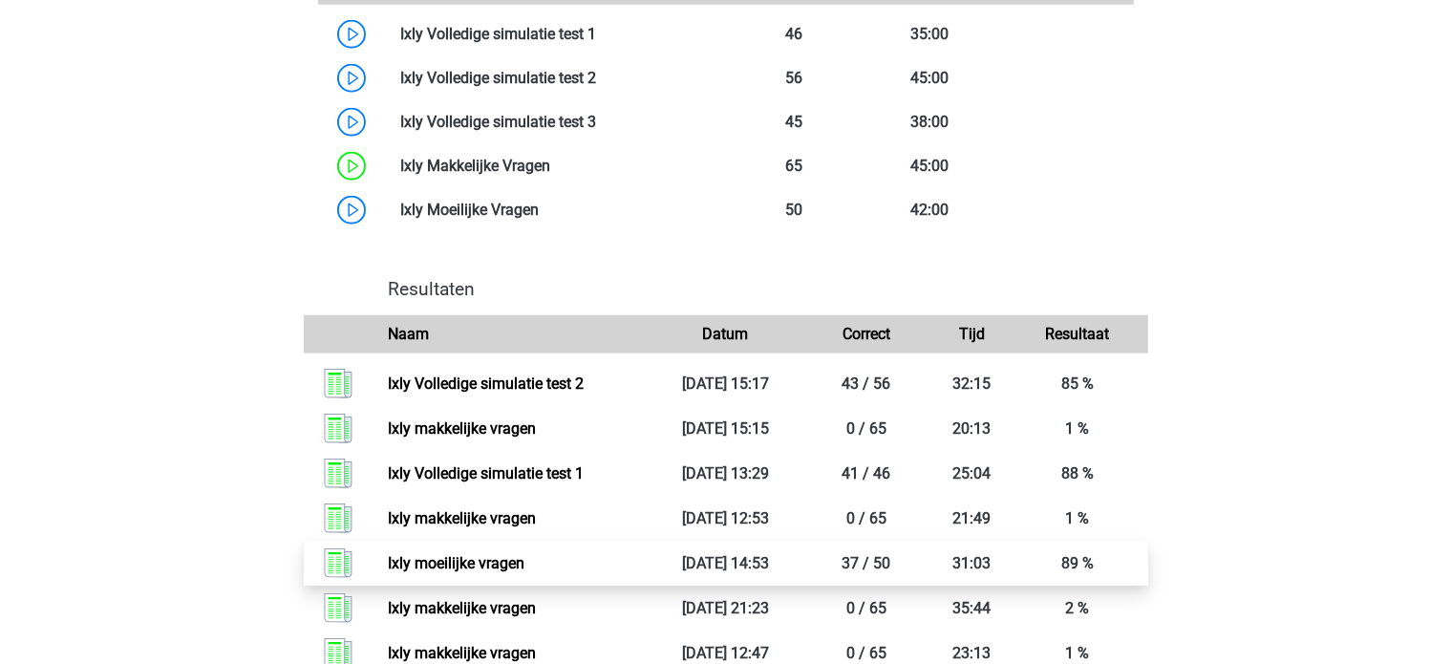
scroll to position [2005, 0]
